Goal: Transaction & Acquisition: Purchase product/service

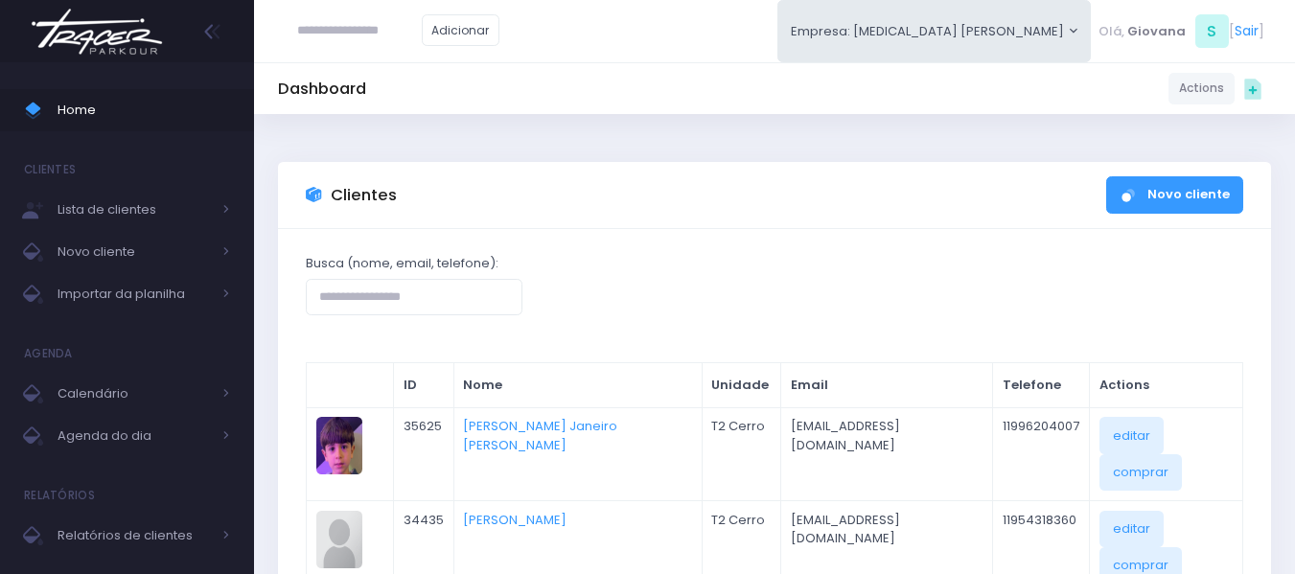
click at [367, 22] on input "text" at bounding box center [359, 30] width 125 height 36
type input "**********"
click input "submit" at bounding box center [0, 0] width 0 height 0
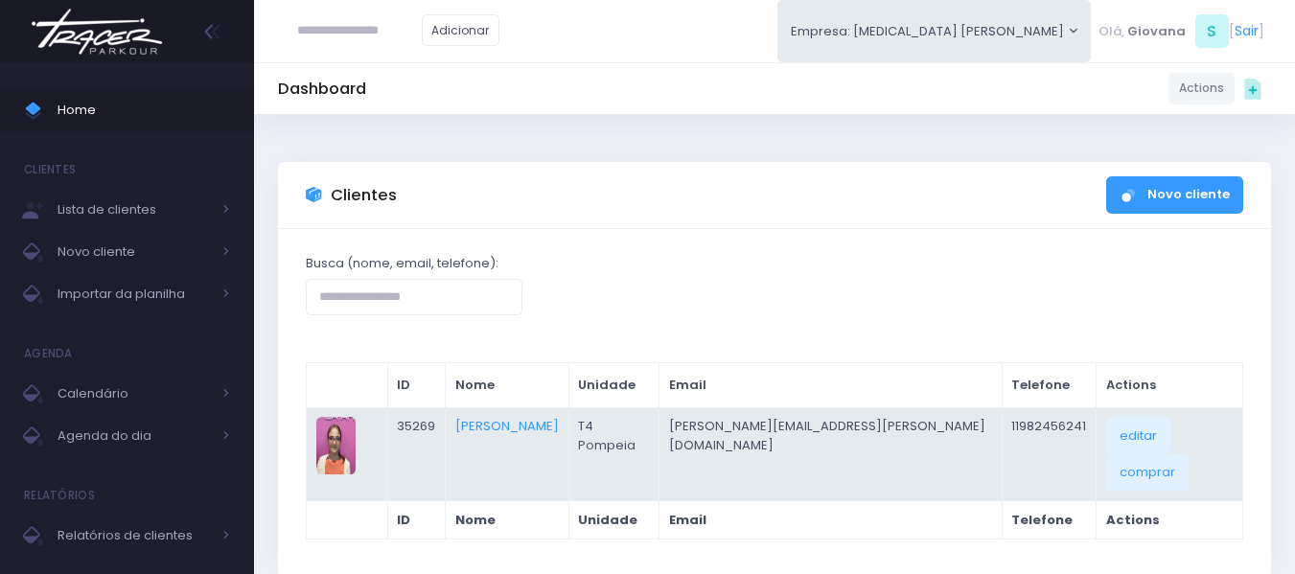
click at [569, 421] on td "[PERSON_NAME]" at bounding box center [508, 453] width 124 height 93
click at [550, 426] on link "[PERSON_NAME]" at bounding box center [507, 426] width 104 height 18
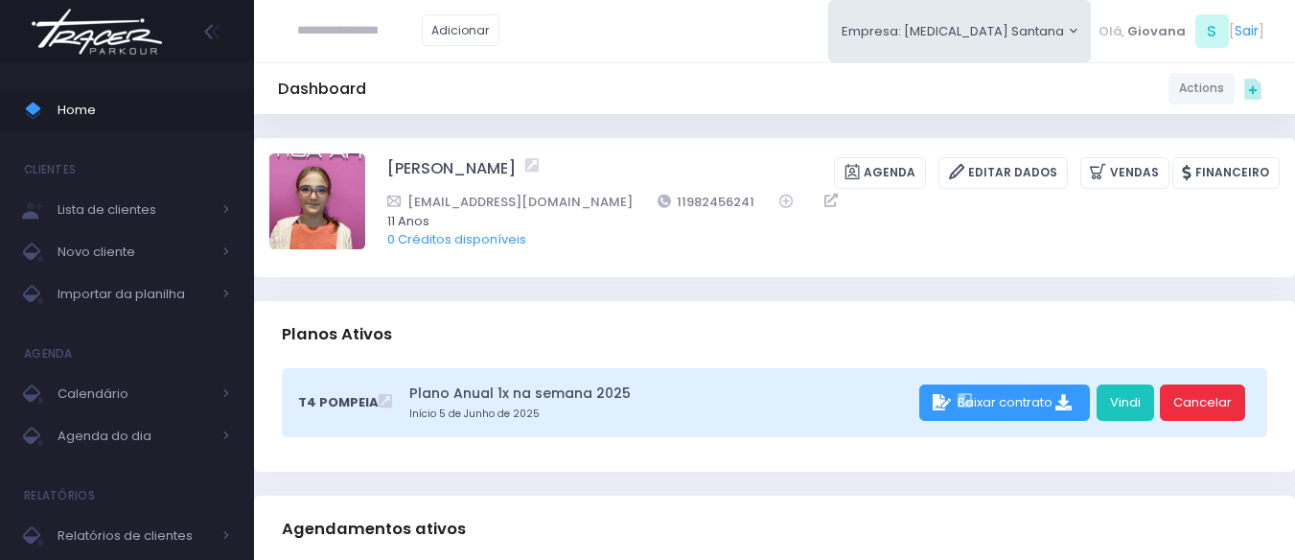
click at [1201, 398] on link "Cancelar" at bounding box center [1202, 402] width 85 height 36
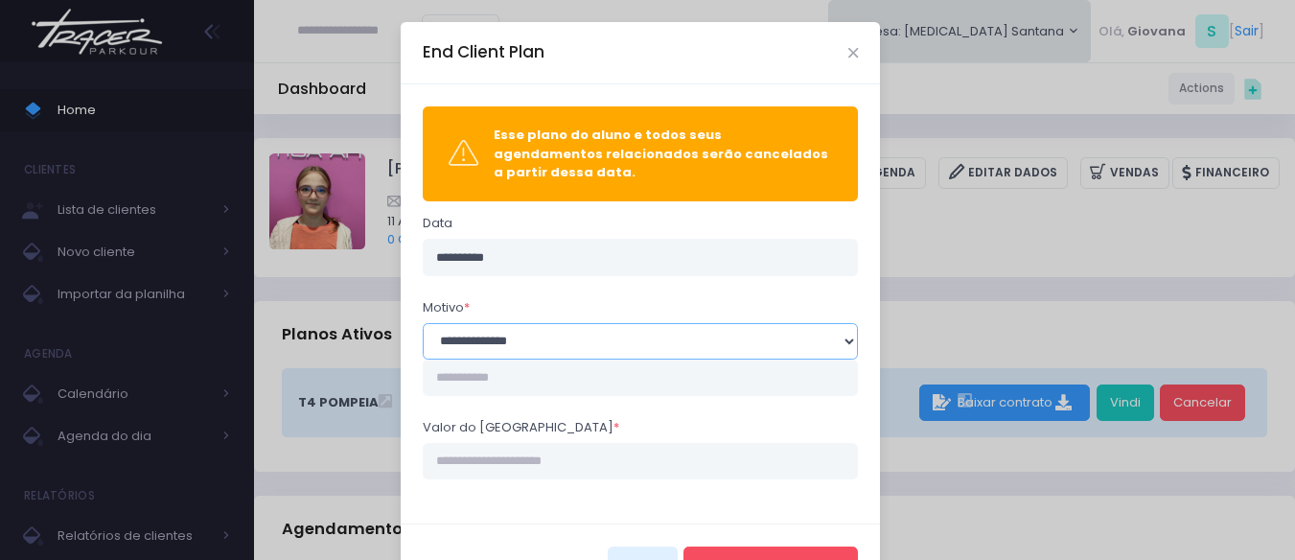
click at [618, 331] on select "**********" at bounding box center [641, 341] width 436 height 36
select select "*"
click at [423, 323] on select "**********" at bounding box center [641, 341] width 436 height 36
click at [513, 450] on input "Valor do estorno *" at bounding box center [641, 461] width 436 height 36
type input "*******"
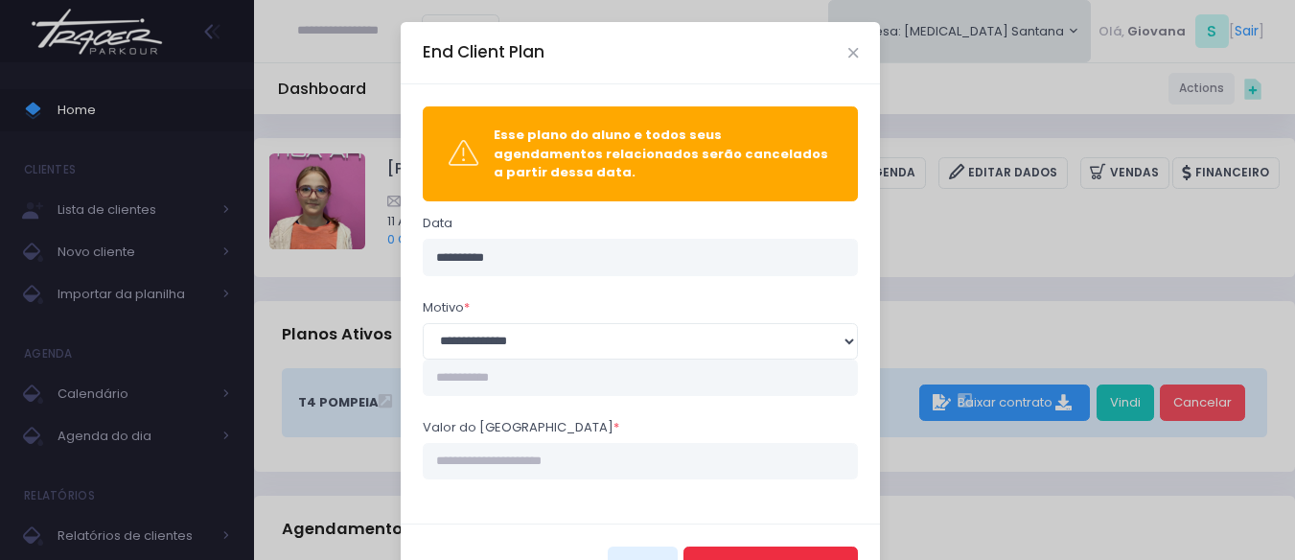
click at [781, 553] on button "Encerrar Agendamento" at bounding box center [770, 564] width 174 height 36
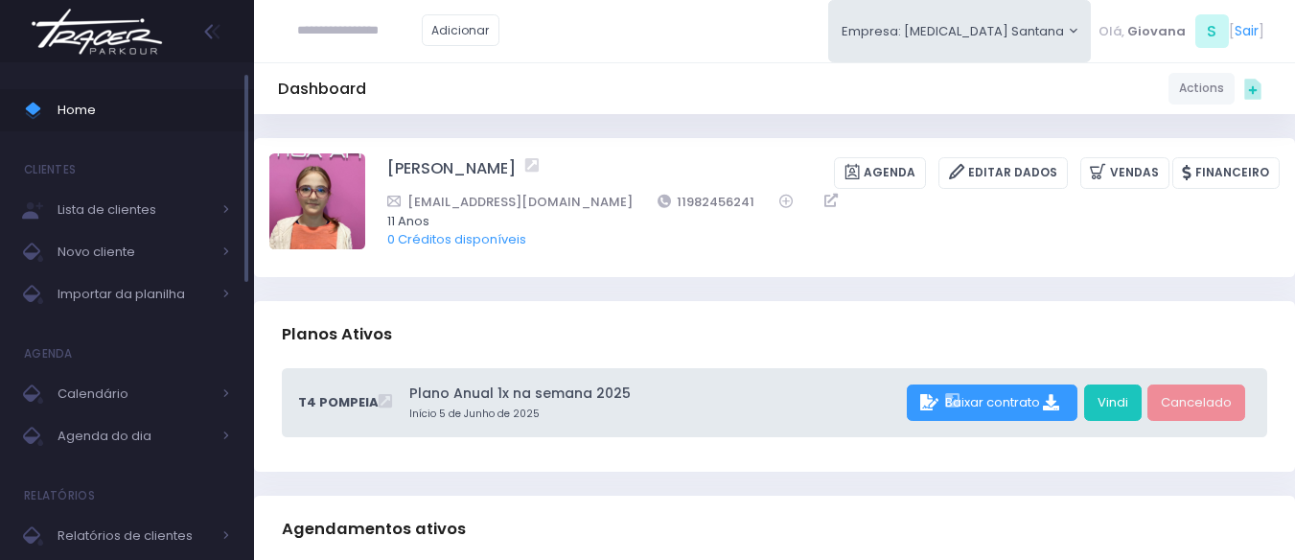
click at [135, 117] on span "Home" at bounding box center [144, 110] width 173 height 25
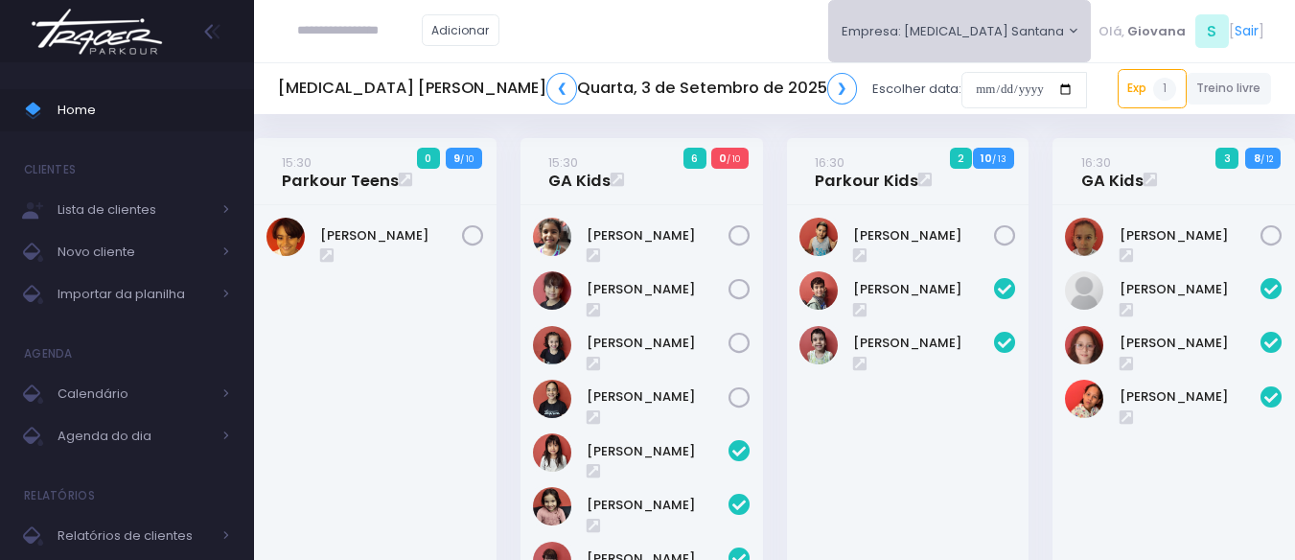
click at [974, 51] on button "Empresa: [MEDICAL_DATA] Santana" at bounding box center [960, 31] width 264 height 62
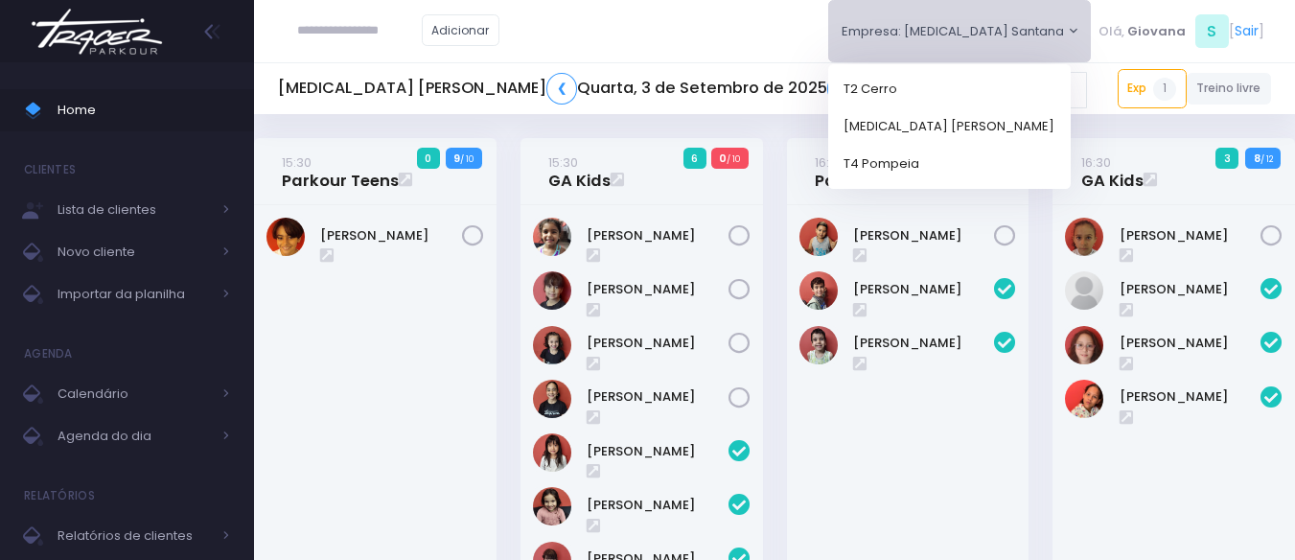
click at [372, 22] on input "text" at bounding box center [359, 30] width 125 height 36
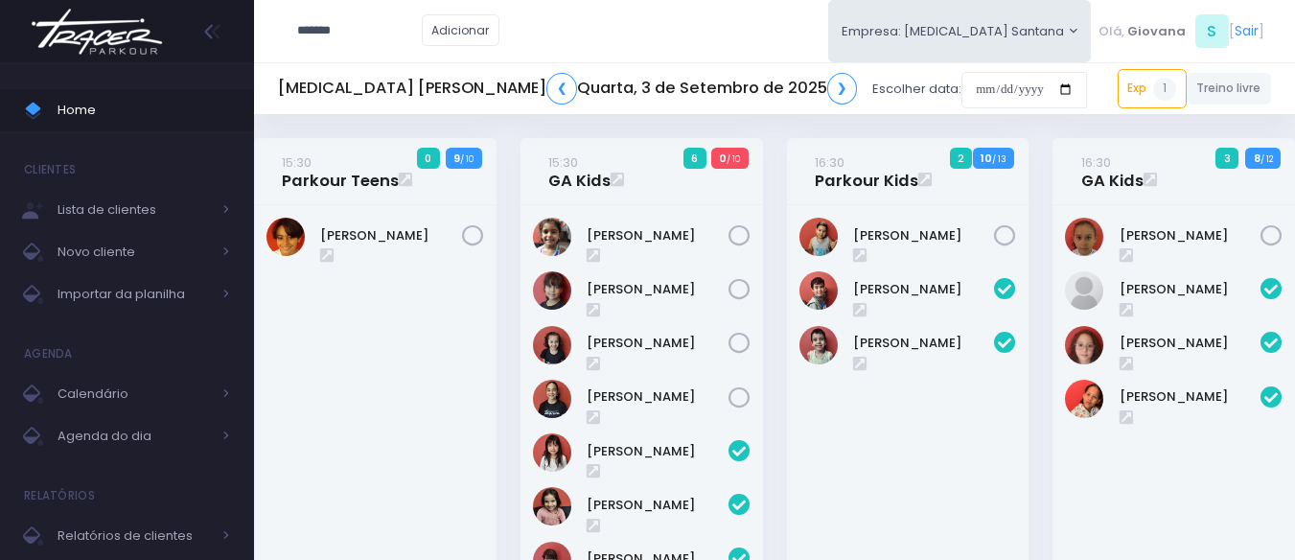
type input "*******"
click input "submit" at bounding box center [0, 0] width 0 height 0
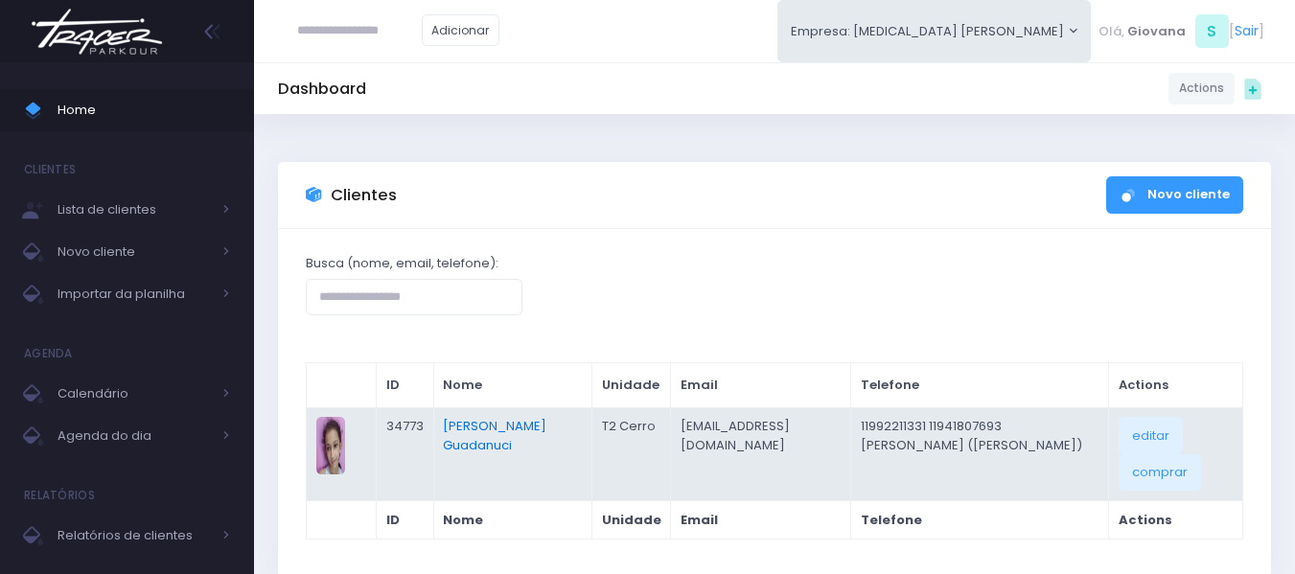
click at [500, 435] on link "Ivy Miki Miessa Guadanuci" at bounding box center [495, 435] width 104 height 37
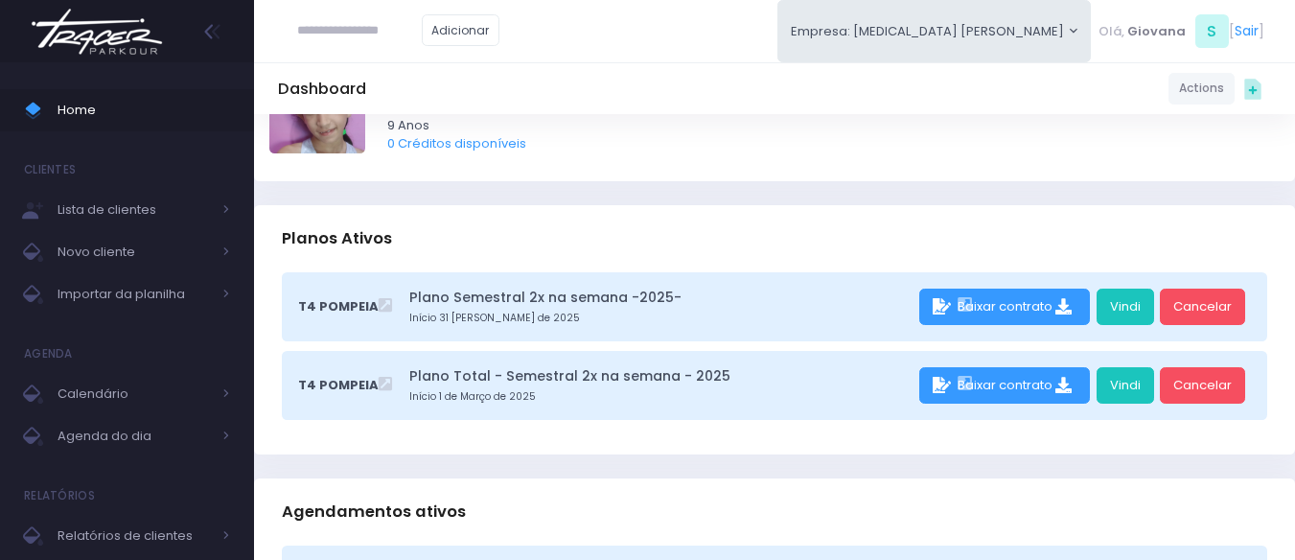
scroll to position [192, 0]
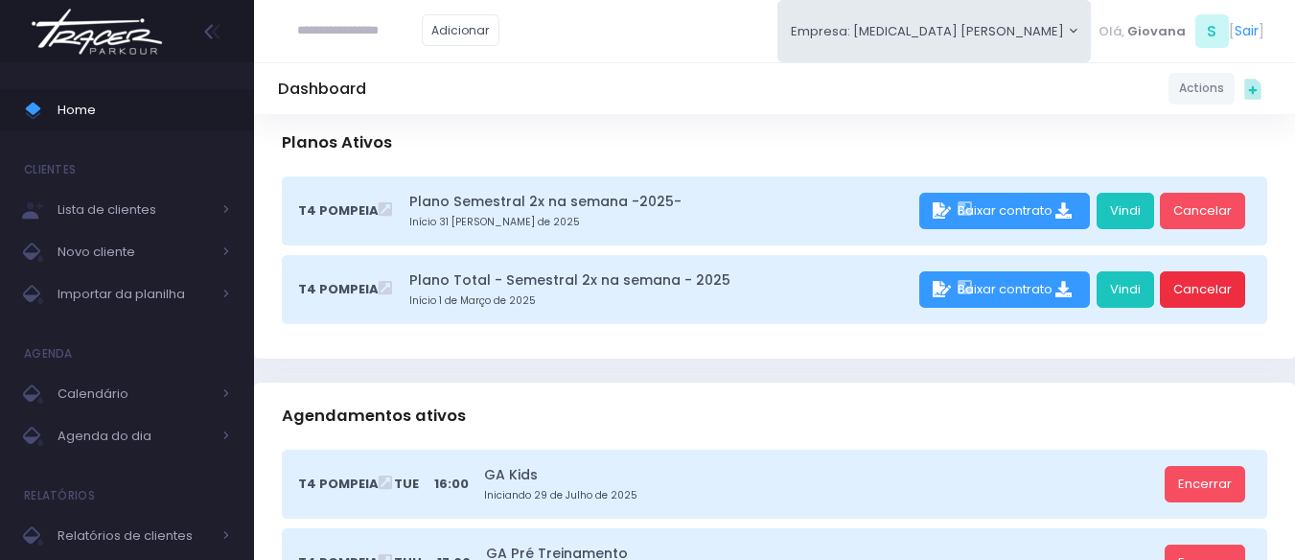
click at [1233, 288] on link "Cancelar" at bounding box center [1202, 289] width 85 height 36
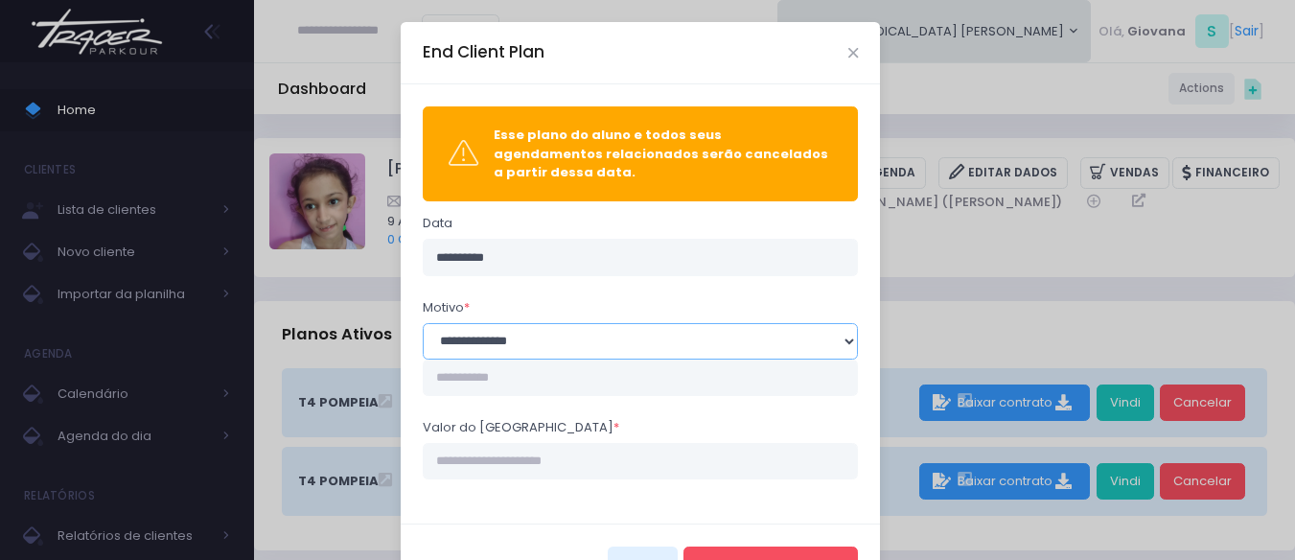
click at [575, 337] on select "**********" at bounding box center [641, 341] width 436 height 36
select select "**"
click at [423, 323] on select "**********" at bounding box center [641, 341] width 436 height 36
click at [531, 443] on input "Valor do estorno *" at bounding box center [641, 461] width 436 height 36
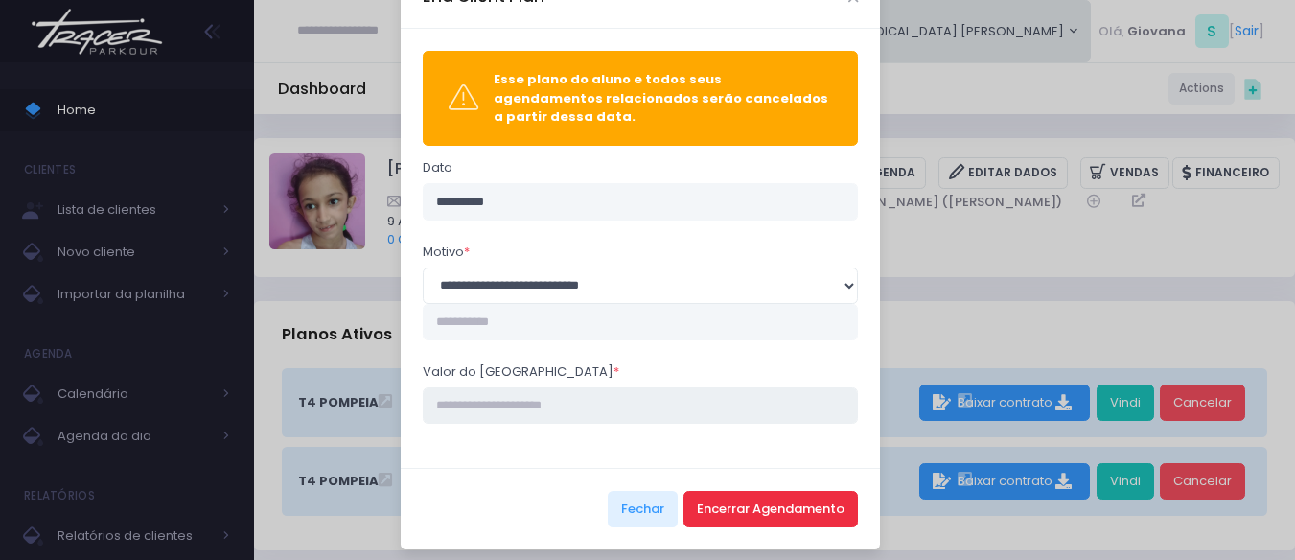
type input "****"
click at [760, 491] on button "Encerrar Agendamento" at bounding box center [770, 509] width 174 height 36
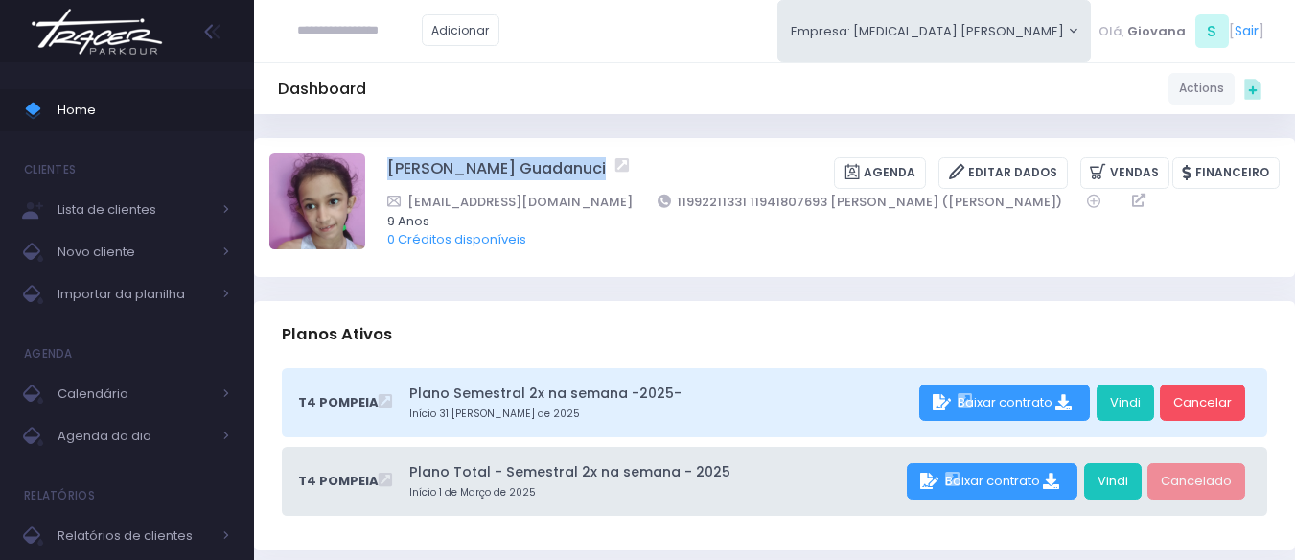
drag, startPoint x: 378, startPoint y: 152, endPoint x: 606, endPoint y: 173, distance: 229.1
click at [606, 173] on div "[PERSON_NAME] Guadanuci [GEOGRAPHIC_DATA] Editar Dados [GEOGRAPHIC_DATA] Financ…" at bounding box center [774, 207] width 1041 height 139
copy div "[PERSON_NAME] Guadanuci"
click at [58, 116] on span "Home" at bounding box center [144, 110] width 173 height 25
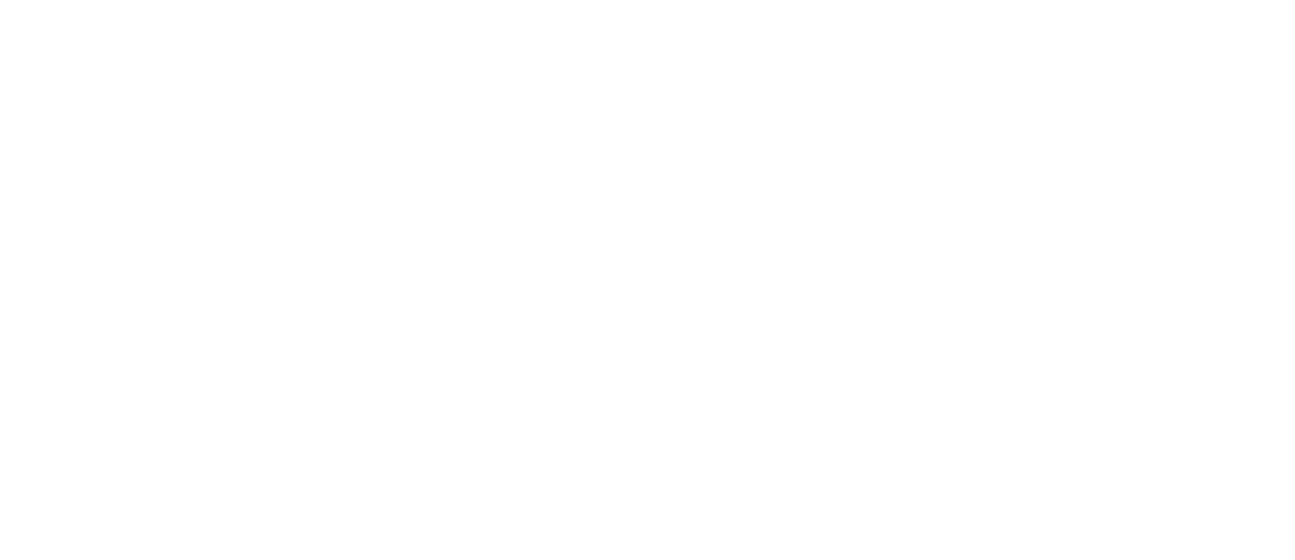
scroll to position [795, 0]
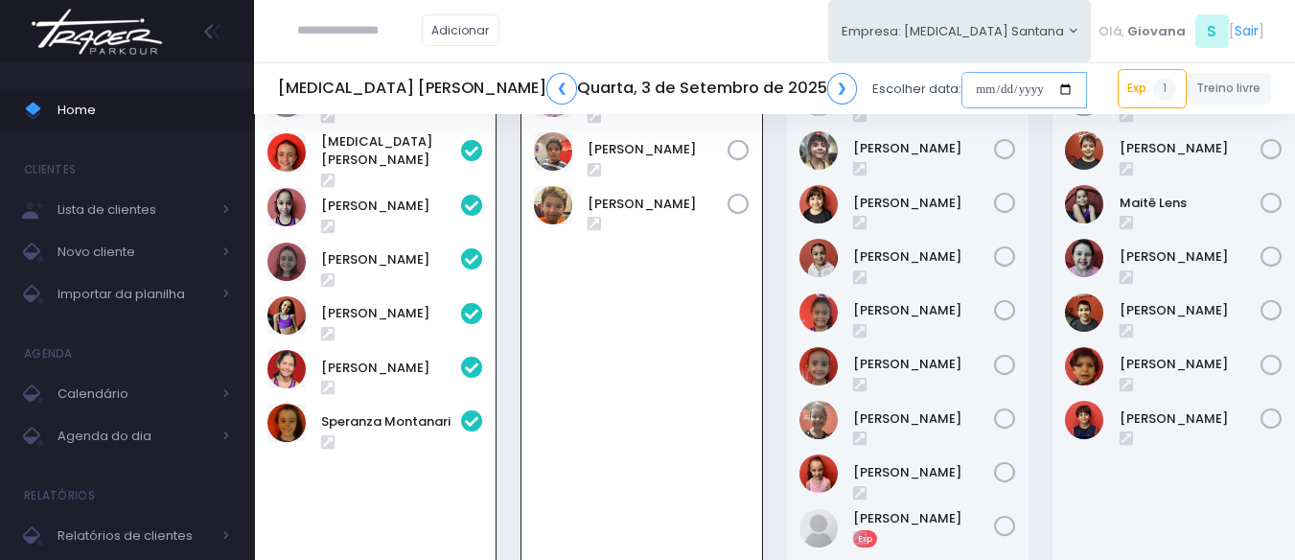
click at [961, 83] on input "date" at bounding box center [1024, 90] width 126 height 36
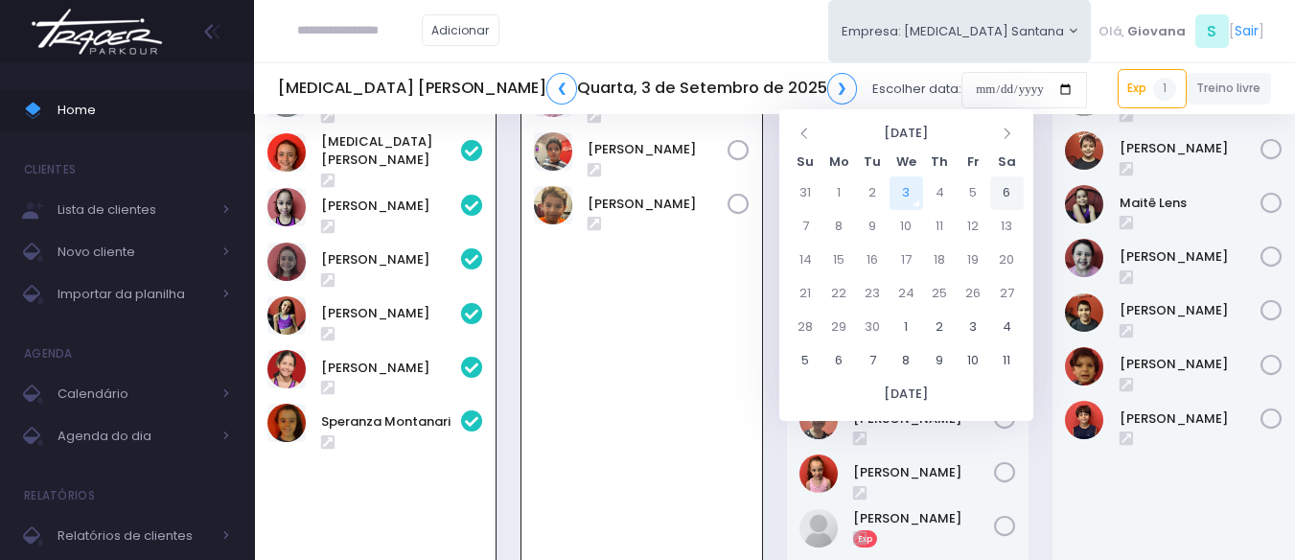
click at [1003, 196] on td "6" at bounding box center [1007, 193] width 34 height 34
type input "**********"
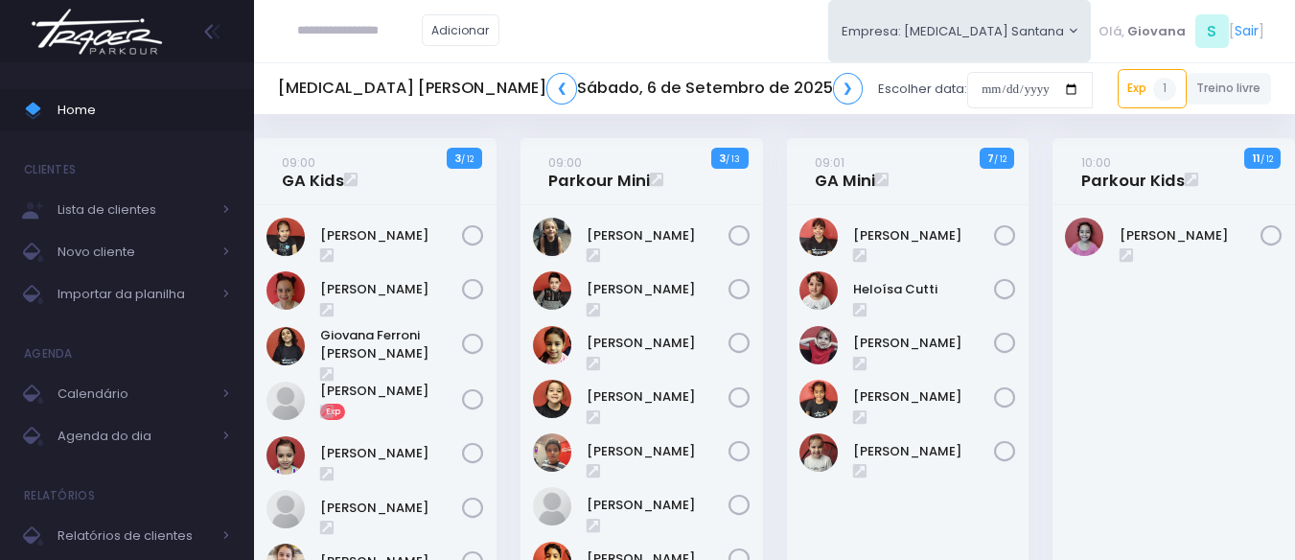
click at [1041, 277] on div "10:00 Parkour Kids 11 / 12" at bounding box center [1174, 466] width 266 height 657
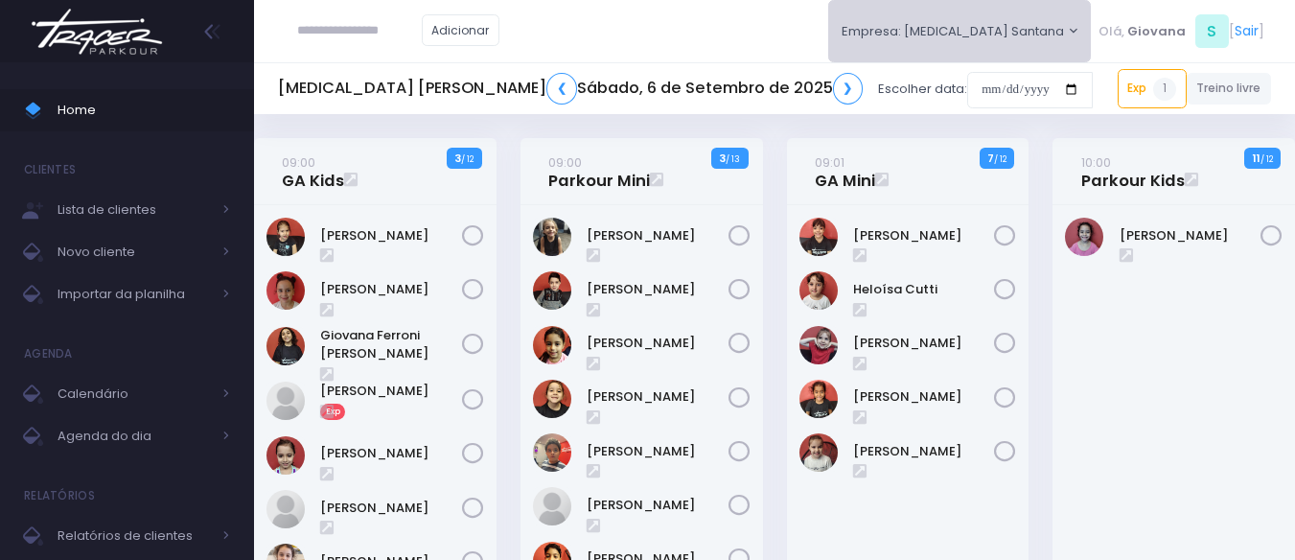
click at [1024, 55] on button "Empresa: [MEDICAL_DATA] Santana" at bounding box center [960, 31] width 264 height 62
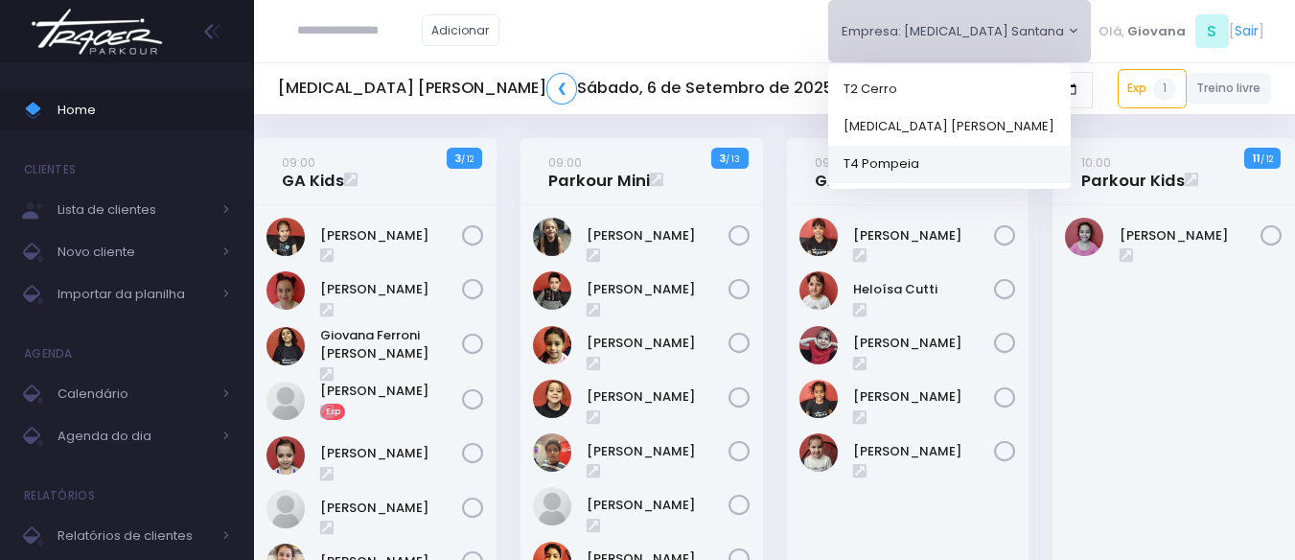
click at [1010, 159] on link "T4 Pompeia" at bounding box center [949, 163] width 242 height 37
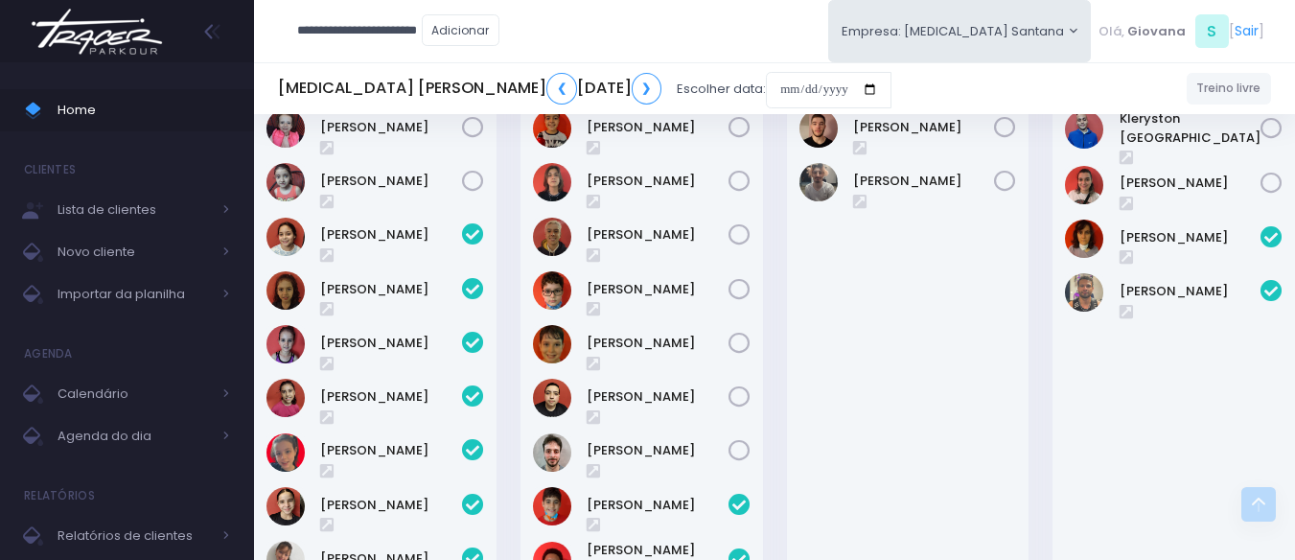
scroll to position [0, 11]
type input "**********"
click input "submit" at bounding box center [0, 0] width 0 height 0
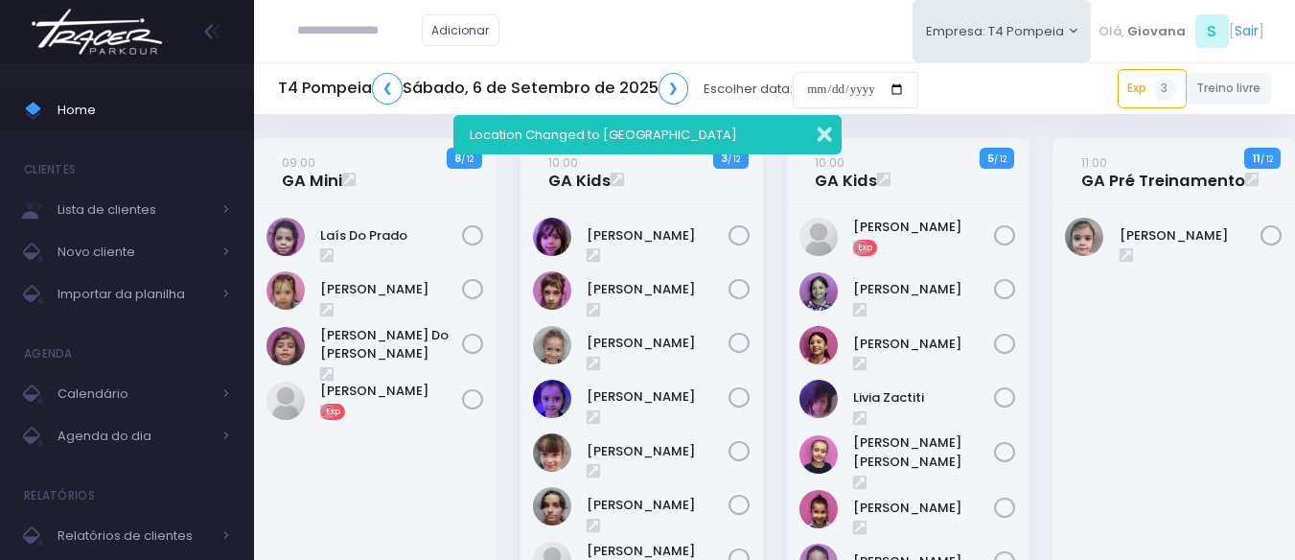
click at [825, 135] on button "button" at bounding box center [812, 132] width 38 height 22
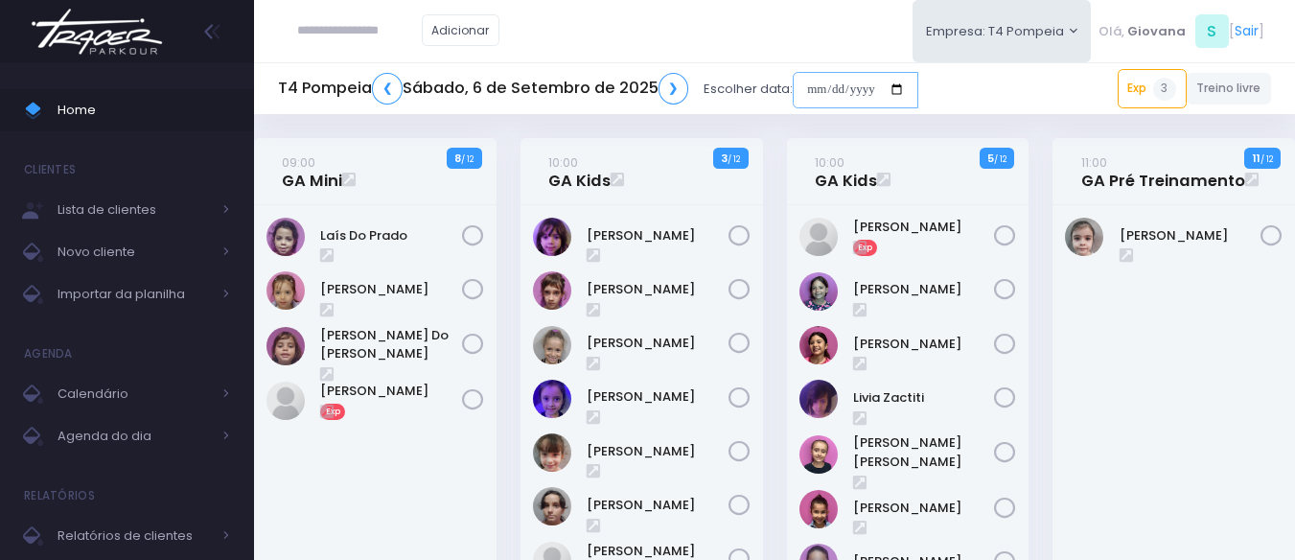
click at [823, 81] on input "date" at bounding box center [856, 90] width 126 height 36
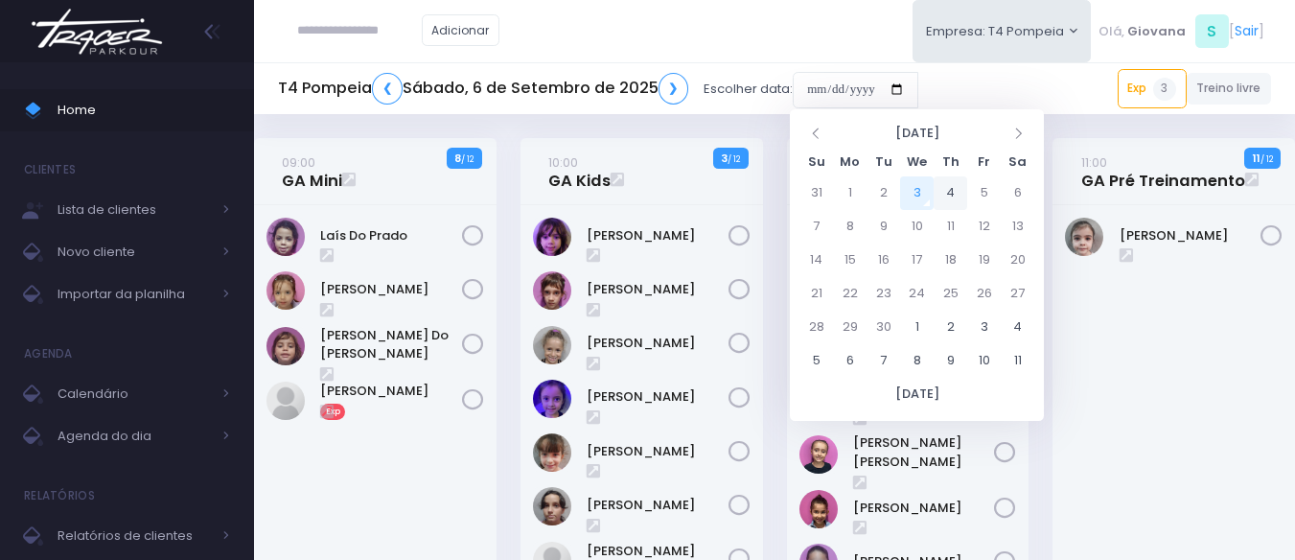
click at [944, 196] on td "4" at bounding box center [951, 193] width 34 height 34
type input "**********"
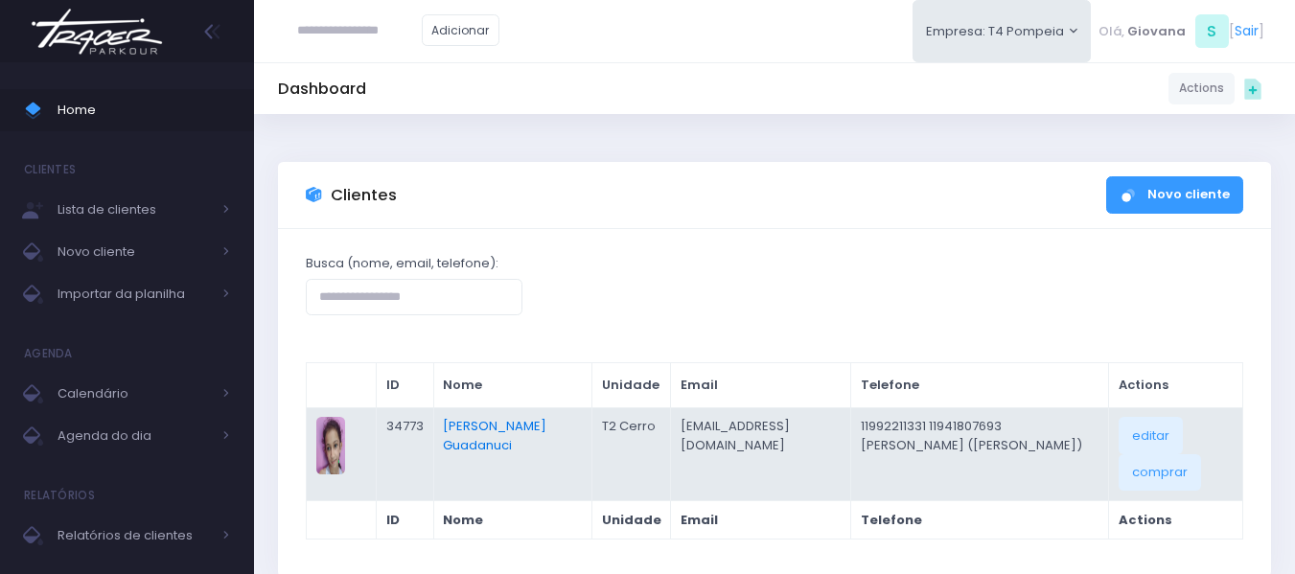
click at [510, 443] on link "[PERSON_NAME] Guadanuci" at bounding box center [495, 435] width 104 height 37
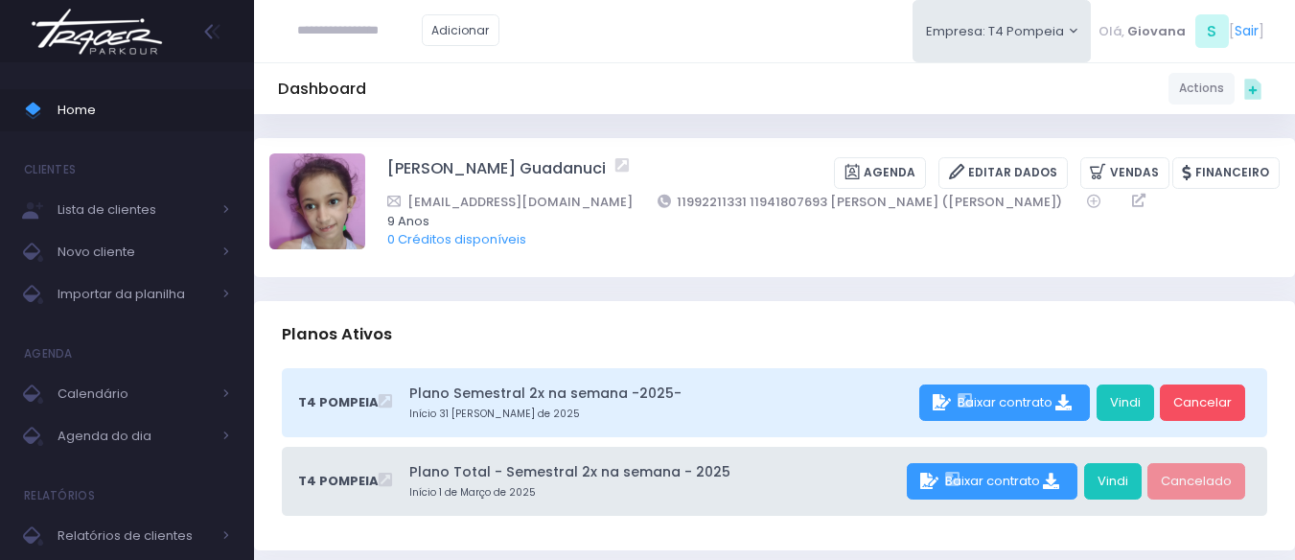
scroll to position [575, 0]
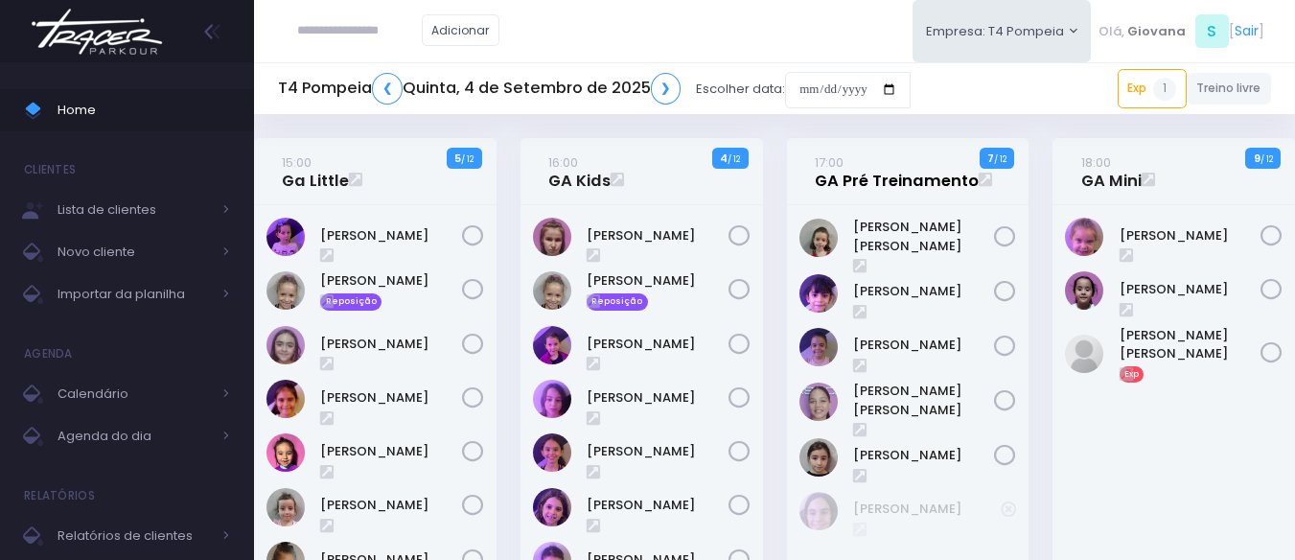
click at [848, 176] on link "17:00 GA Pré Treinamento" at bounding box center [897, 171] width 164 height 38
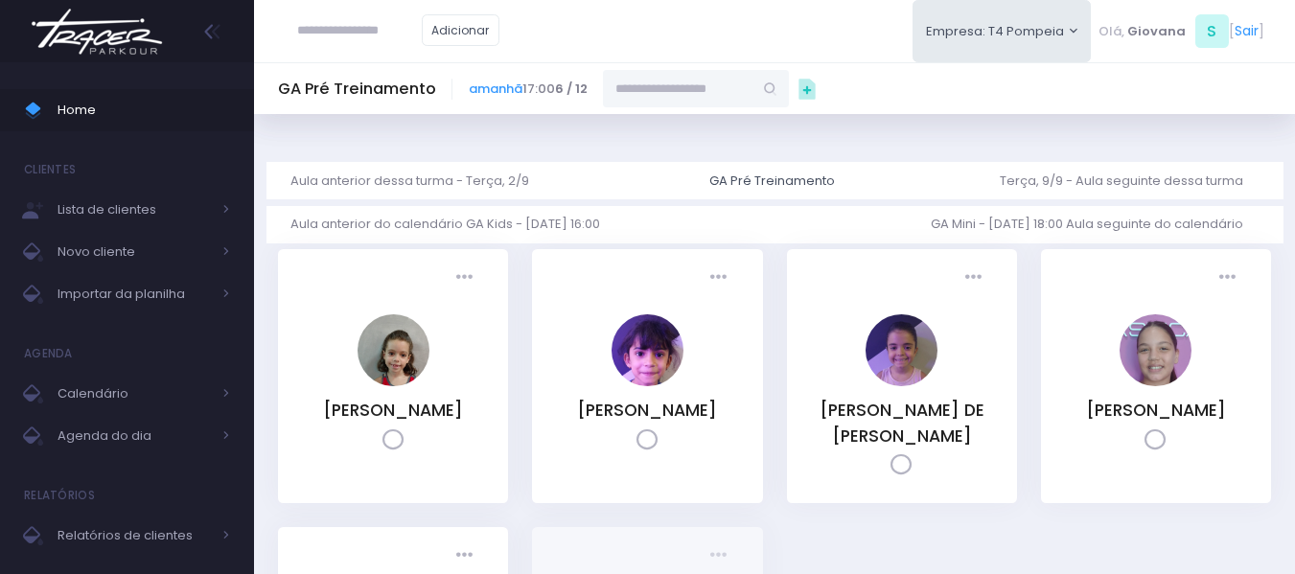
click at [658, 92] on input "text" at bounding box center [678, 88] width 150 height 36
paste input "**********"
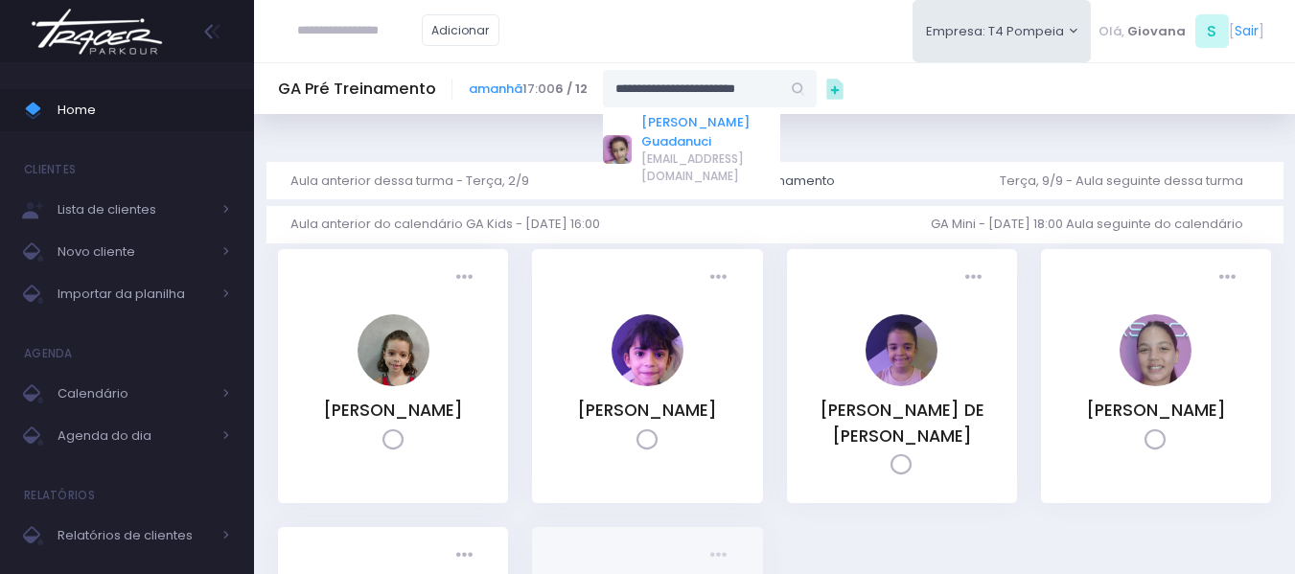
click at [678, 135] on link "[PERSON_NAME] Guadanuci" at bounding box center [710, 131] width 139 height 37
type input "**********"
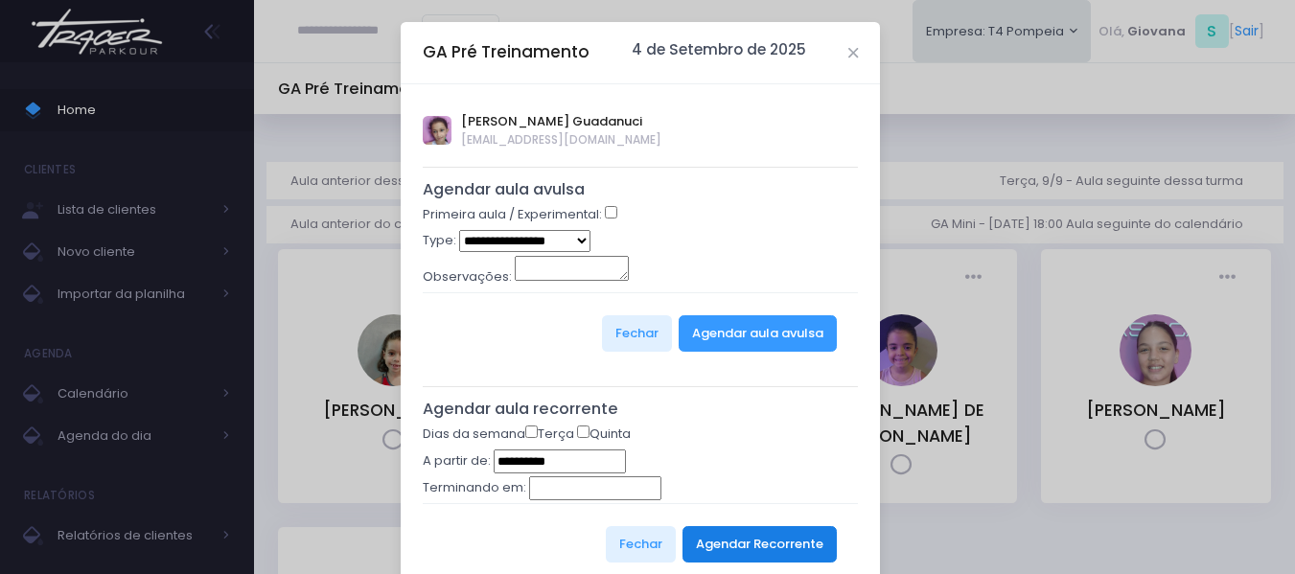
click at [721, 536] on button "Agendar Recorrente" at bounding box center [759, 544] width 154 height 36
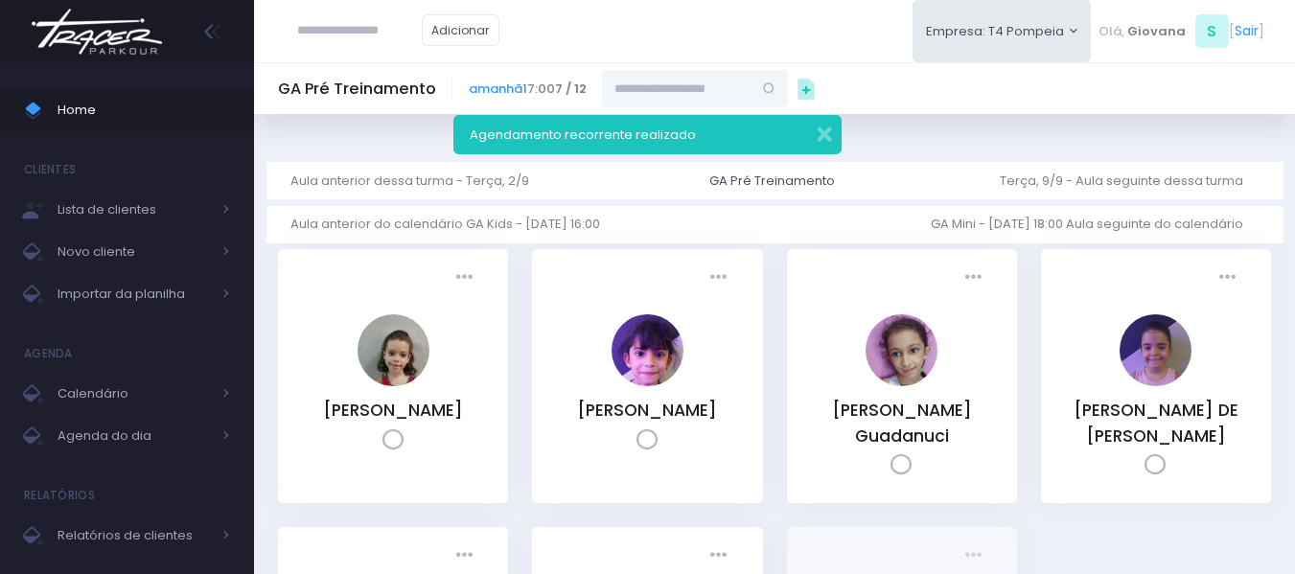
click at [93, 109] on span "Home" at bounding box center [144, 110] width 173 height 25
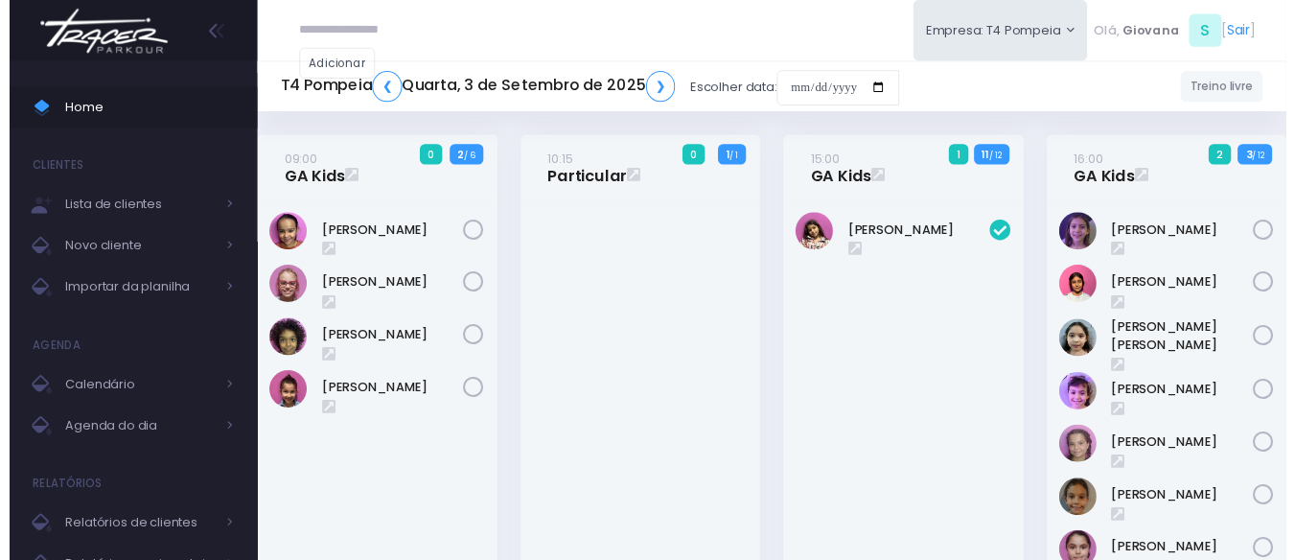
scroll to position [739, 0]
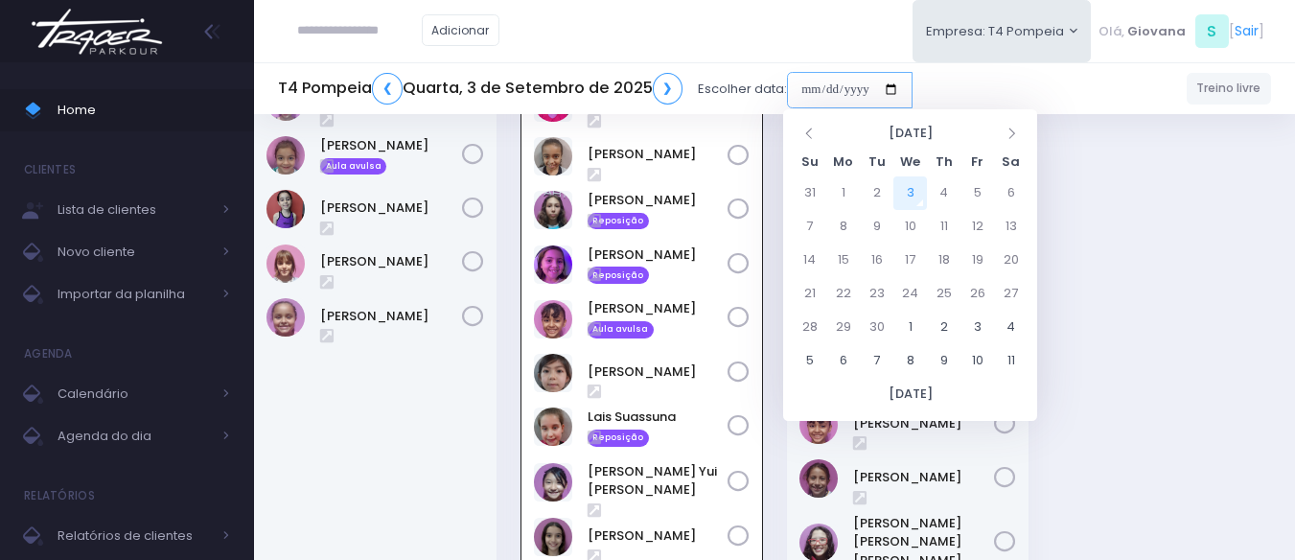
click at [826, 84] on input "date" at bounding box center [850, 90] width 126 height 36
click at [881, 222] on td "9" at bounding box center [877, 227] width 34 height 34
type input "**********"
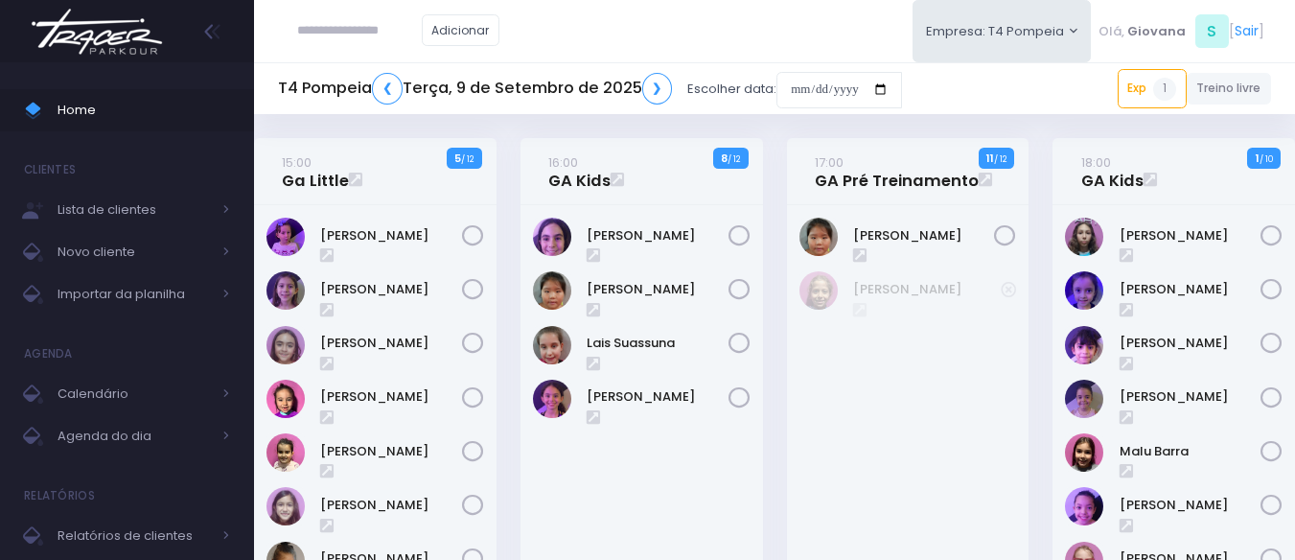
click at [788, 197] on div "17:00 GA Pré Treinamento 11 / 12" at bounding box center [908, 171] width 242 height 67
click at [559, 173] on link "16:00 GA Kids" at bounding box center [579, 171] width 62 height 38
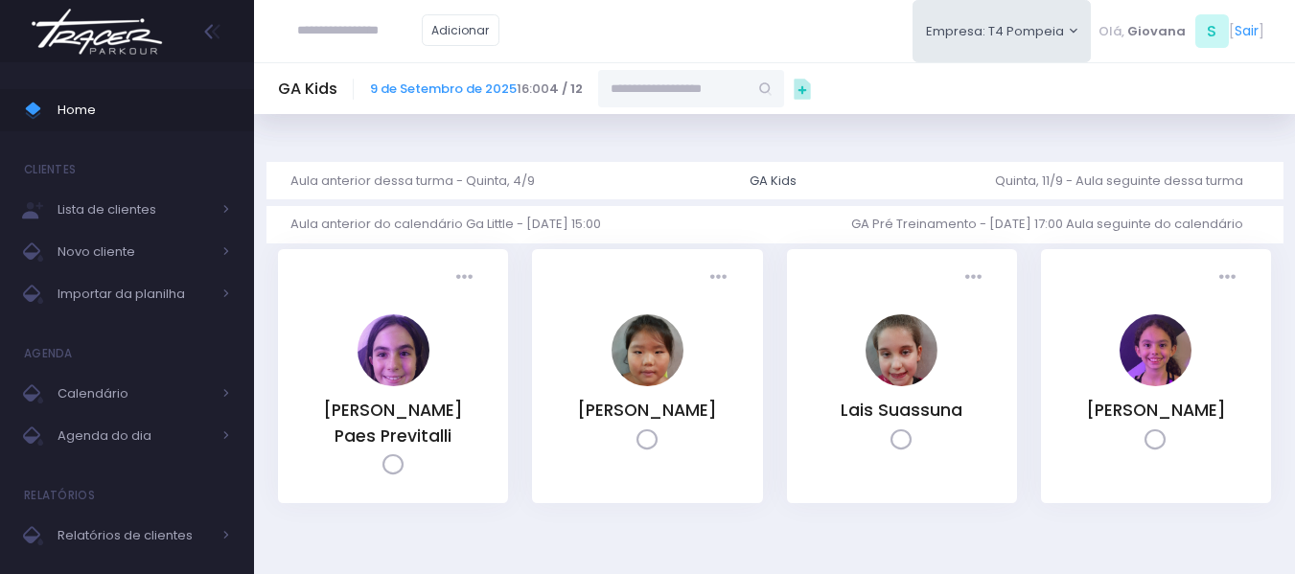
click at [662, 92] on input "text" at bounding box center [673, 88] width 150 height 36
paste input "**********"
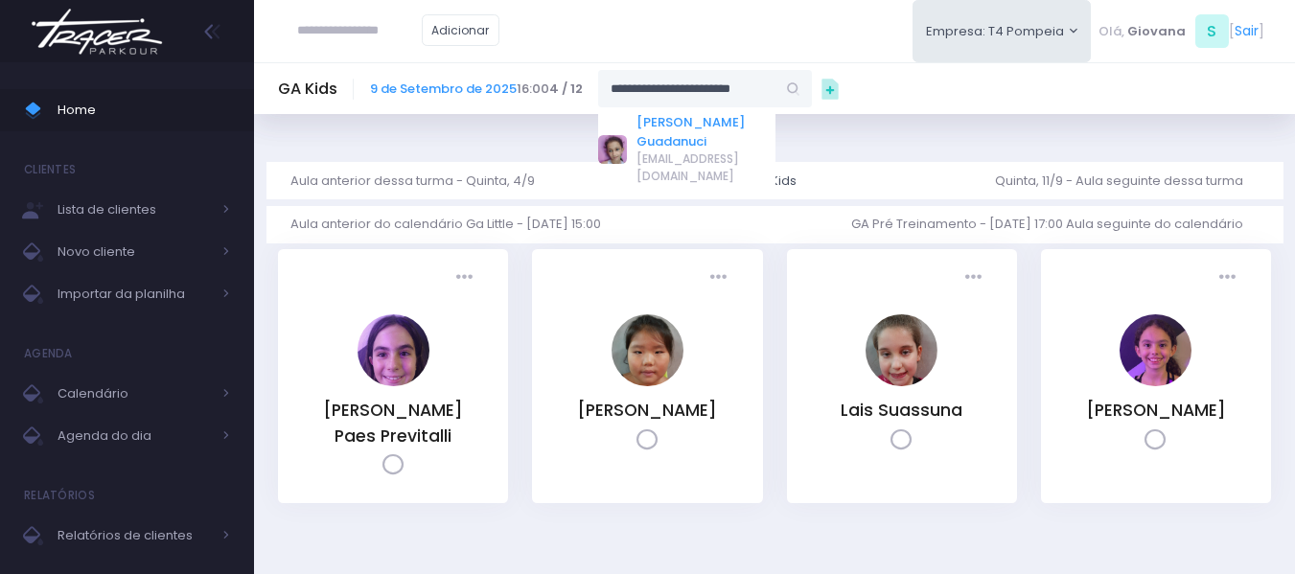
click at [659, 128] on link "Ivy Miki Miessa Guadanuci" at bounding box center [705, 131] width 139 height 37
type input "**********"
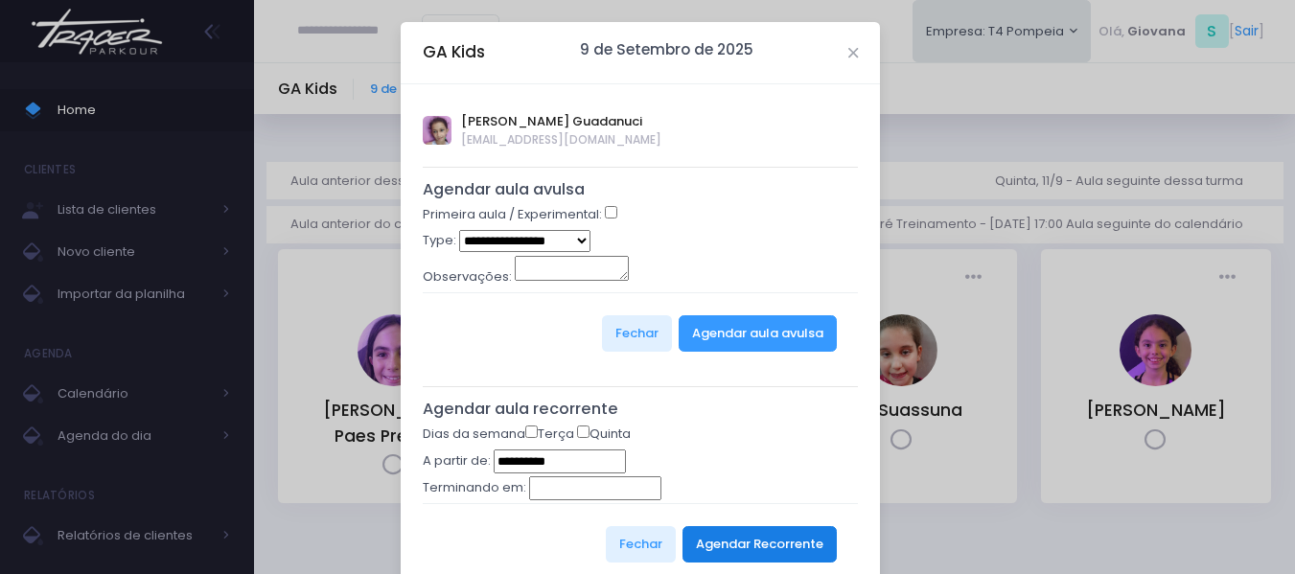
click at [740, 555] on button "Agendar Recorrente" at bounding box center [759, 544] width 154 height 36
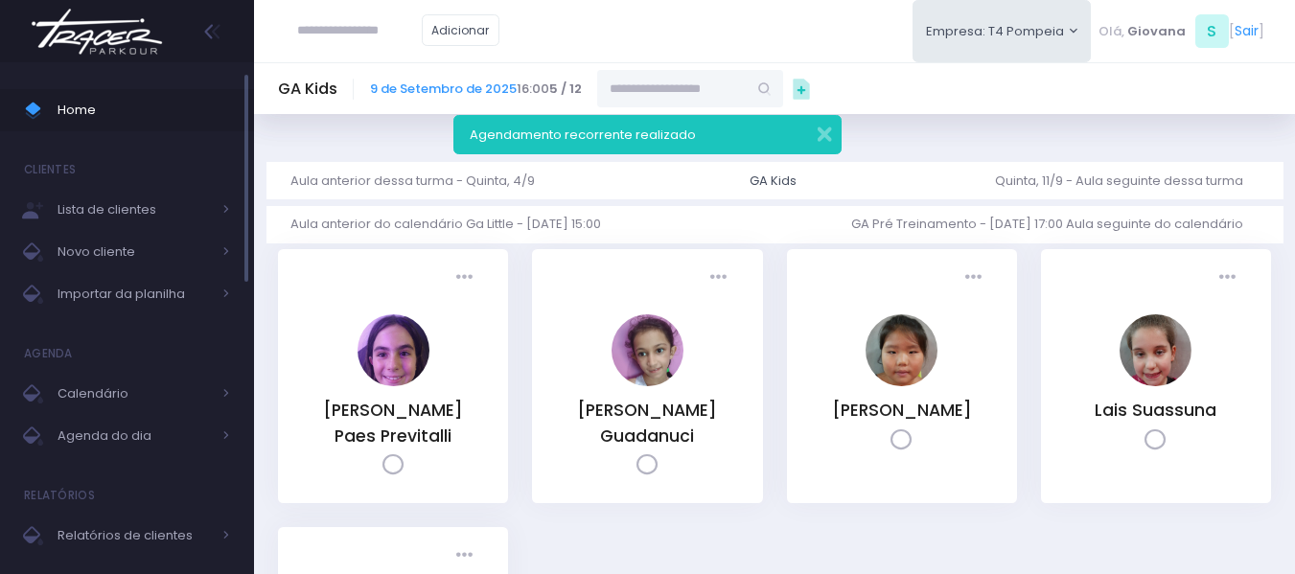
click at [199, 107] on span "Home" at bounding box center [144, 110] width 173 height 25
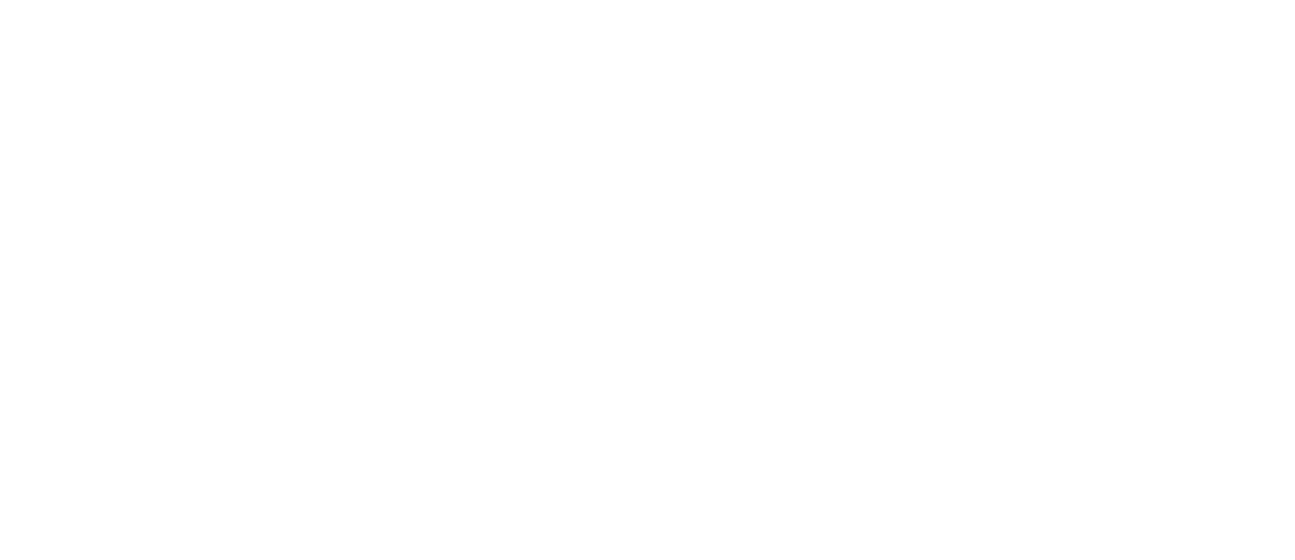
scroll to position [739, 0]
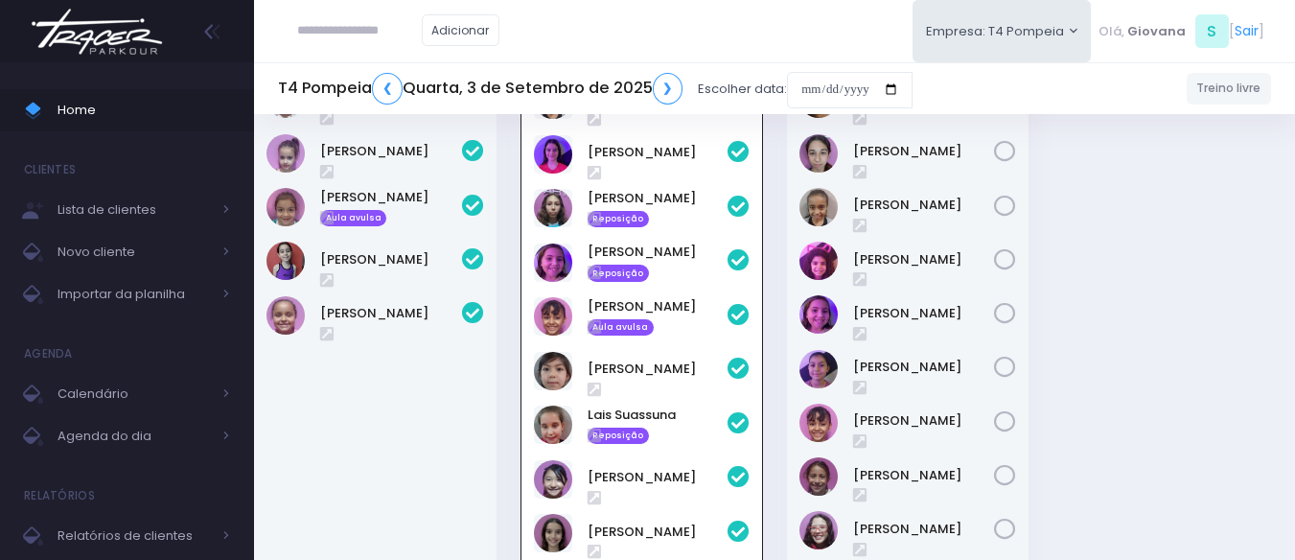
click at [775, 243] on div "19:00 GA Treinamento 3 / 12" at bounding box center [907, 329] width 266 height 658
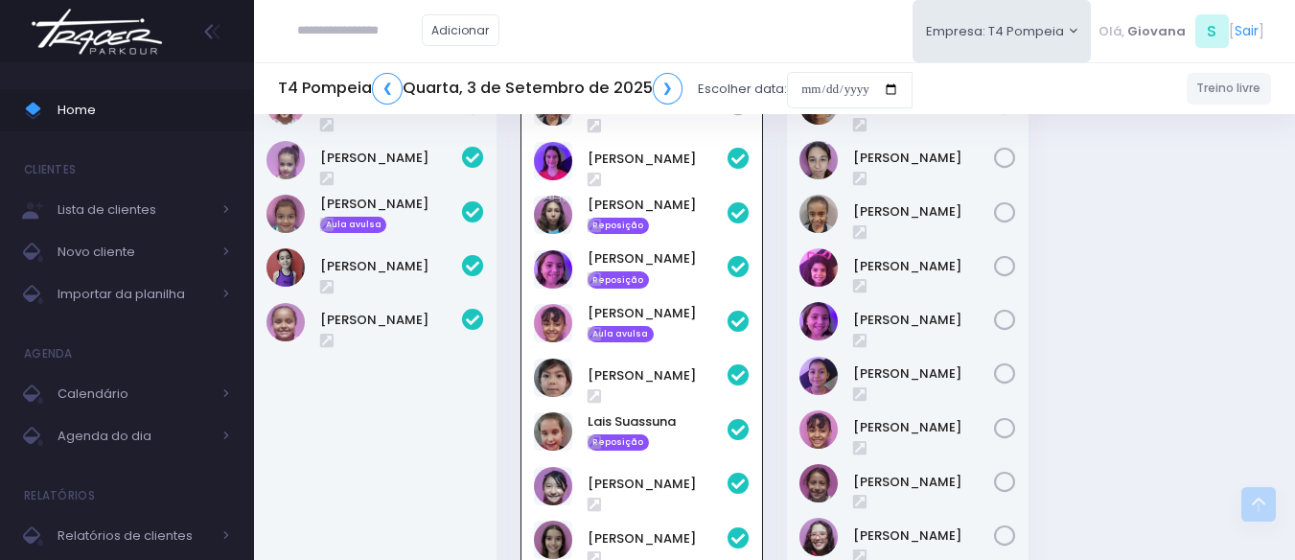
scroll to position [636, 0]
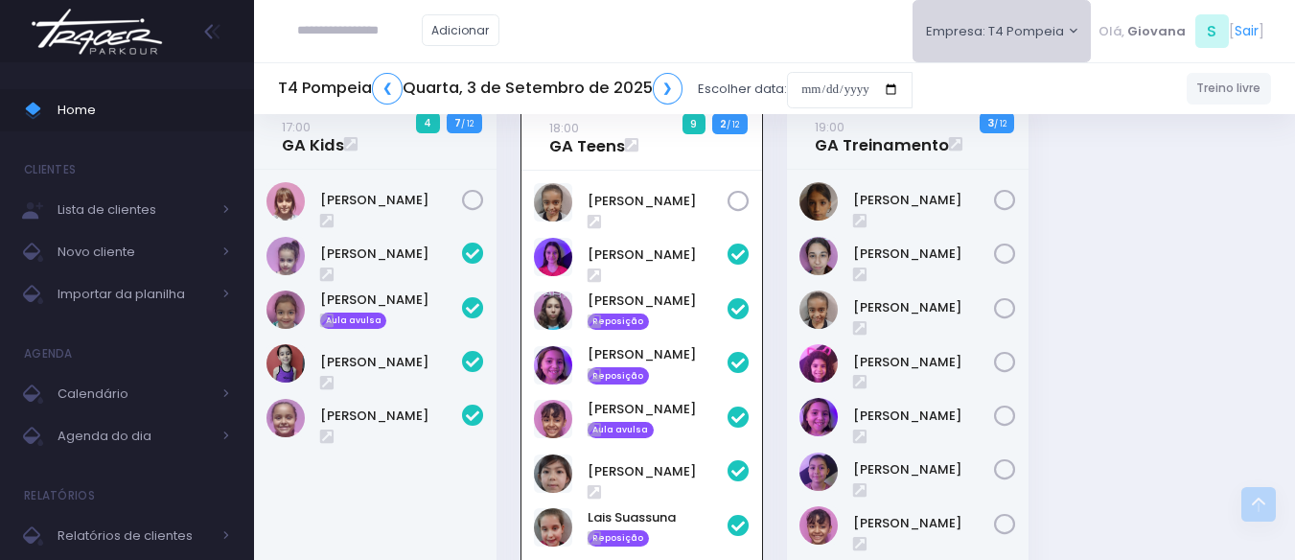
click at [946, 7] on button "Empresa: T4 Pompeia" at bounding box center [1001, 31] width 179 height 62
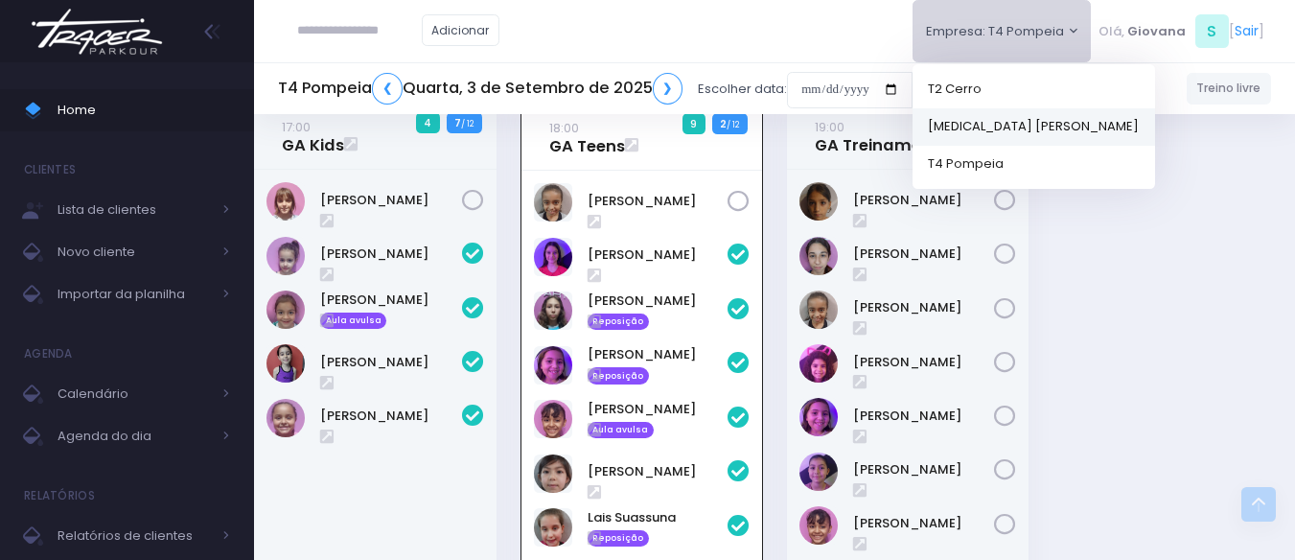
click at [1006, 135] on link "[MEDICAL_DATA] [PERSON_NAME]" at bounding box center [1033, 125] width 242 height 37
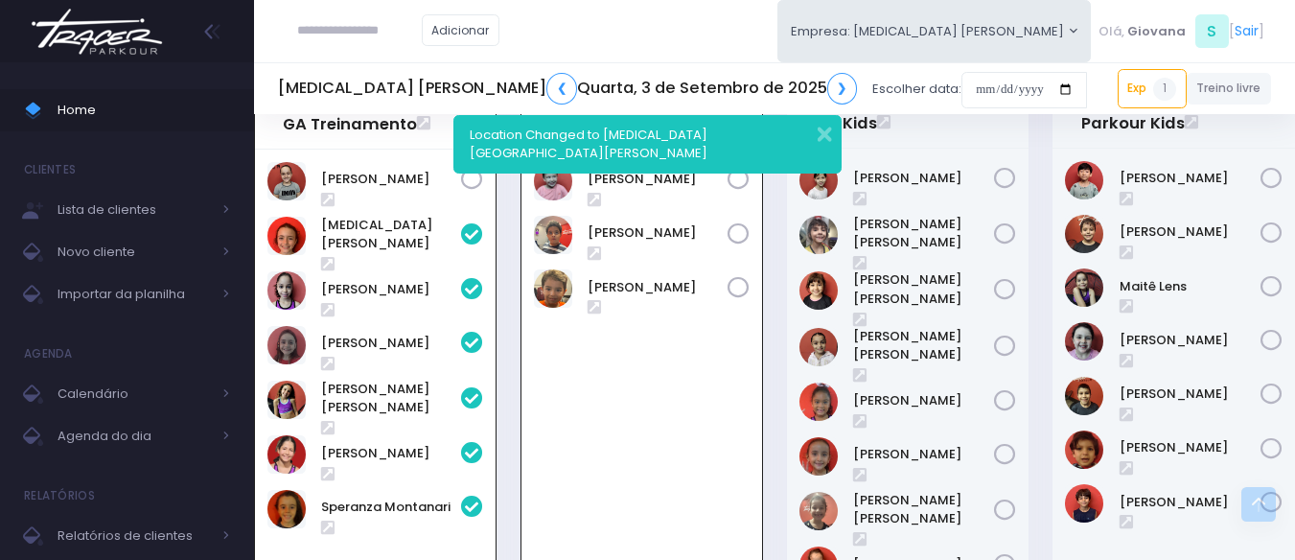
scroll to position [616, 0]
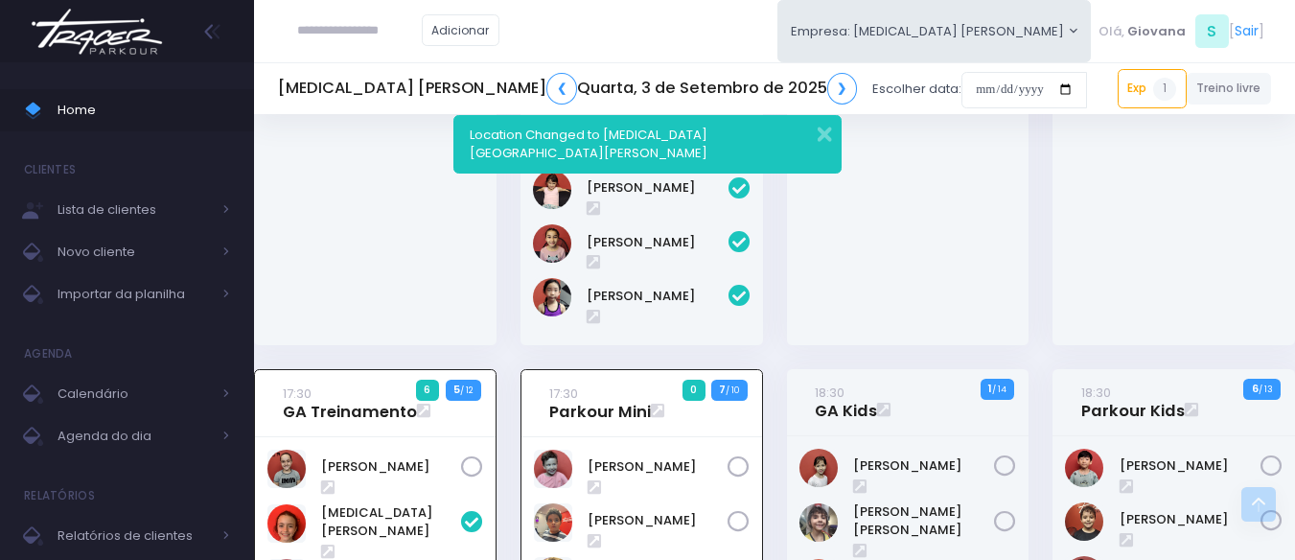
scroll to position [1095, 0]
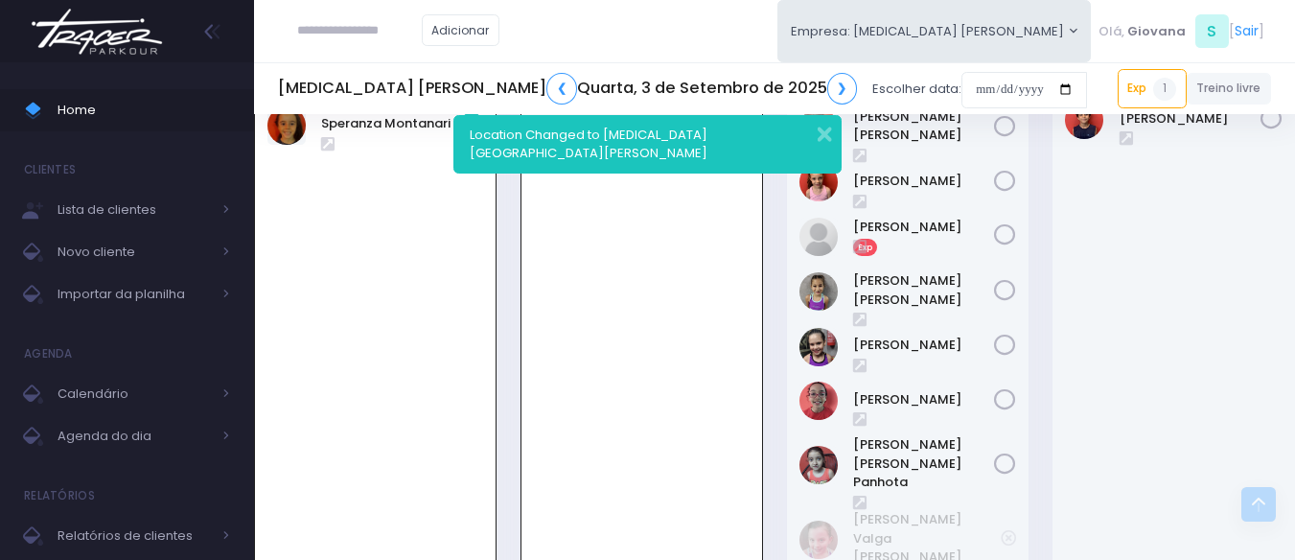
click at [1031, 277] on div "18:30 GA Kids 1 / 14" at bounding box center [907, 197] width 266 height 999
click at [1049, 274] on div "18:30 Parkour Kids 6 / 13" at bounding box center [1174, 197] width 266 height 999
click at [827, 130] on button "button" at bounding box center [812, 132] width 38 height 22
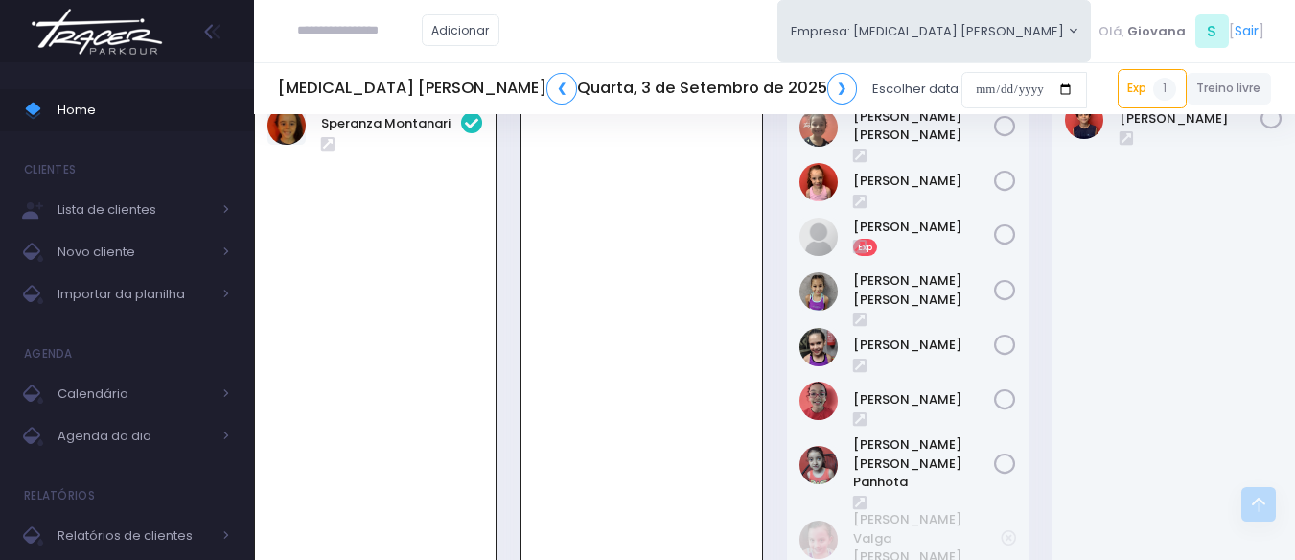
click at [1045, 232] on div "18:30 Parkour Kids 6 / 13" at bounding box center [1174, 197] width 266 height 999
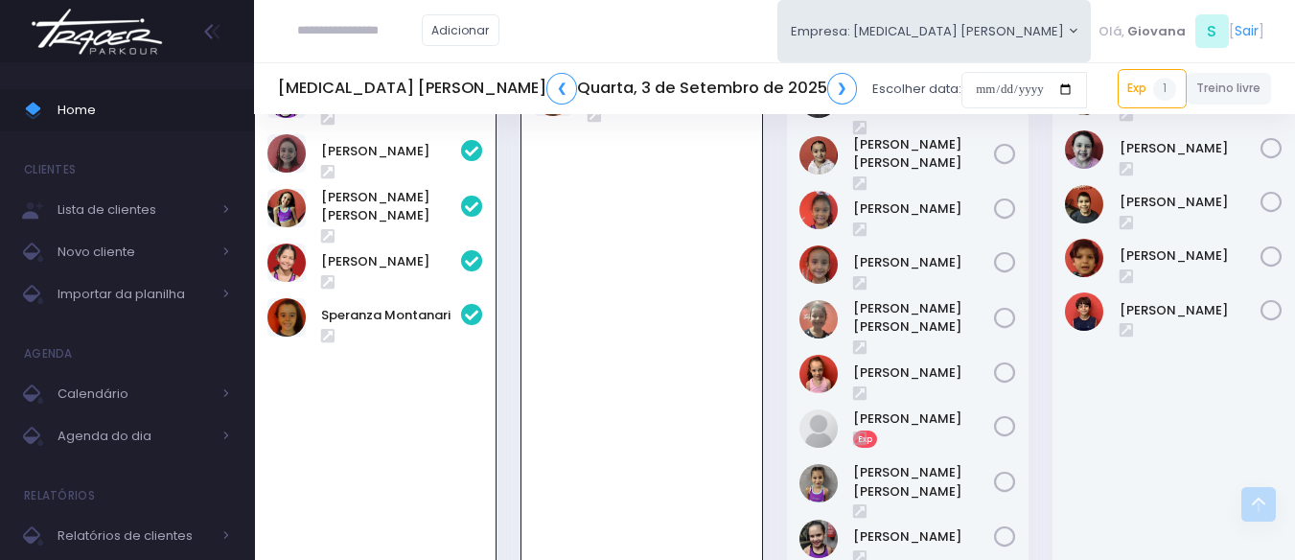
click at [1035, 227] on div "18:30 GA Kids 1 / 14" at bounding box center [907, 389] width 266 height 999
click at [1039, 240] on div "18:30 GA Kids 1 / 14" at bounding box center [907, 389] width 266 height 999
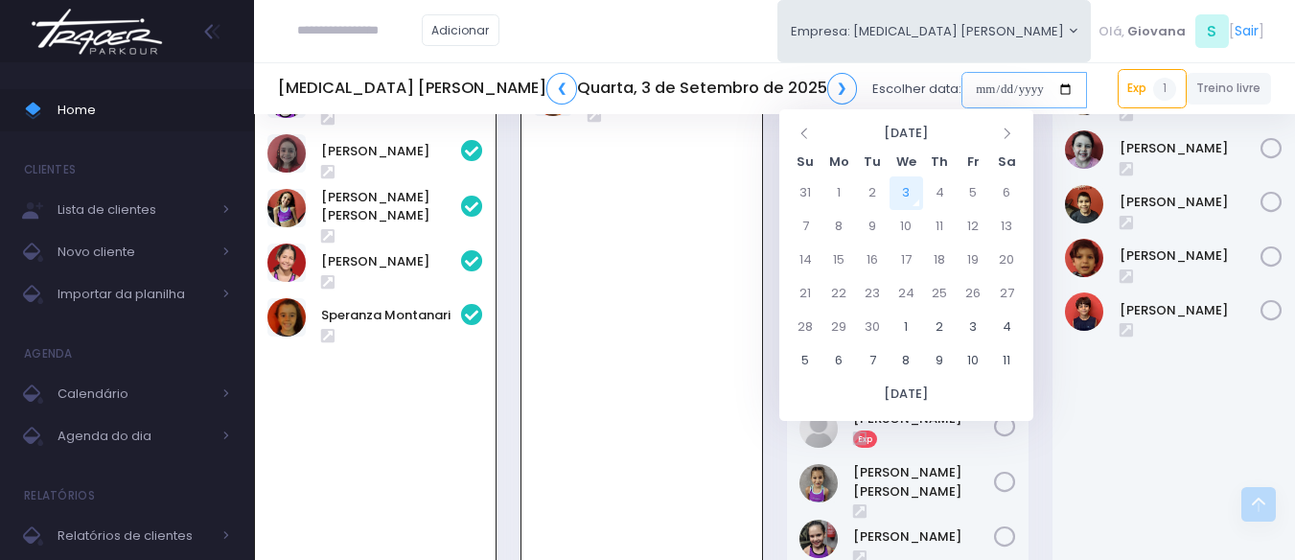
click at [961, 93] on input "date" at bounding box center [1024, 90] width 126 height 36
click at [938, 195] on td "4" at bounding box center [940, 193] width 34 height 34
type input "**********"
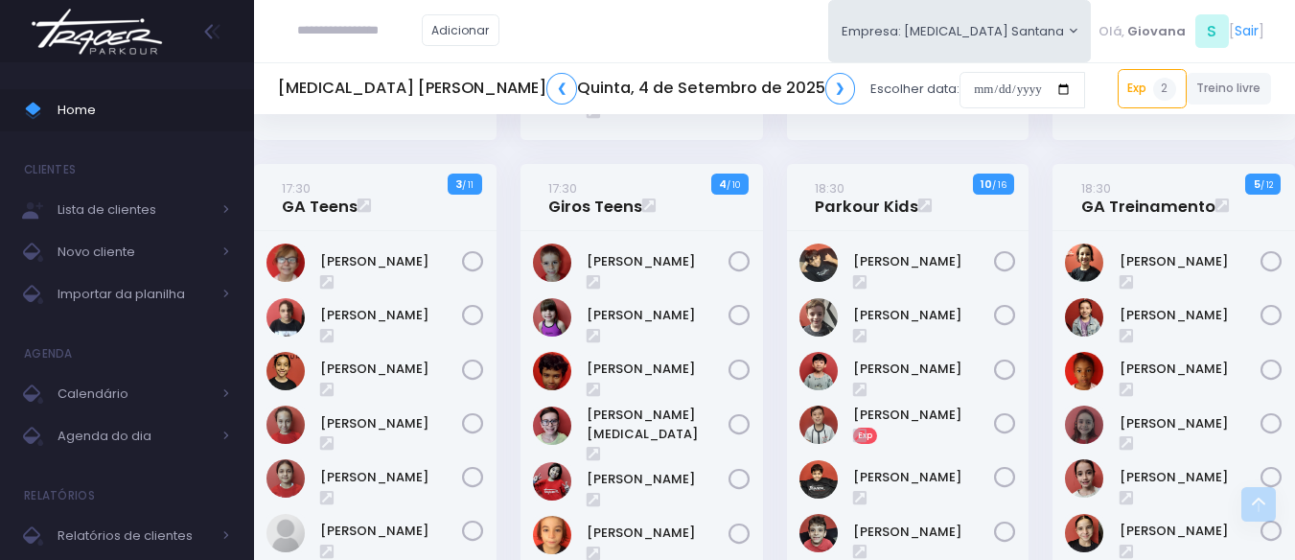
scroll to position [1054, 0]
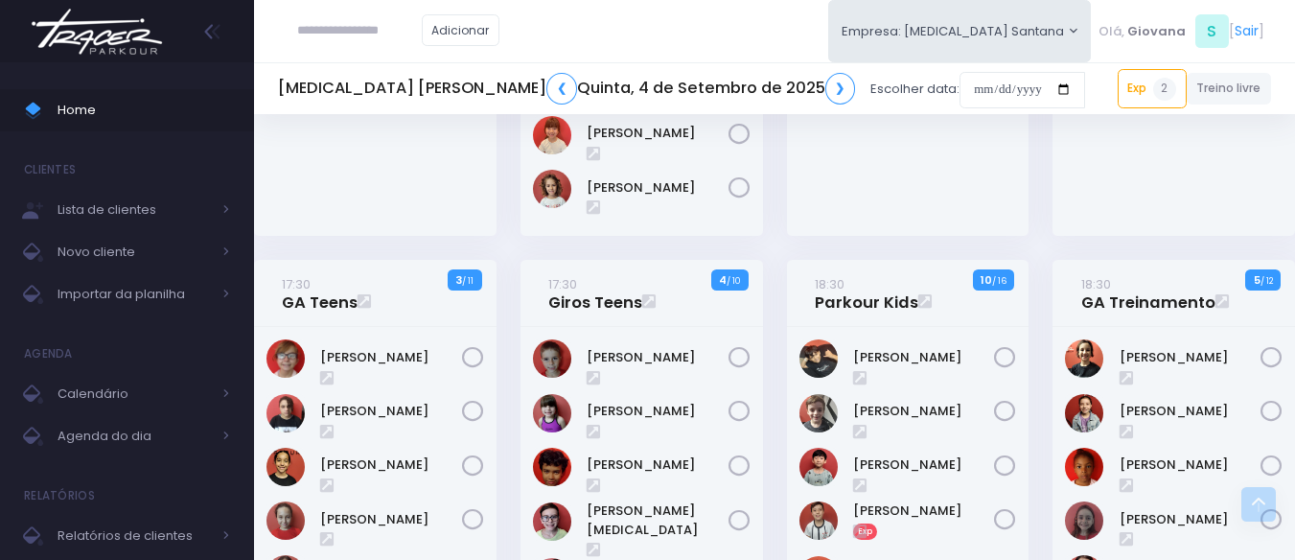
scroll to position [575, 0]
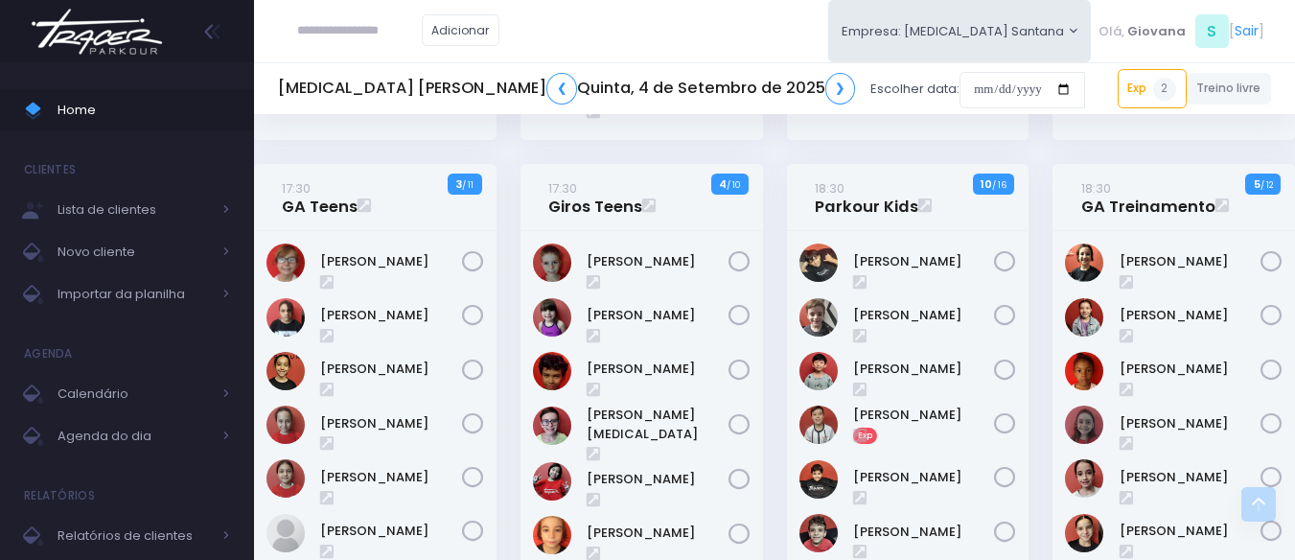
click at [1051, 288] on div "18:30 GA Treinamento 5 / 12" at bounding box center [1174, 437] width 266 height 547
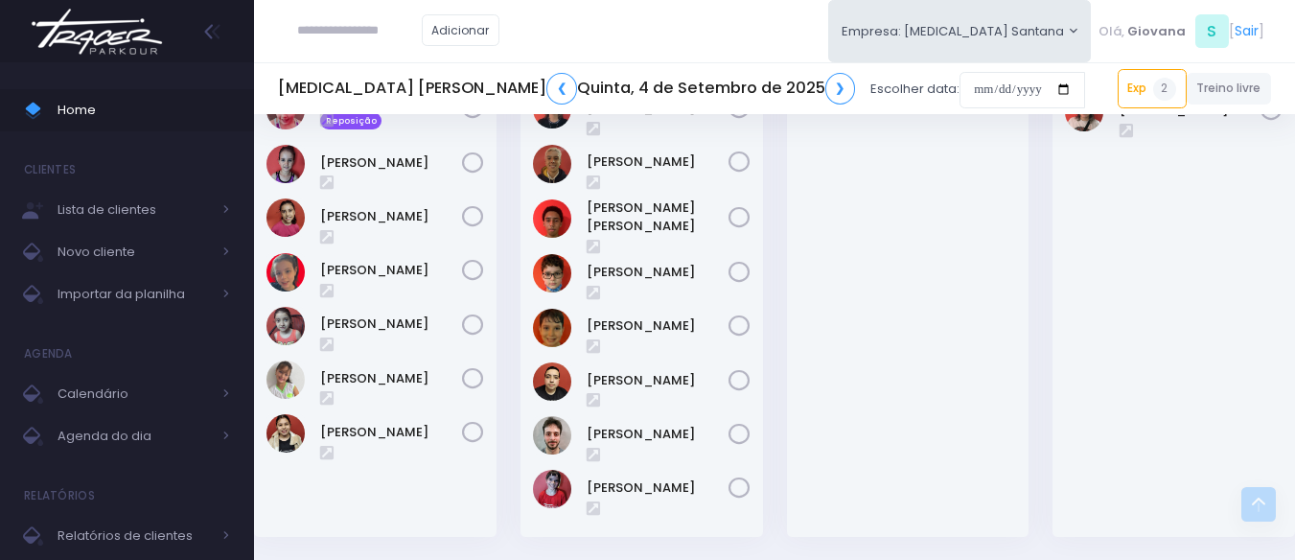
scroll to position [1054, 0]
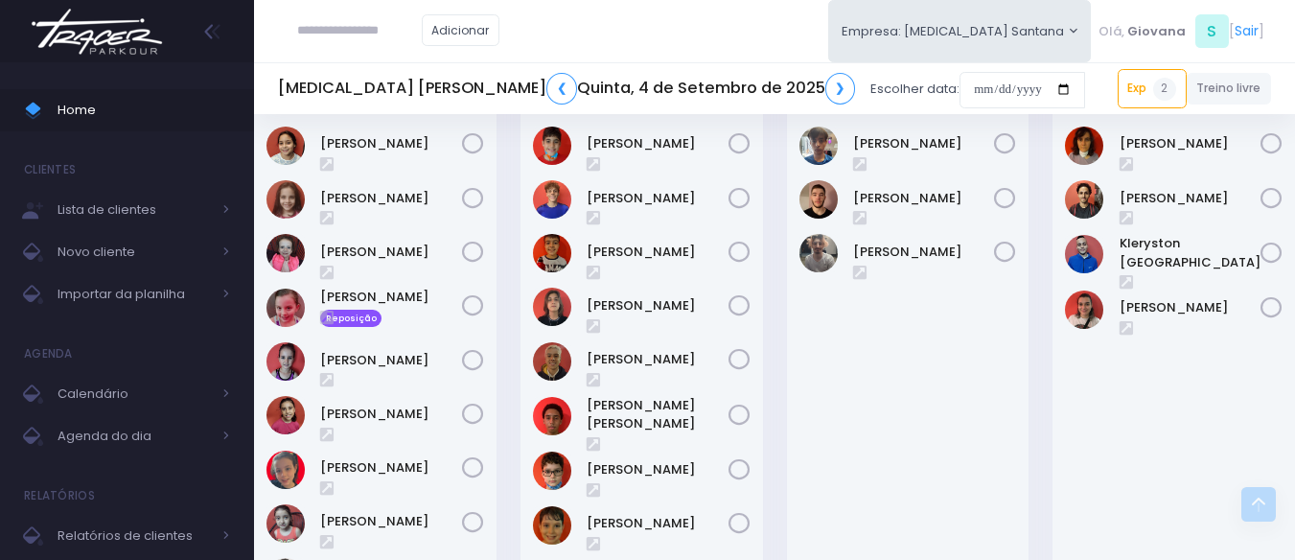
scroll to position [1242, 0]
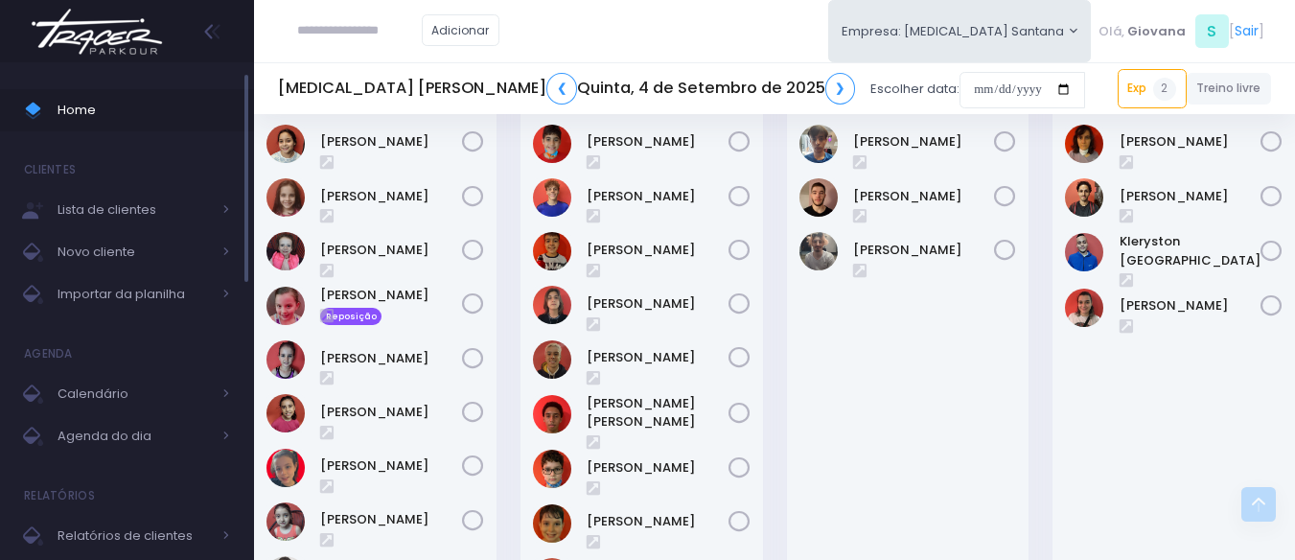
click at [155, 109] on span "Home" at bounding box center [144, 110] width 173 height 25
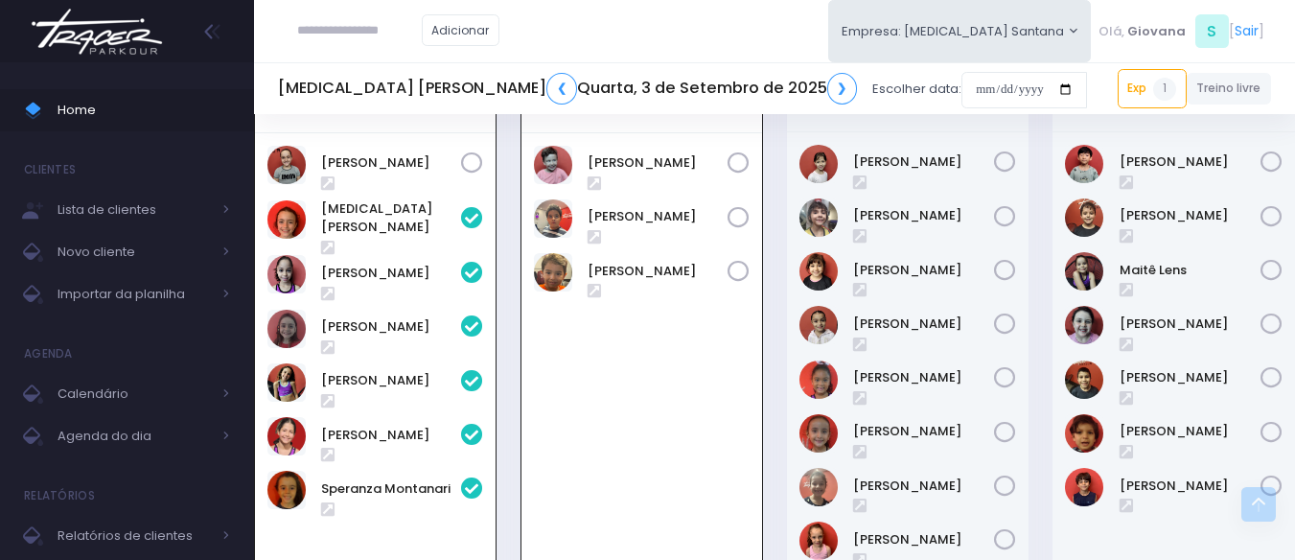
scroll to position [722, 0]
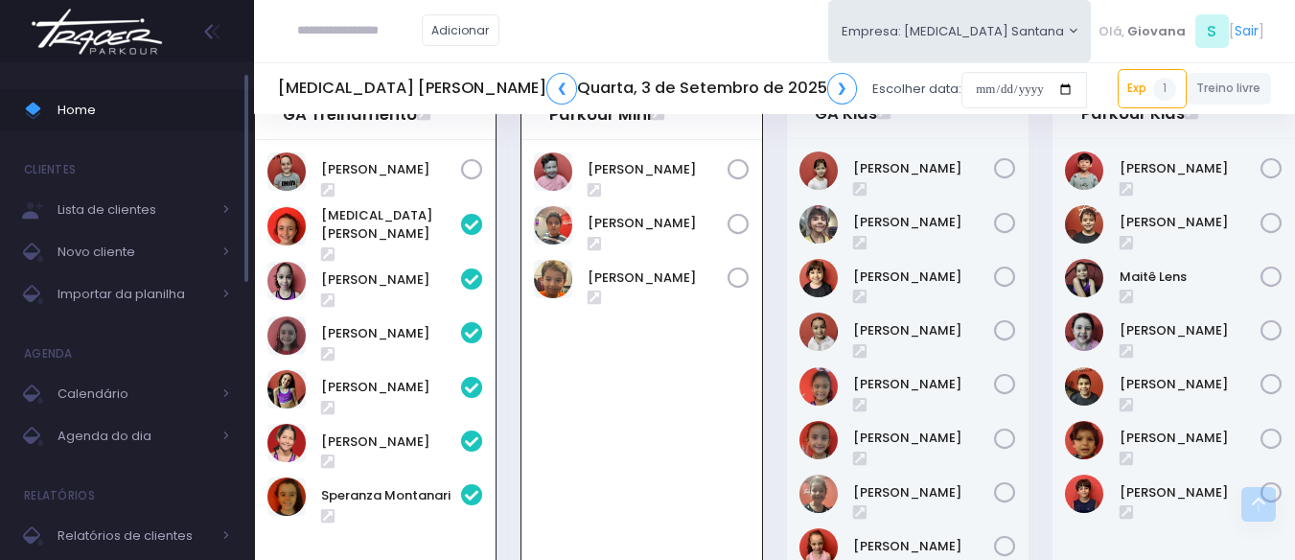
click at [65, 116] on span "Home" at bounding box center [144, 110] width 173 height 25
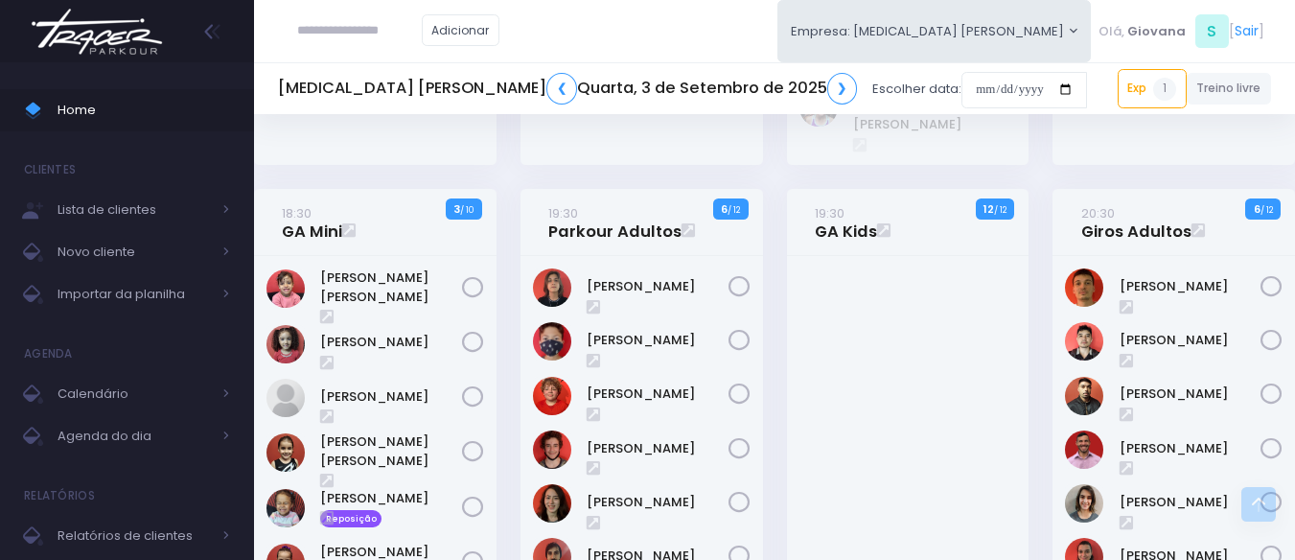
scroll to position [1507, 0]
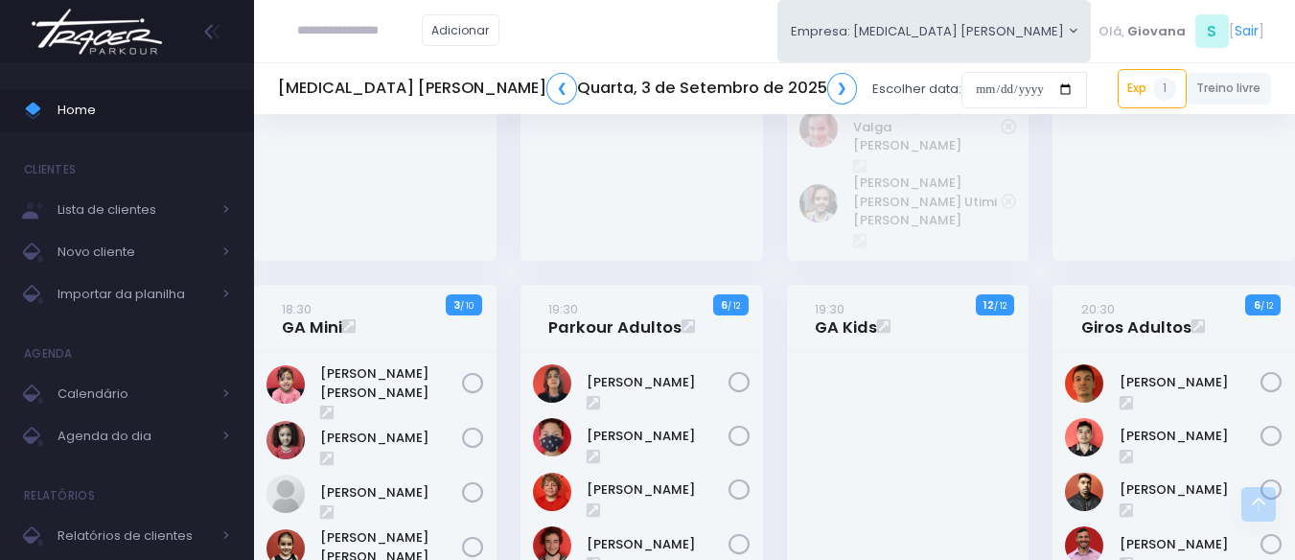
click at [370, 15] on input "text" at bounding box center [359, 30] width 125 height 36
type input "******"
click input "submit" at bounding box center [0, 0] width 0 height 0
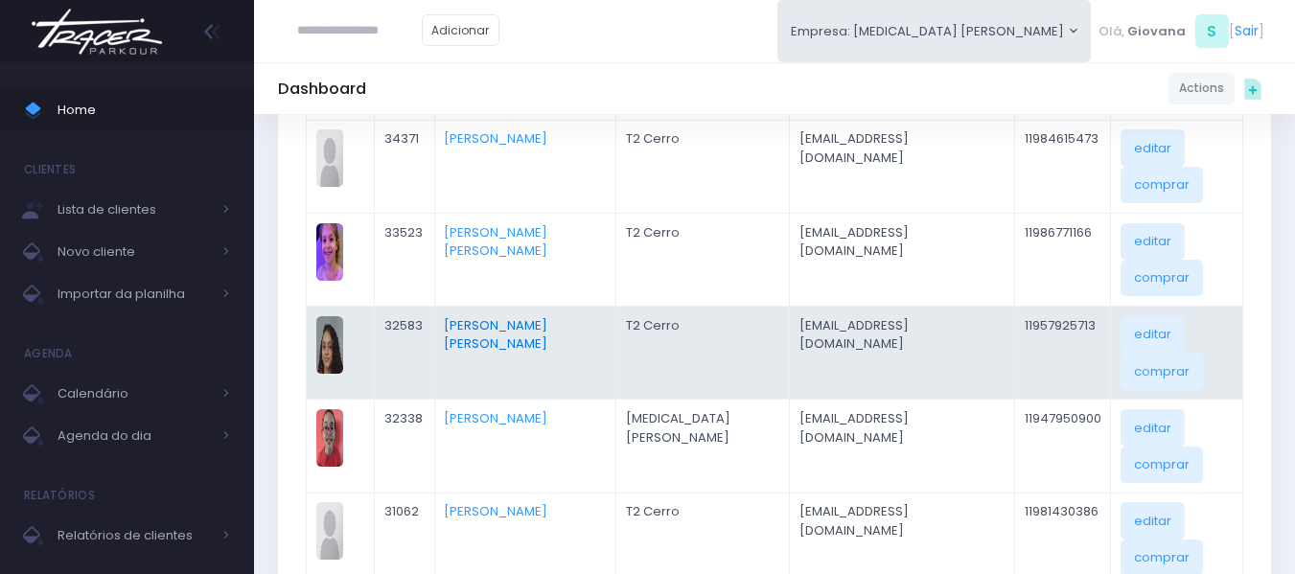
scroll to position [383, 0]
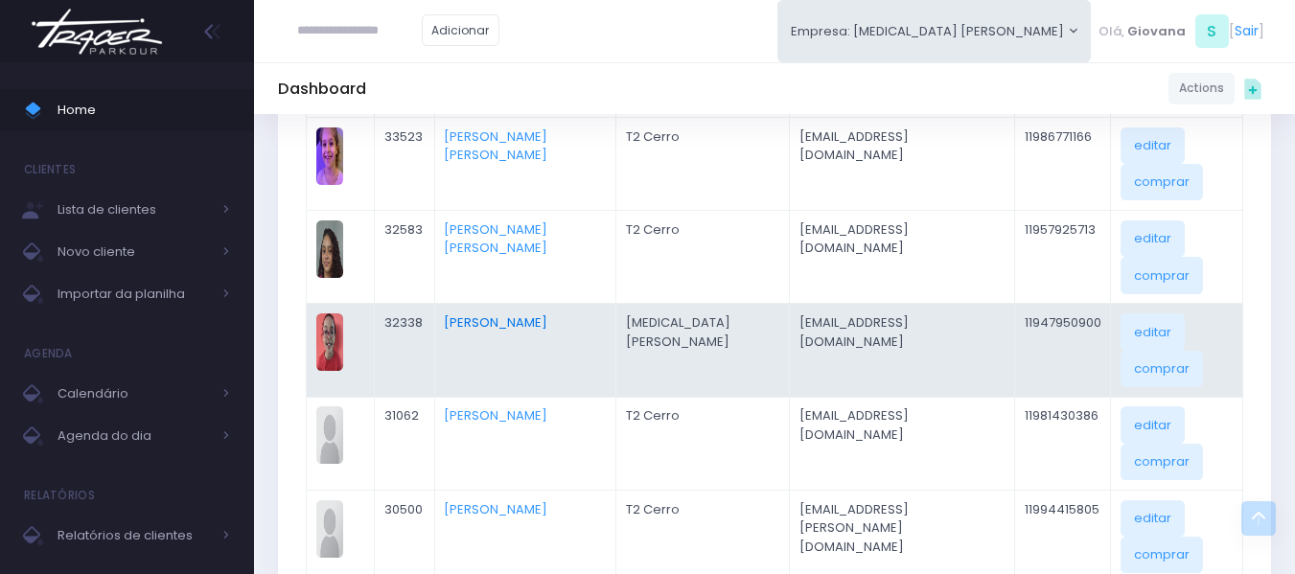
click at [532, 324] on link "Soraya Gusmão" at bounding box center [496, 322] width 104 height 18
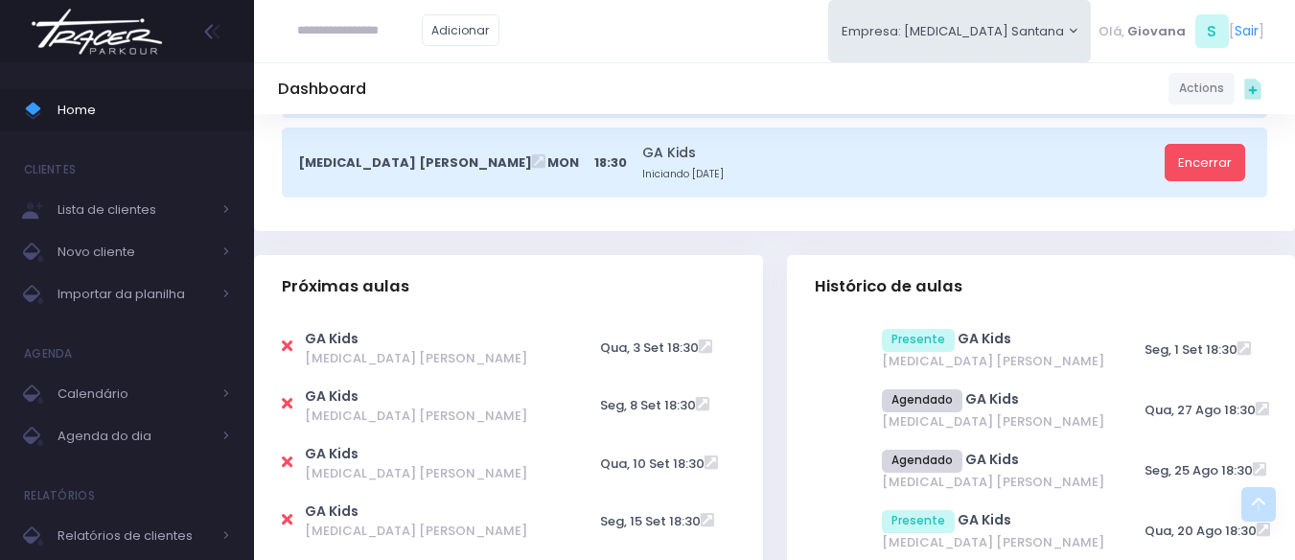
scroll to position [767, 0]
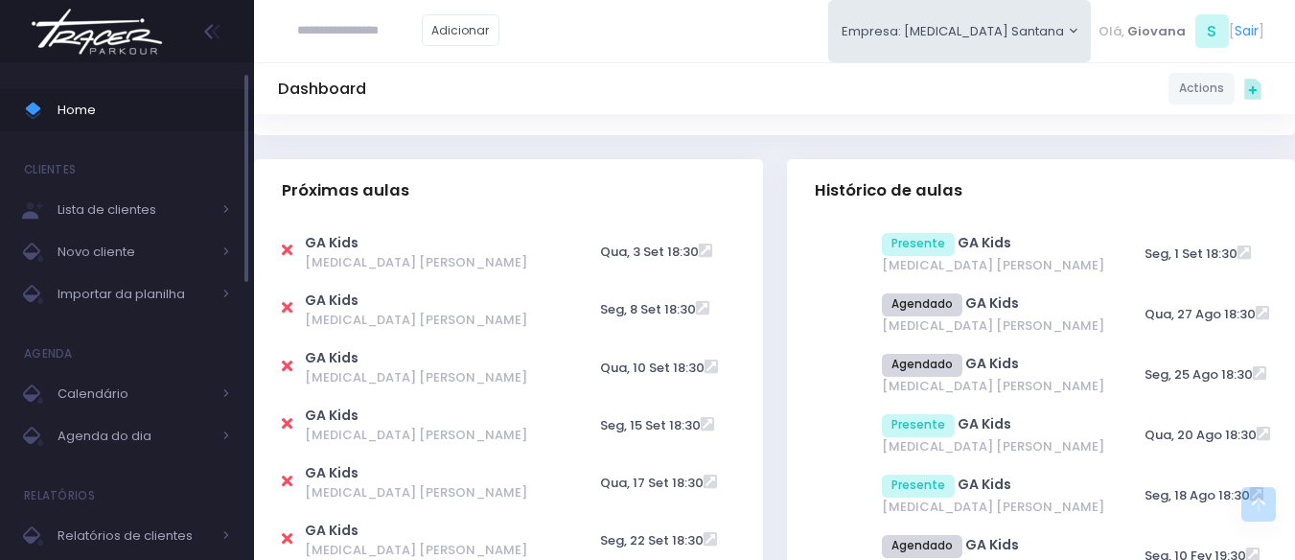
click at [61, 123] on link "Home" at bounding box center [127, 110] width 254 height 42
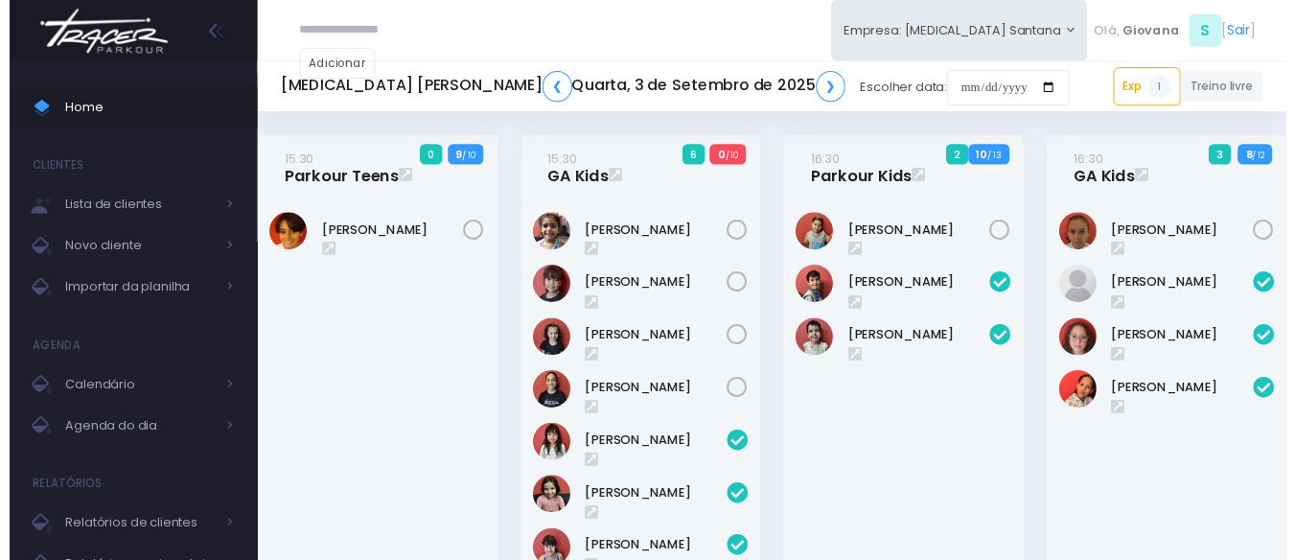
scroll to position [795, 0]
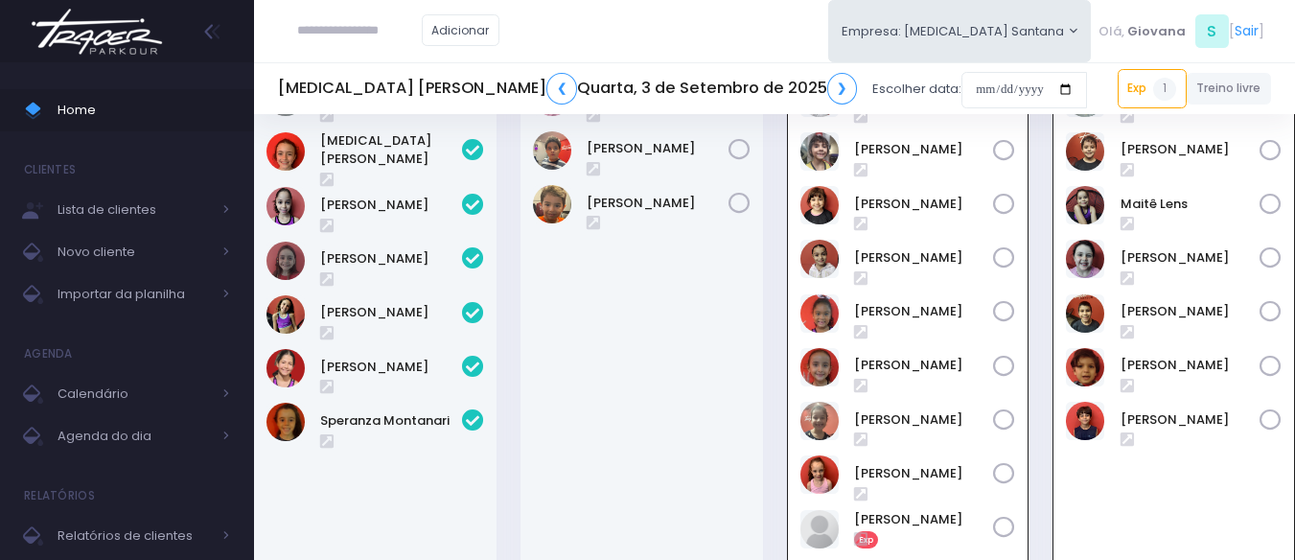
click at [755, 335] on div "Dante Custodio" at bounding box center [641, 483] width 242 height 836
click at [1182, 155] on link "[PERSON_NAME]" at bounding box center [1190, 149] width 140 height 19
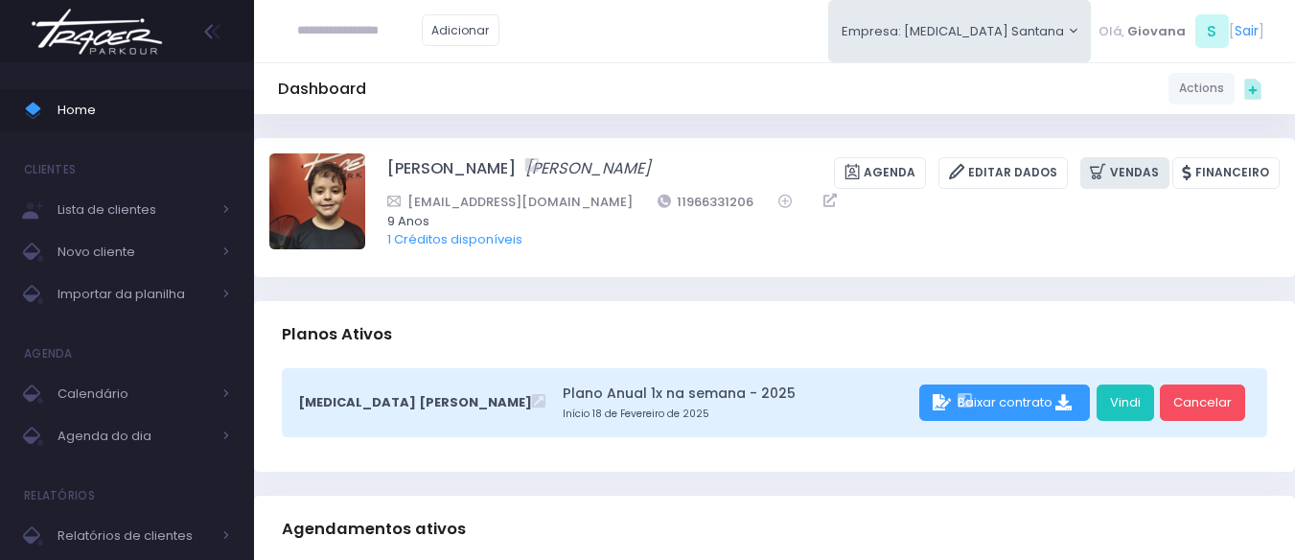
click at [1166, 163] on link "Vendas" at bounding box center [1124, 173] width 89 height 32
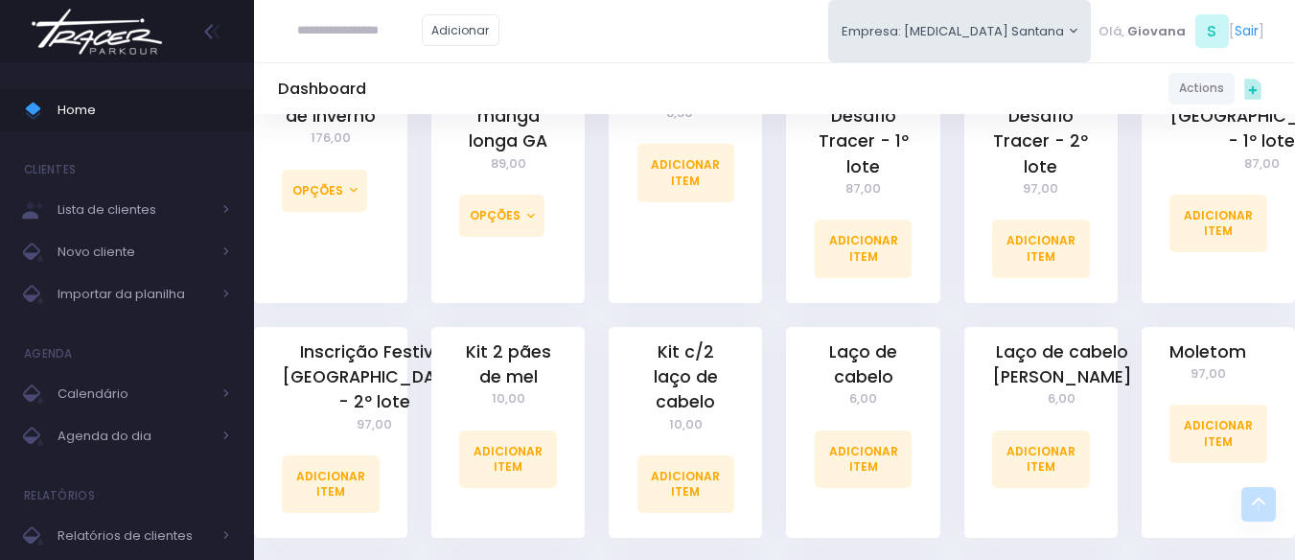
scroll to position [1851, 0]
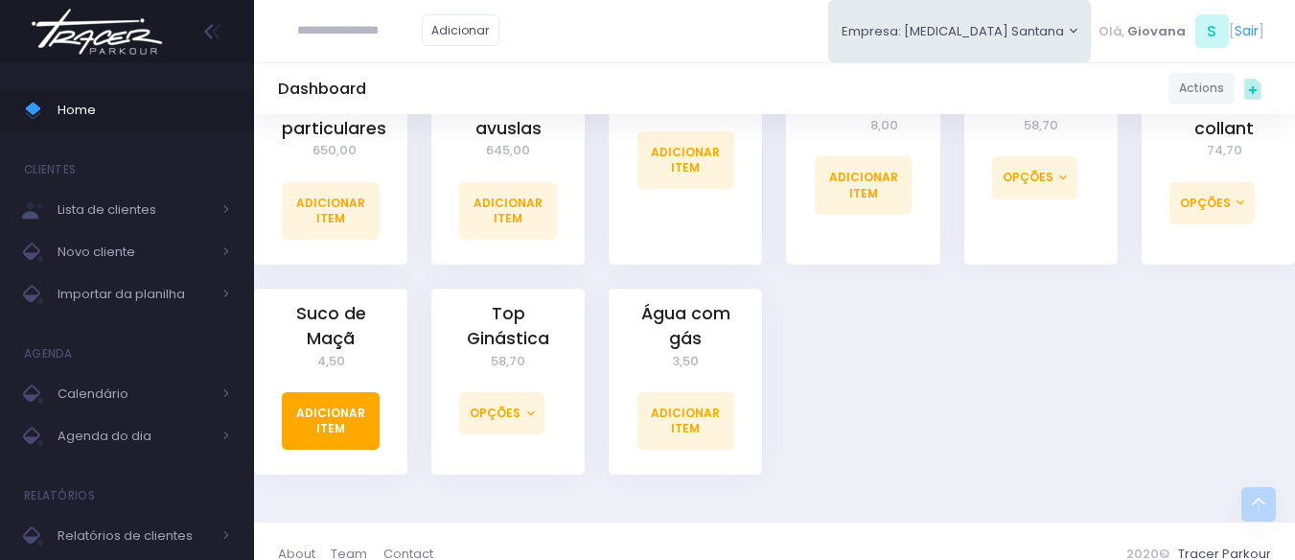
click at [366, 398] on link "Adicionar Item" at bounding box center [331, 421] width 98 height 58
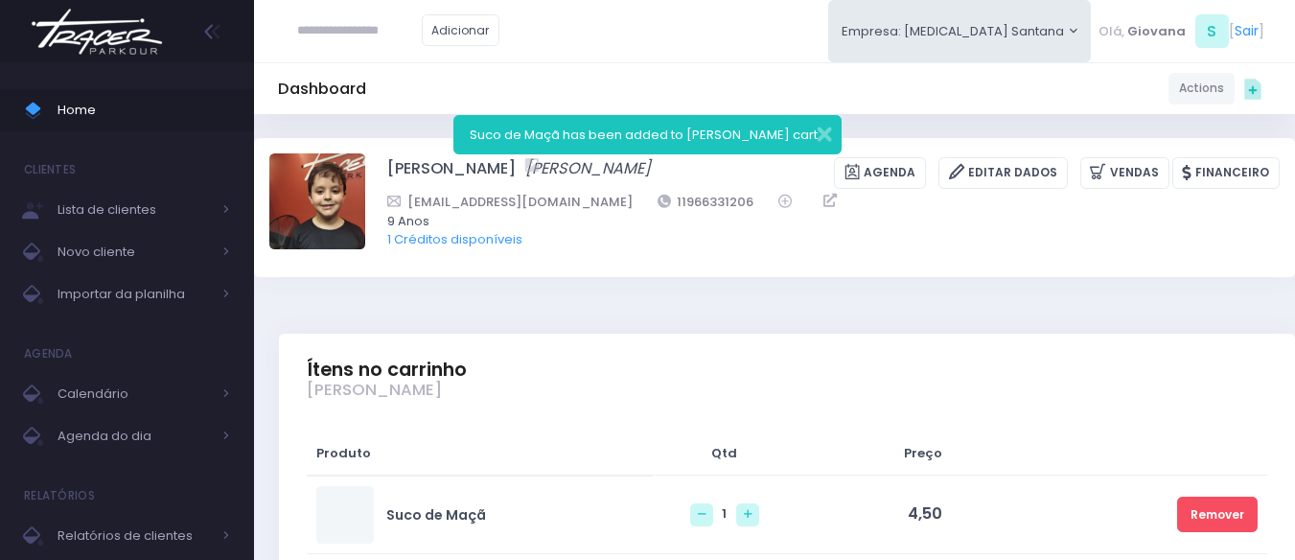
scroll to position [383, 0]
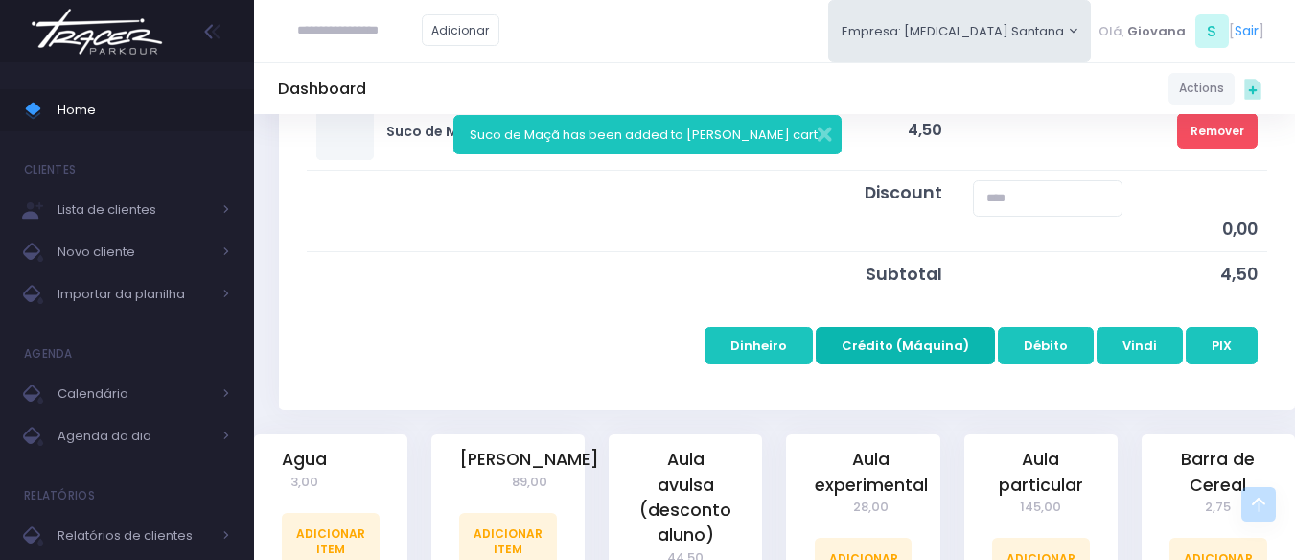
click at [921, 354] on button "Crédito (Máquina)" at bounding box center [905, 345] width 179 height 36
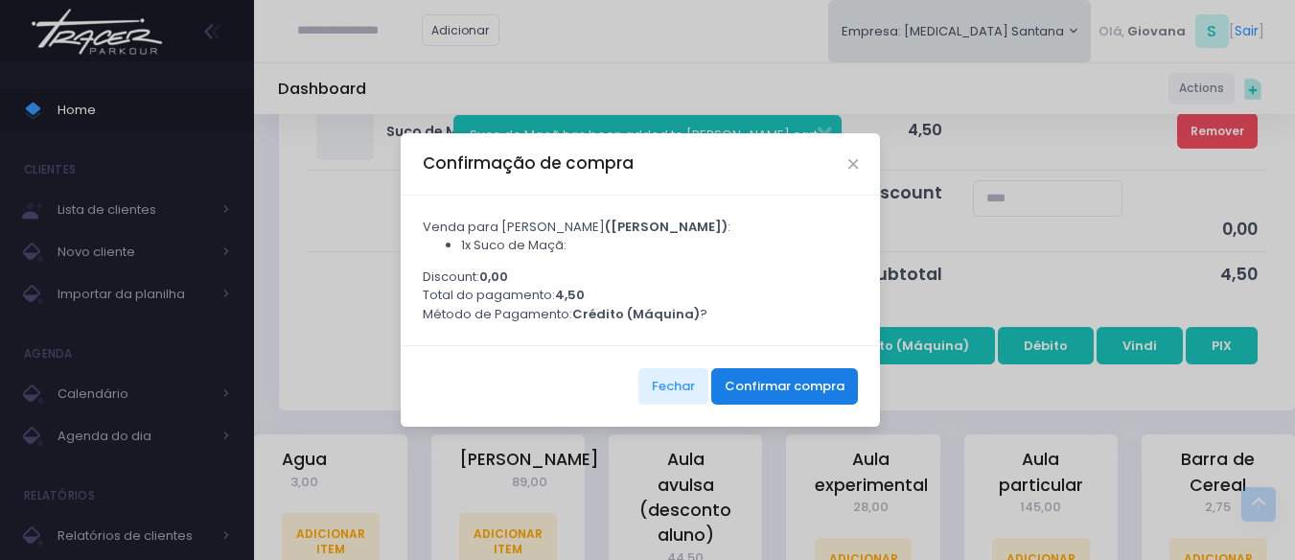
click at [824, 398] on button "Confirmar compra" at bounding box center [784, 386] width 147 height 36
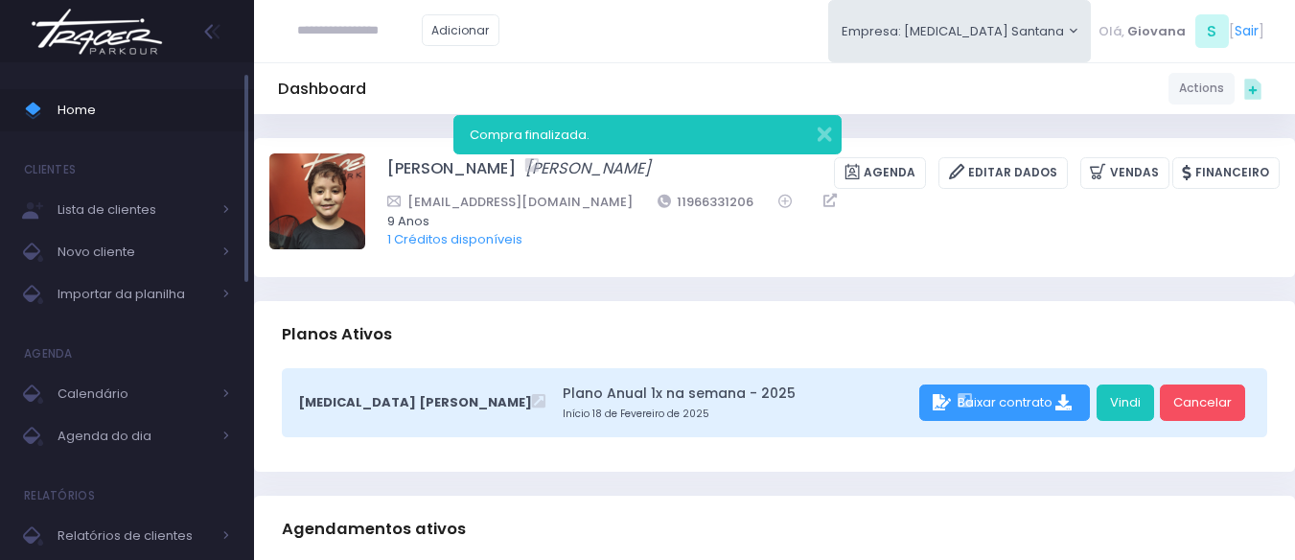
click at [134, 119] on span "Home" at bounding box center [144, 110] width 173 height 25
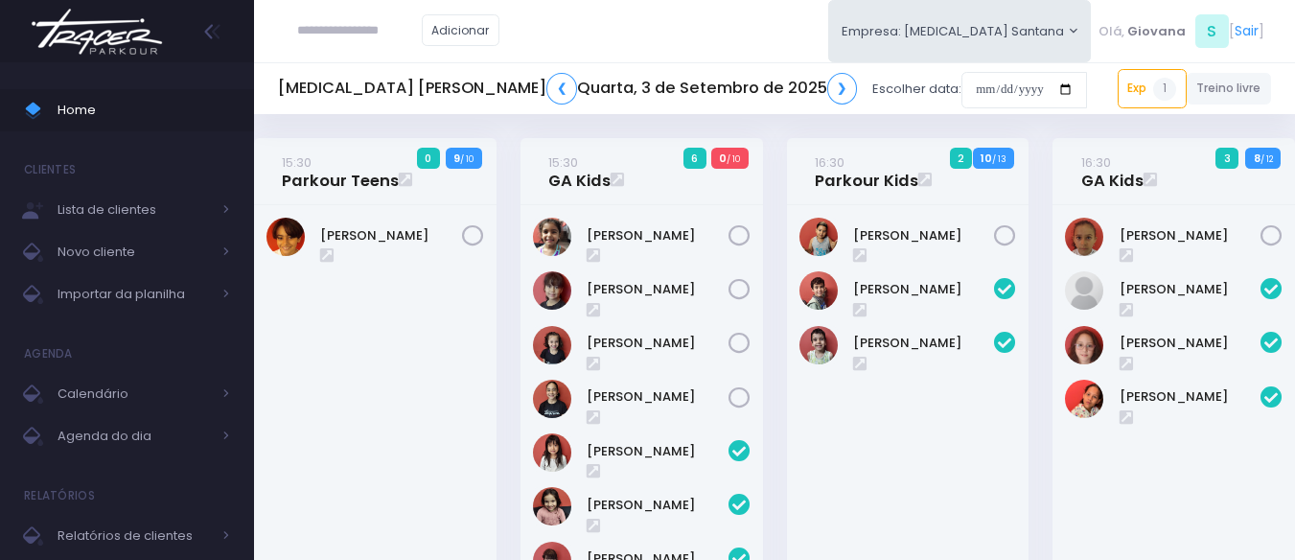
scroll to position [1740, 0]
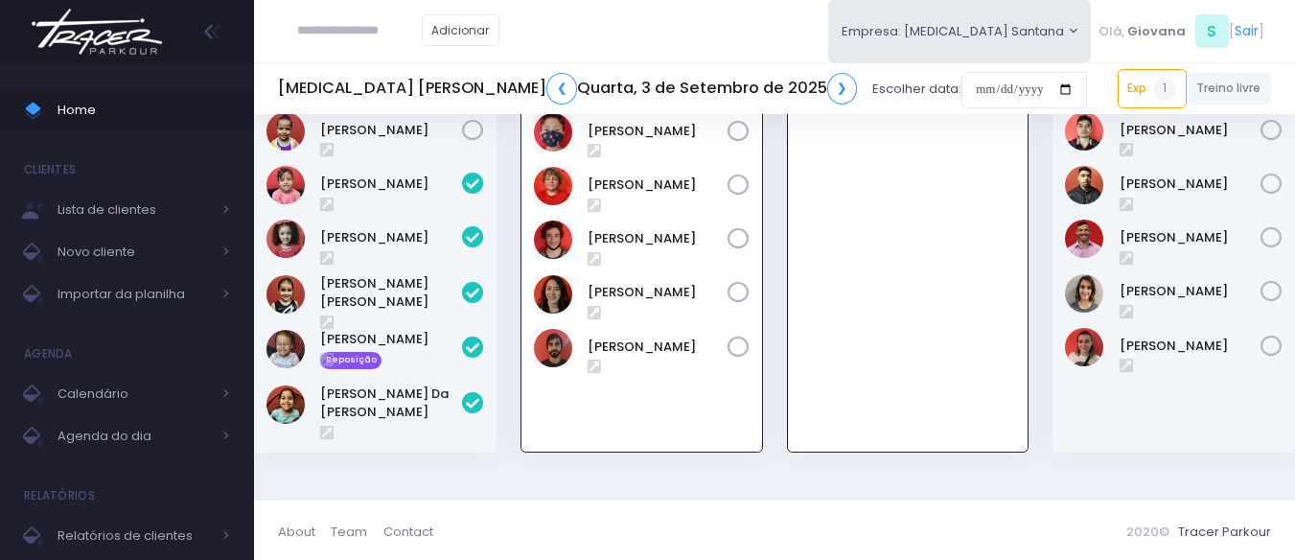
click at [778, 273] on div "19:30 GA Kids 0 12 / 12" at bounding box center [907, 228] width 266 height 498
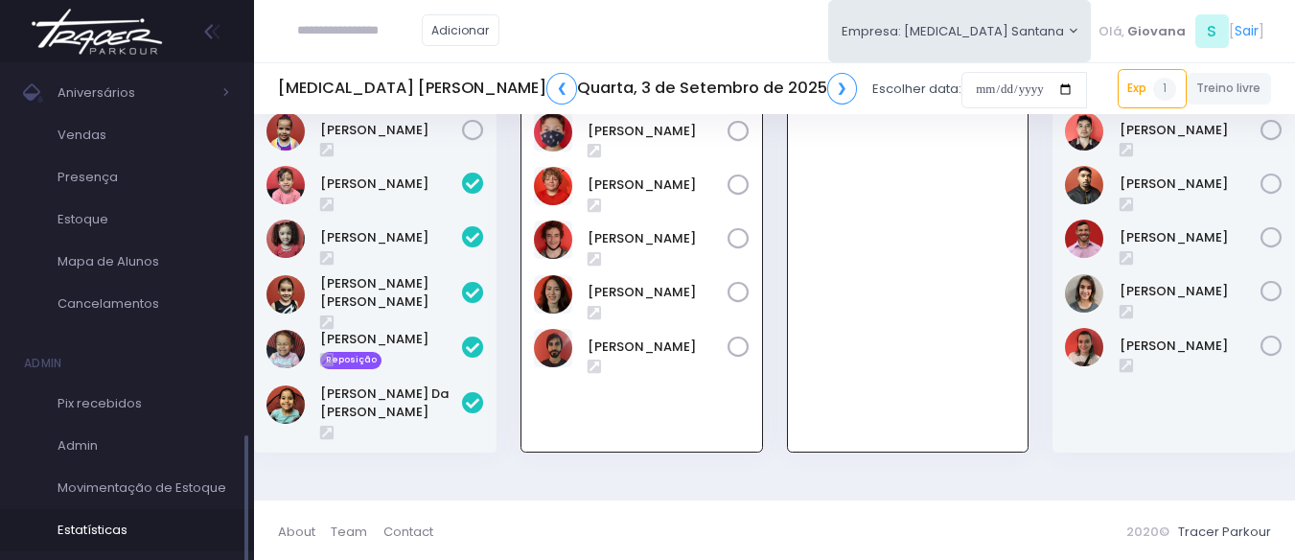
scroll to position [657, 0]
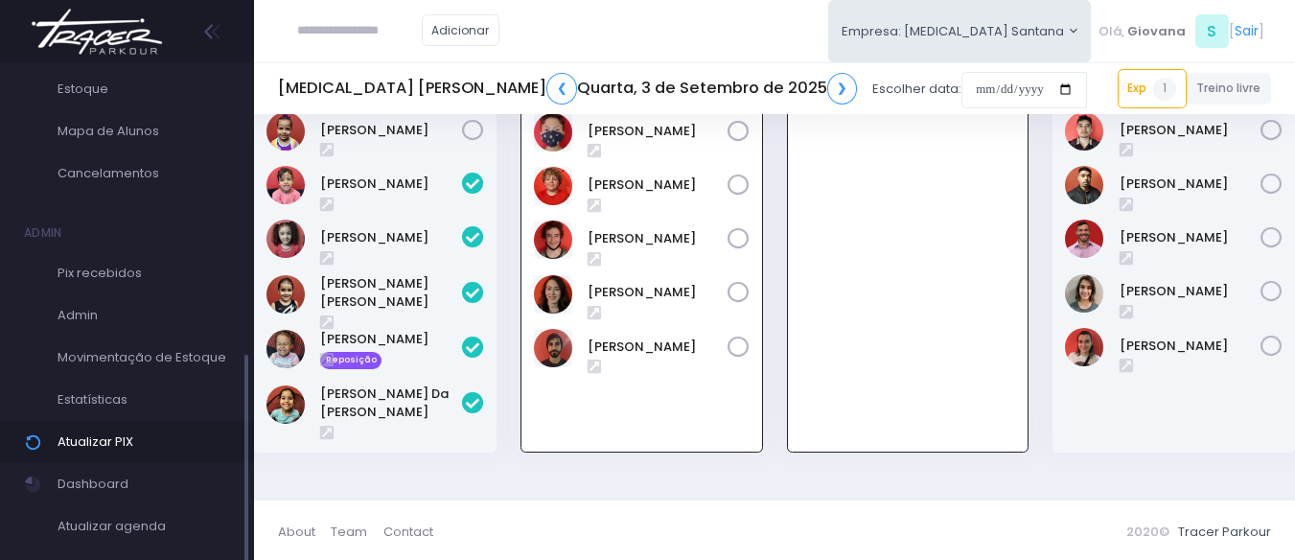
click at [128, 444] on span "Atualizar PIX" at bounding box center [144, 441] width 173 height 25
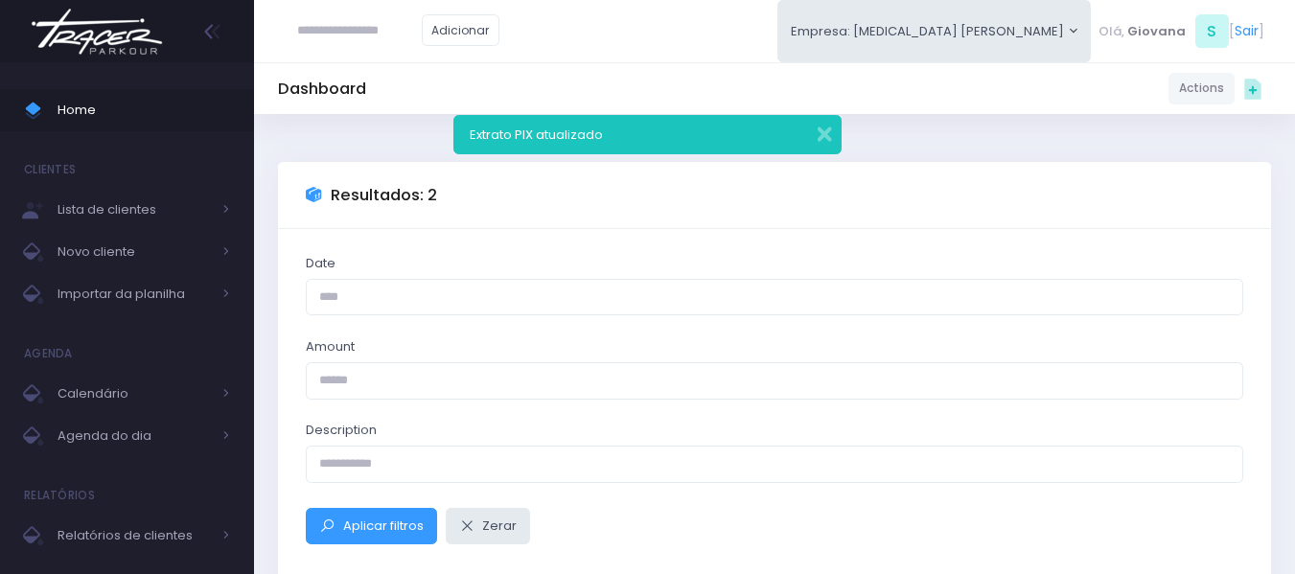
scroll to position [304, 0]
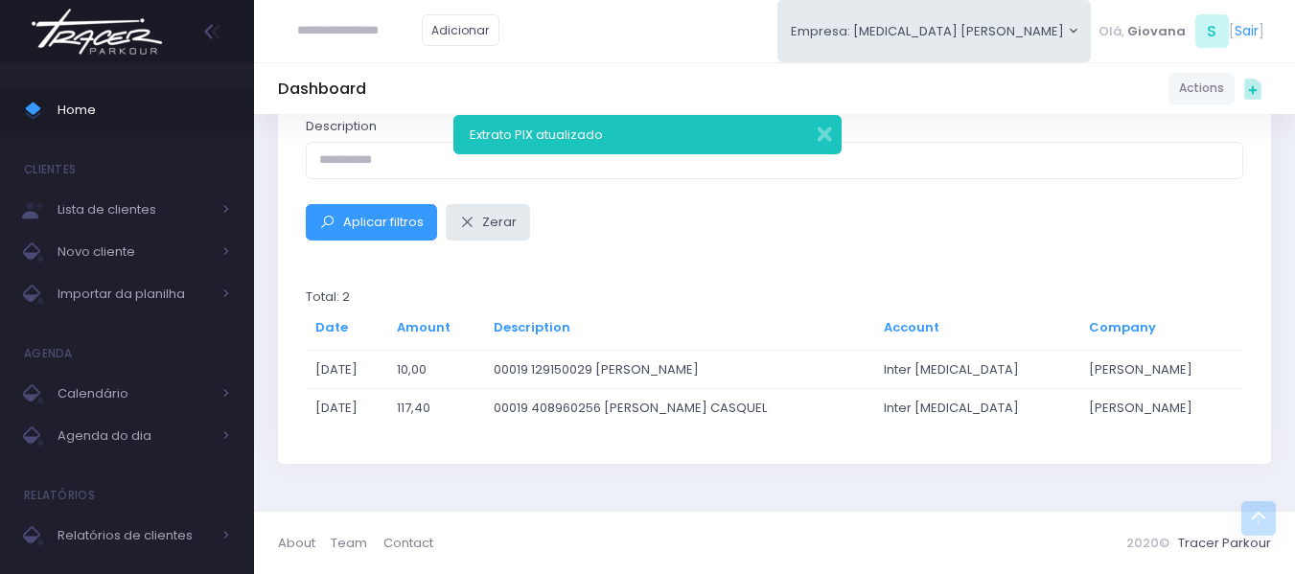
click at [746, 460] on div "Date Amount Description Aplicar filtros Zerar Total: 2 Date Amount Description …" at bounding box center [774, 194] width 993 height 539
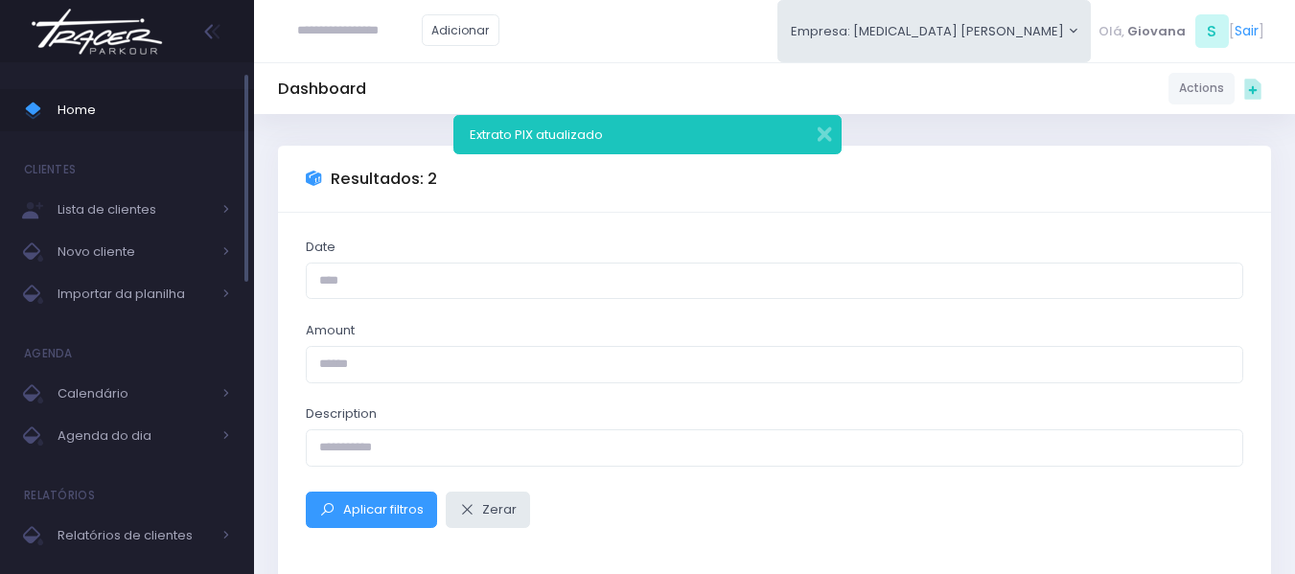
click at [148, 116] on span "Home" at bounding box center [144, 110] width 173 height 25
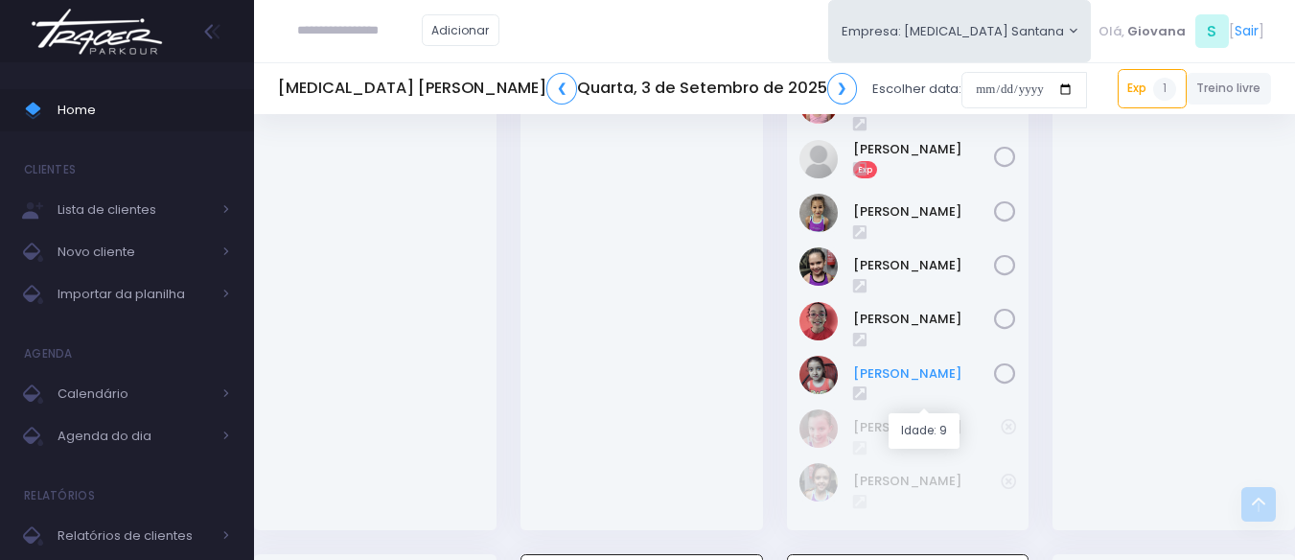
scroll to position [1069, 0]
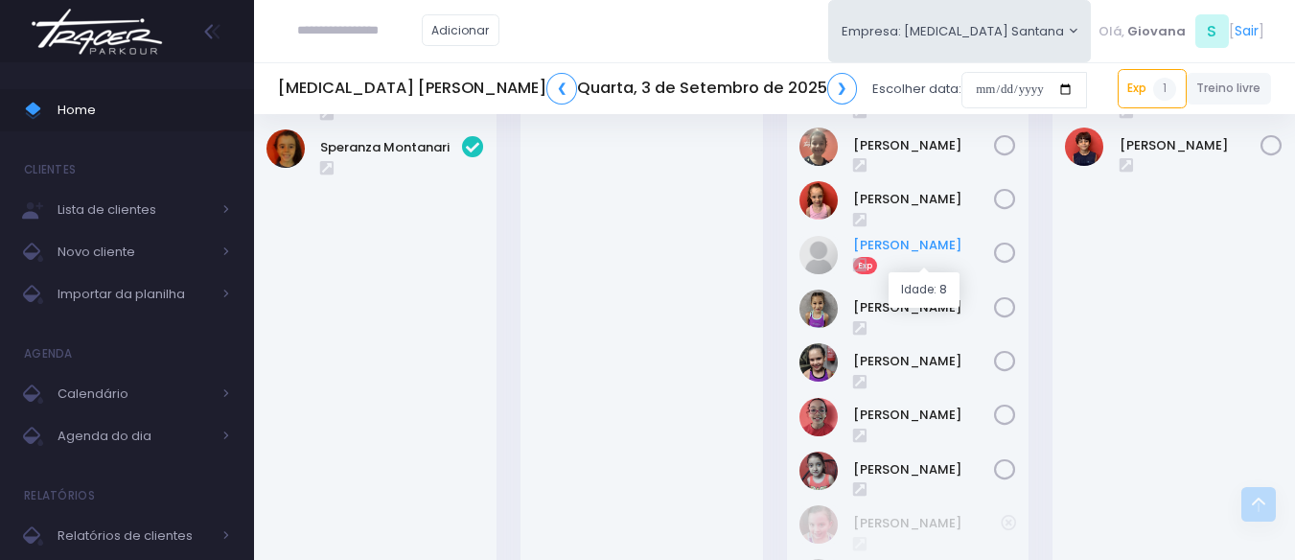
click at [938, 255] on link "[PERSON_NAME]" at bounding box center [924, 245] width 142 height 19
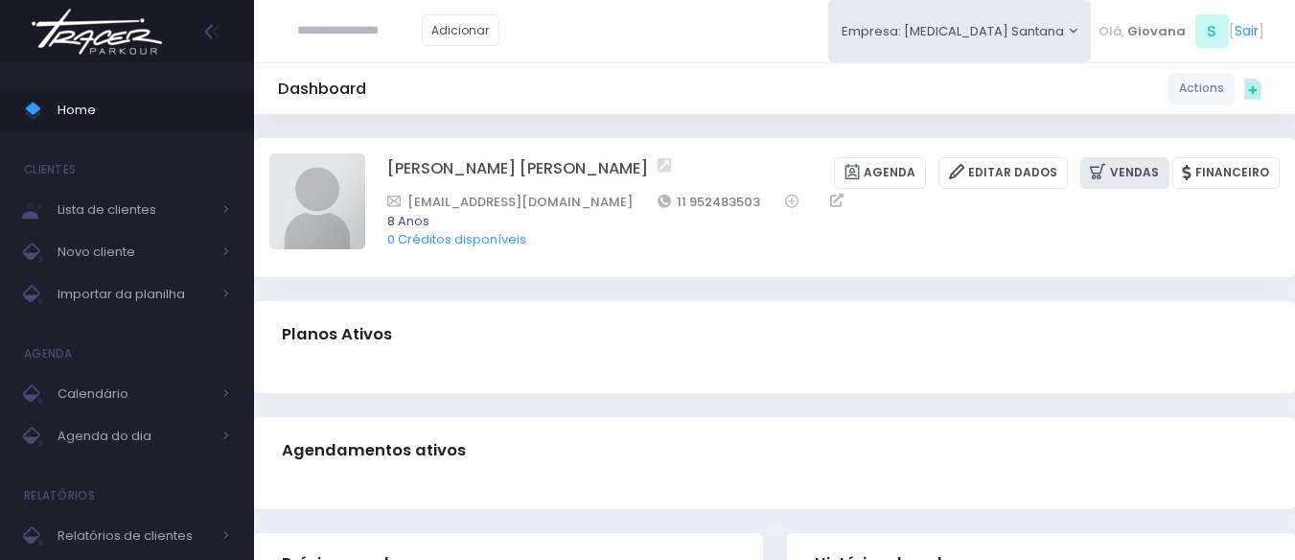
click at [1151, 180] on link "Vendas" at bounding box center [1124, 173] width 89 height 32
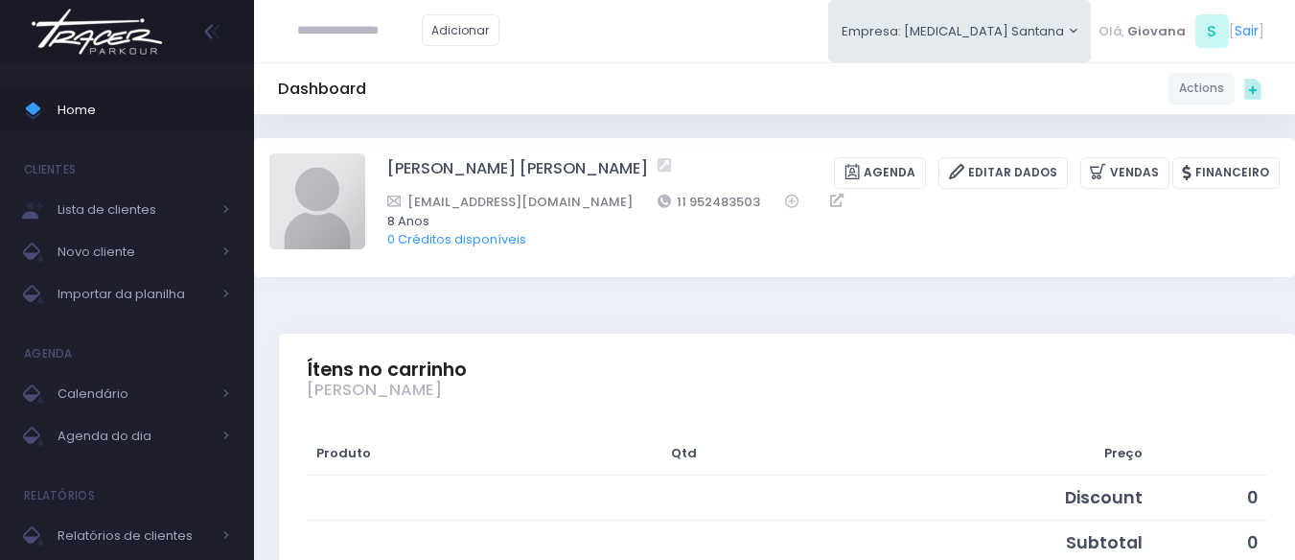
scroll to position [383, 0]
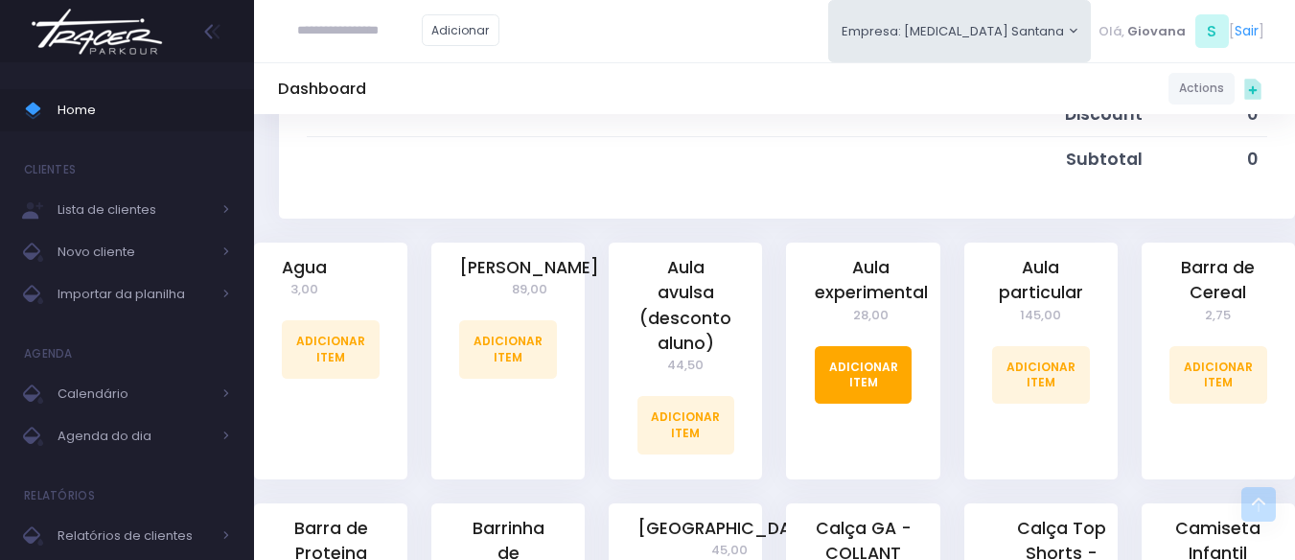
click at [870, 361] on link "Adicionar Item" at bounding box center [864, 375] width 98 height 58
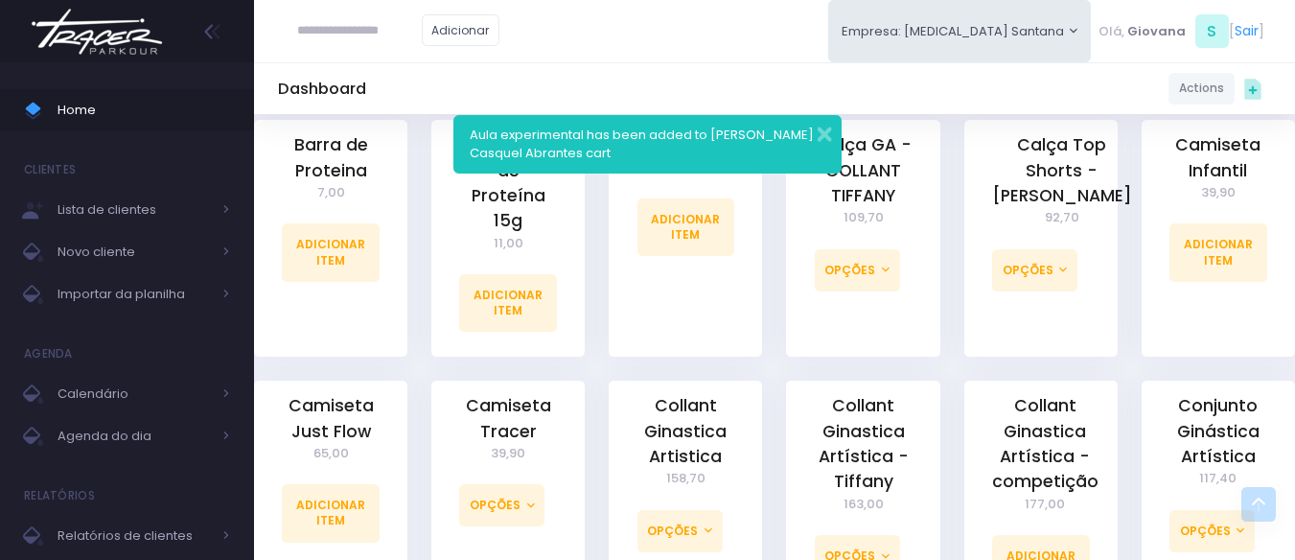
scroll to position [1054, 0]
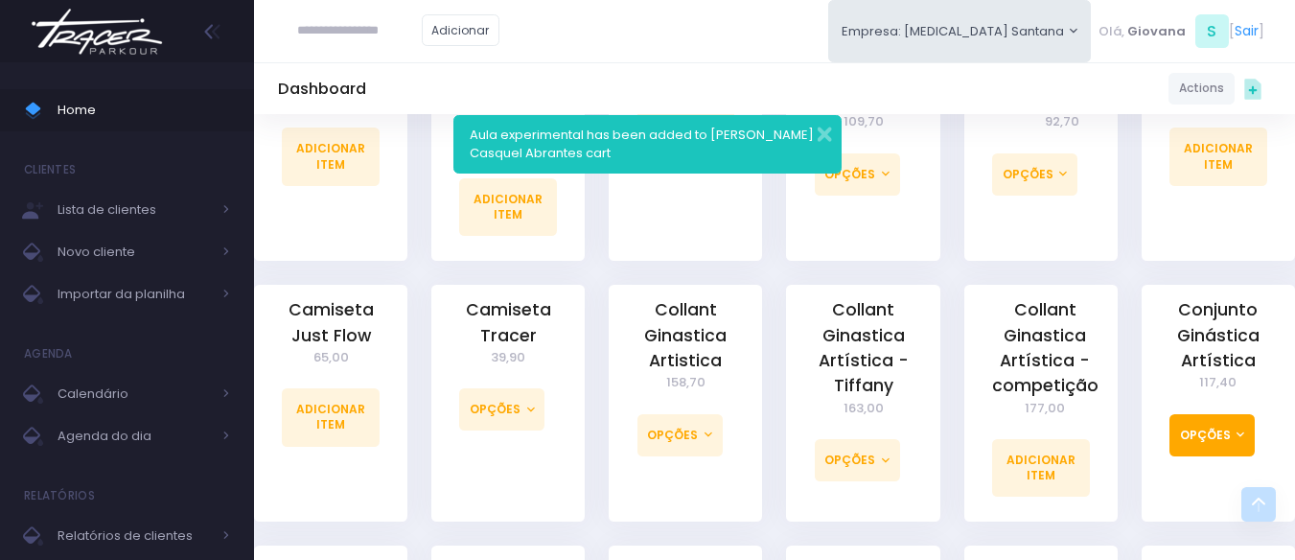
click at [1217, 414] on button "Opções" at bounding box center [1211, 435] width 85 height 42
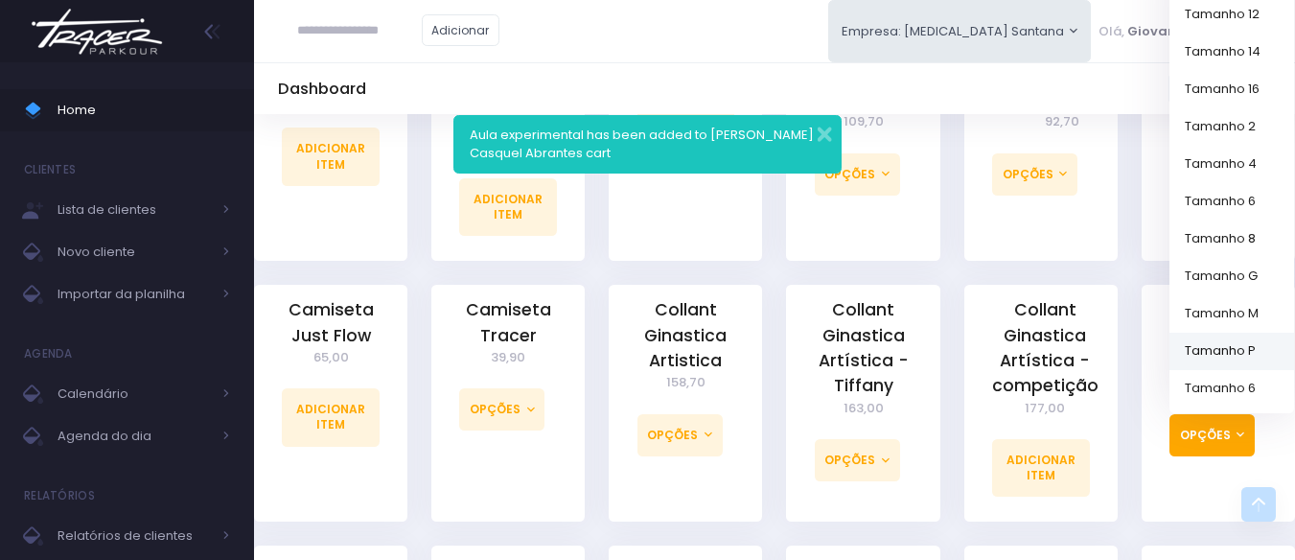
scroll to position [958, 0]
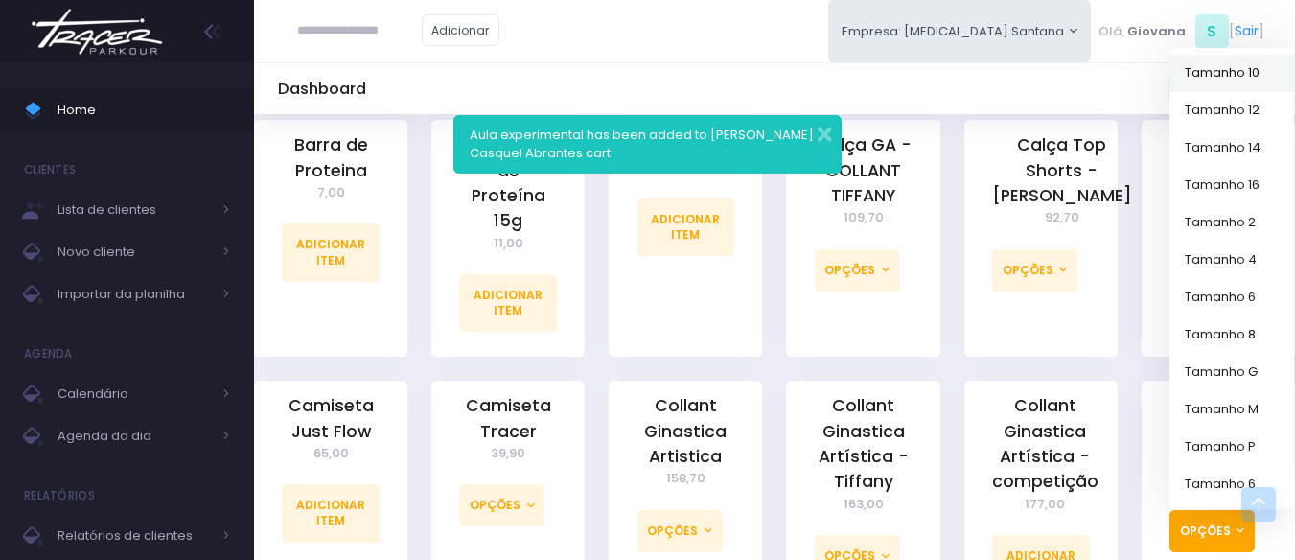
click at [1251, 55] on link "Tamanho 10" at bounding box center [1231, 73] width 125 height 37
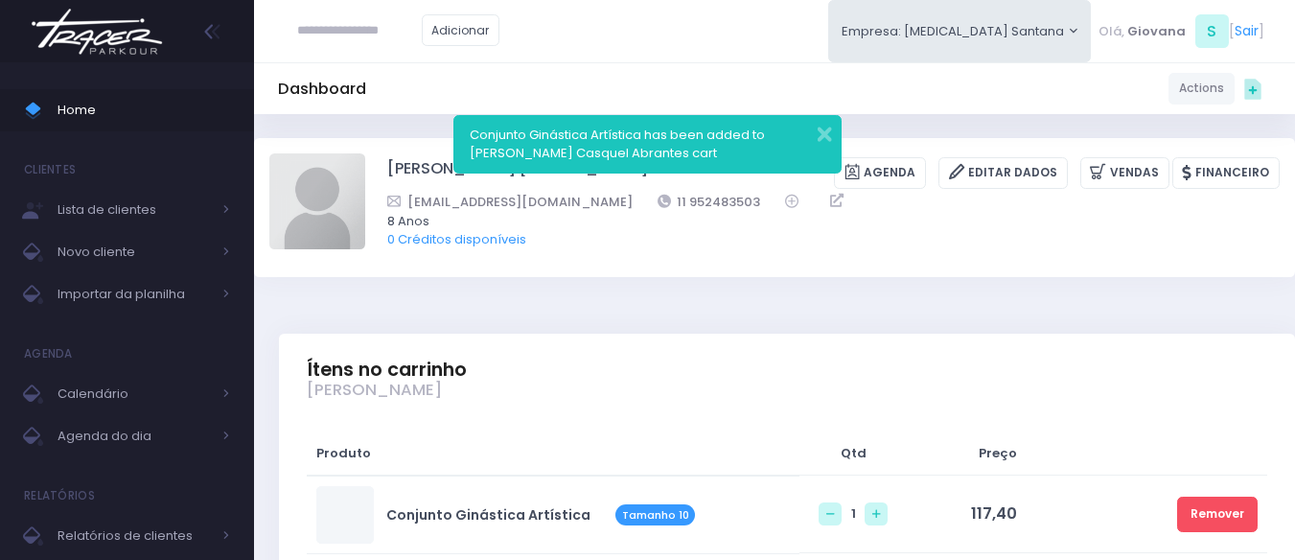
scroll to position [479, 0]
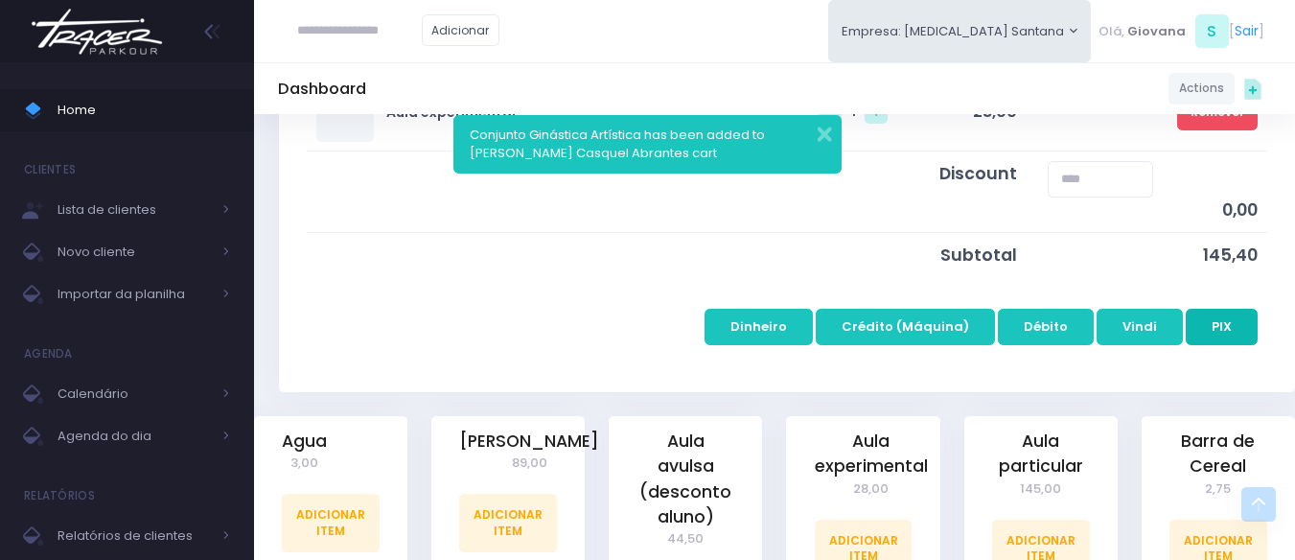
click at [1211, 324] on button "PIX" at bounding box center [1222, 327] width 72 height 36
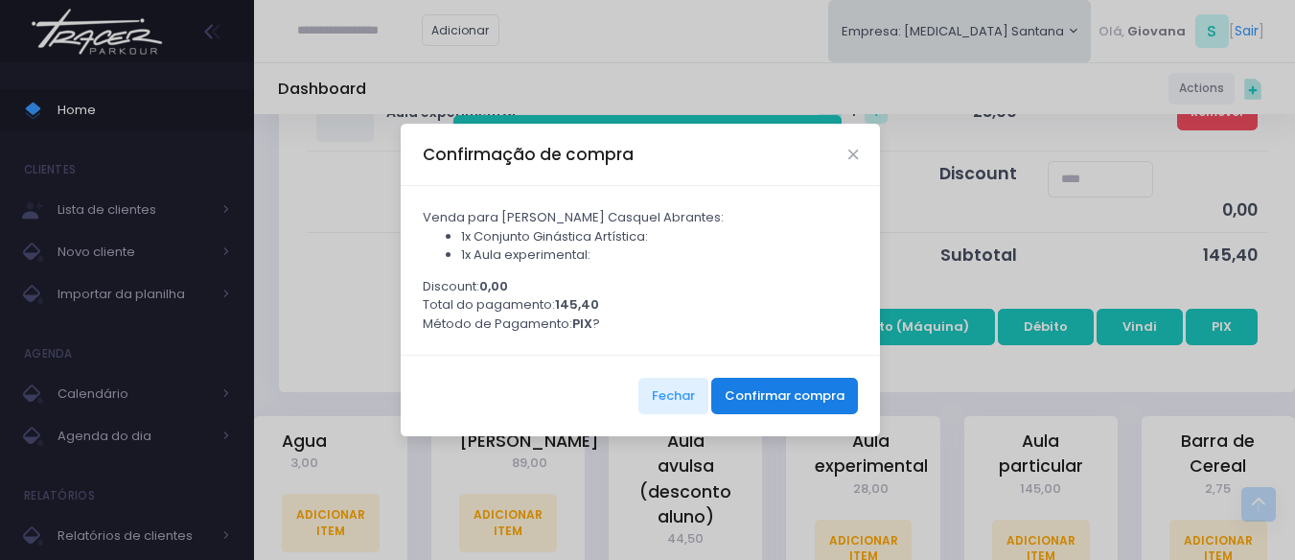
click at [792, 390] on button "Confirmar compra" at bounding box center [784, 396] width 147 height 36
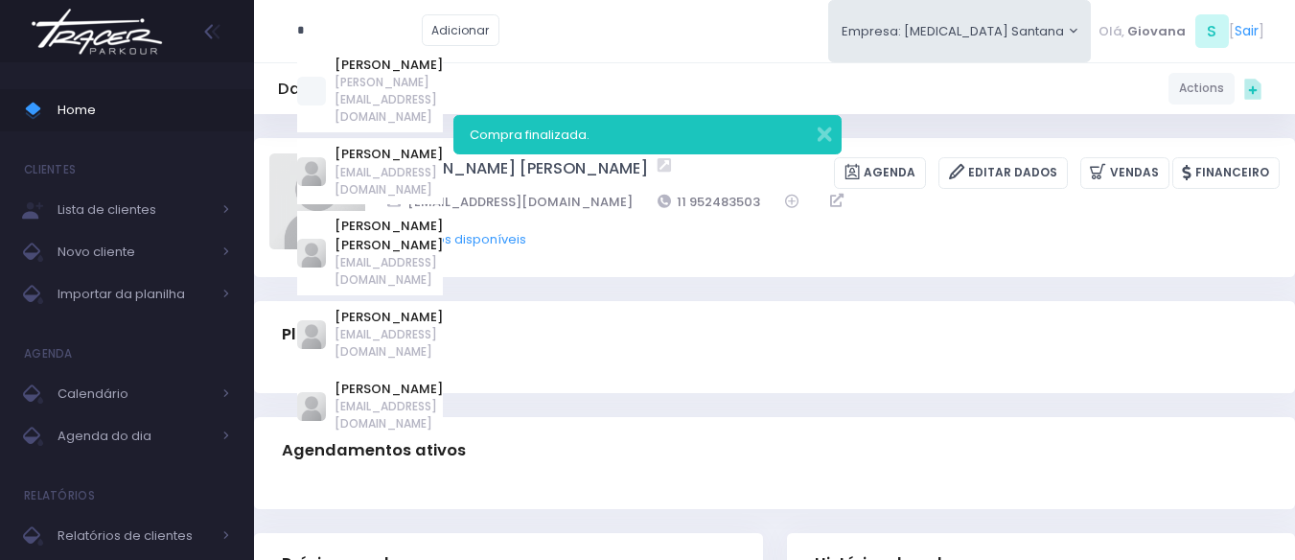
type input "*"
click at [67, 105] on span "Home" at bounding box center [144, 110] width 173 height 25
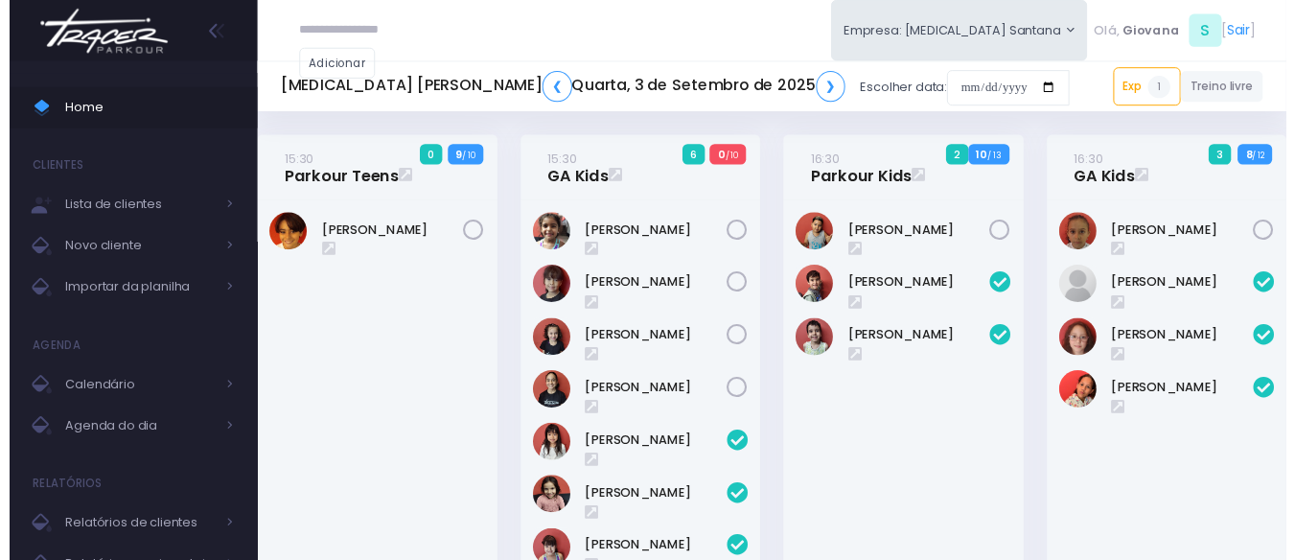
scroll to position [1740, 0]
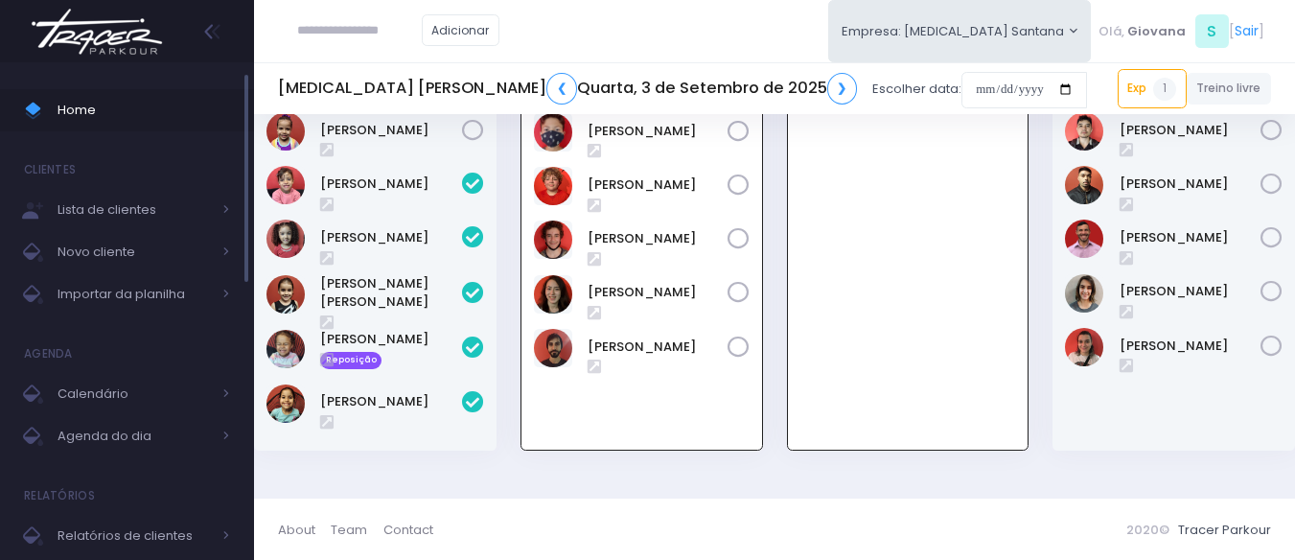
click at [165, 100] on span "Home" at bounding box center [144, 110] width 173 height 25
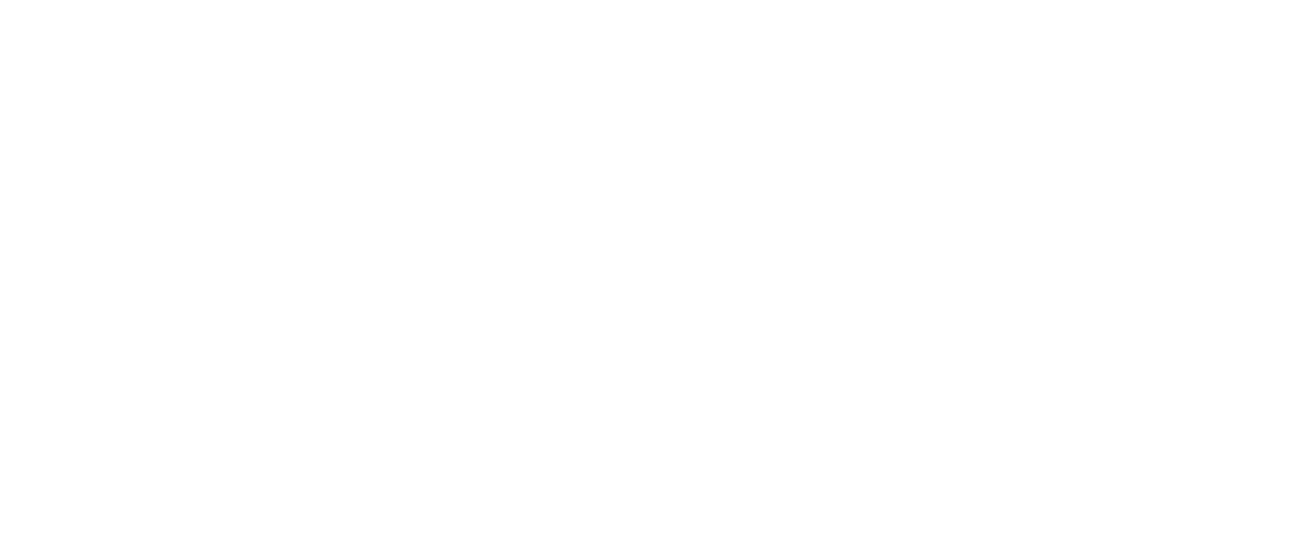
scroll to position [1740, 0]
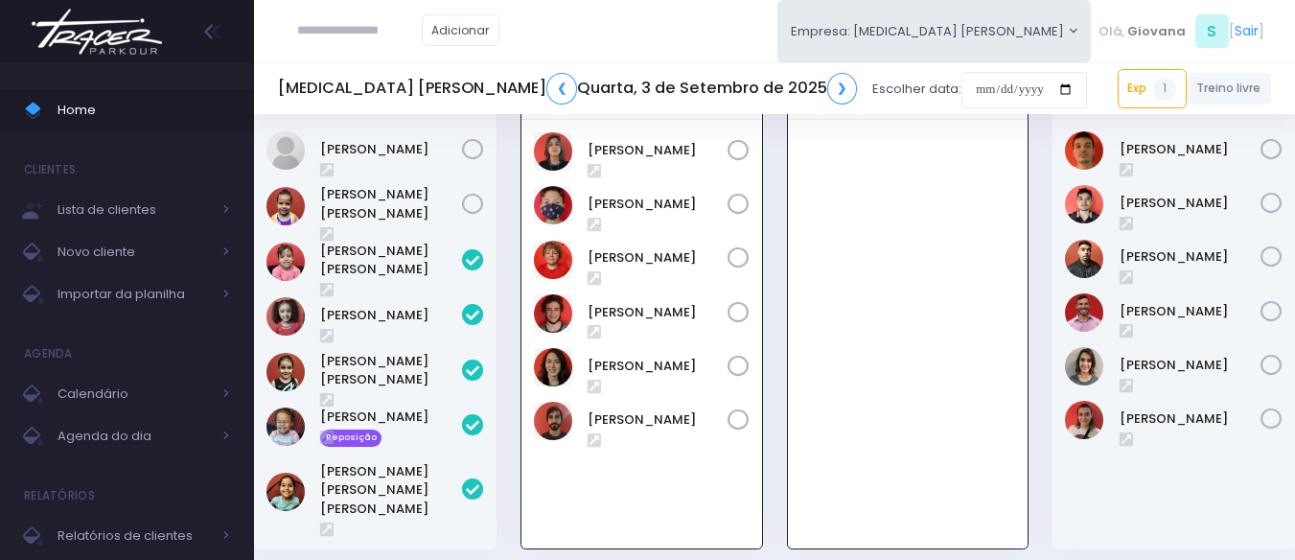
click at [1043, 406] on div "20:30 Giros Adultos 6 / 12" at bounding box center [1174, 312] width 266 height 521
click at [1043, 386] on div "20:30 Giros Adultos 6 / 12" at bounding box center [1174, 312] width 266 height 521
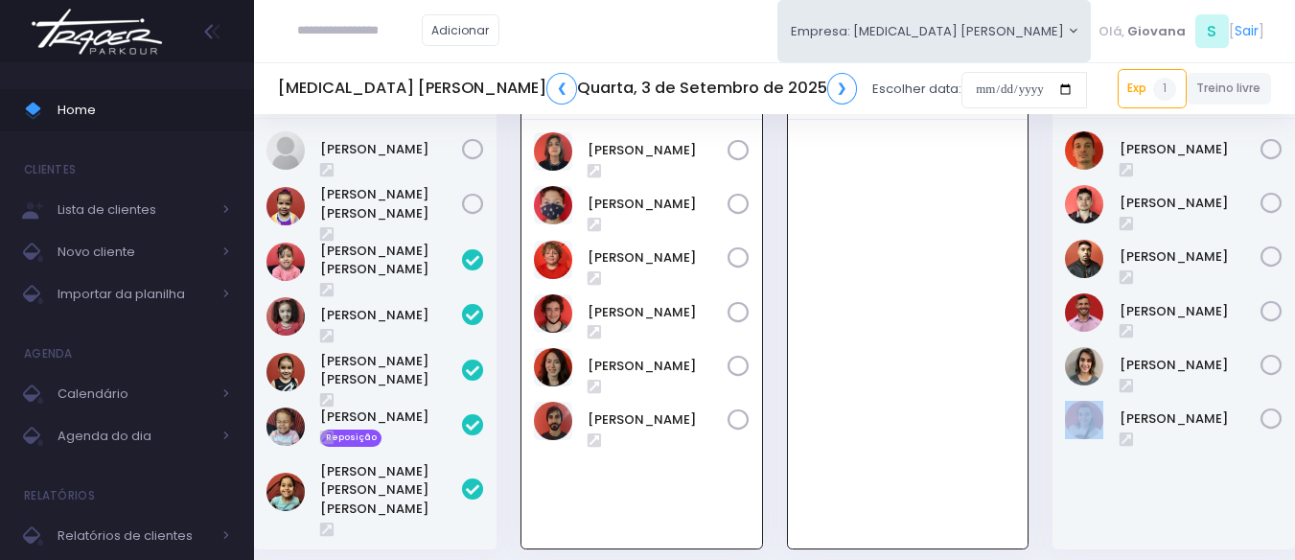
click at [1043, 386] on div "20:30 Giros Adultos 6 / 12" at bounding box center [1174, 312] width 266 height 521
click at [1045, 400] on div "20:30 Giros Adultos 6 / 12" at bounding box center [1174, 312] width 266 height 521
click at [1055, 468] on div "[PERSON_NAME]" at bounding box center [1173, 334] width 242 height 430
click at [108, 100] on span "Home" at bounding box center [144, 110] width 173 height 25
